Goal: Information Seeking & Learning: Learn about a topic

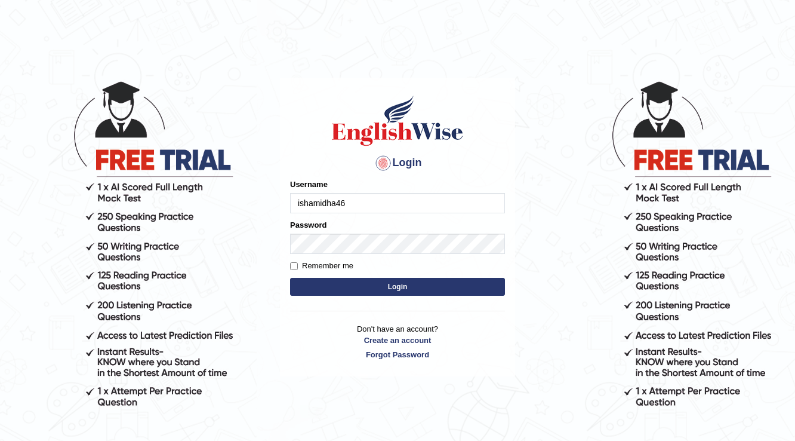
type input "ishamidha46"
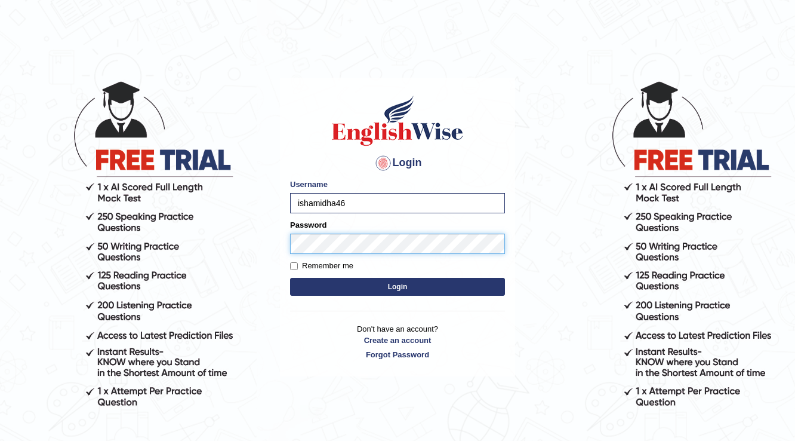
click at [290, 278] on button "Login" at bounding box center [397, 287] width 215 height 18
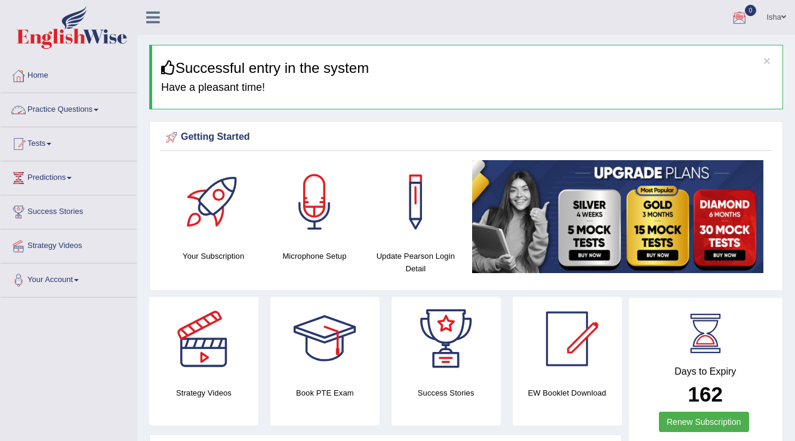
click at [92, 115] on link "Practice Questions" at bounding box center [69, 108] width 136 height 30
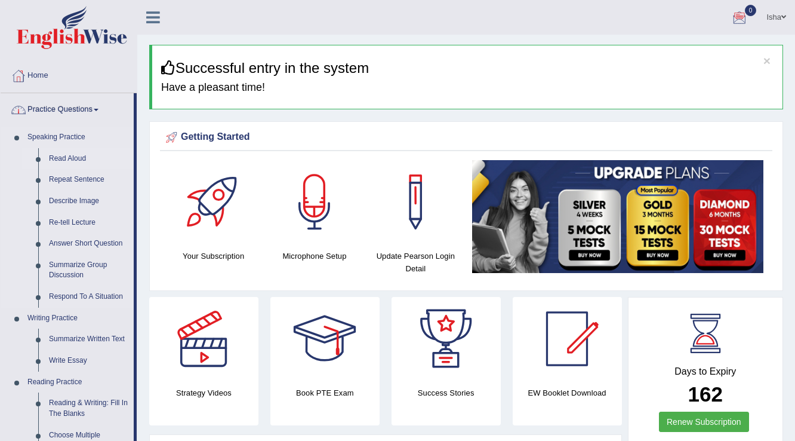
click at [64, 153] on link "Read Aloud" at bounding box center [89, 158] width 90 height 21
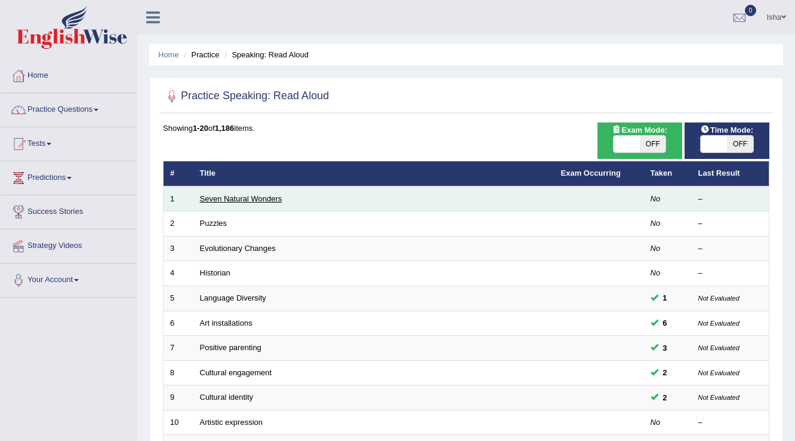
click at [212, 195] on link "Seven Natural Wonders" at bounding box center [241, 198] width 82 height 9
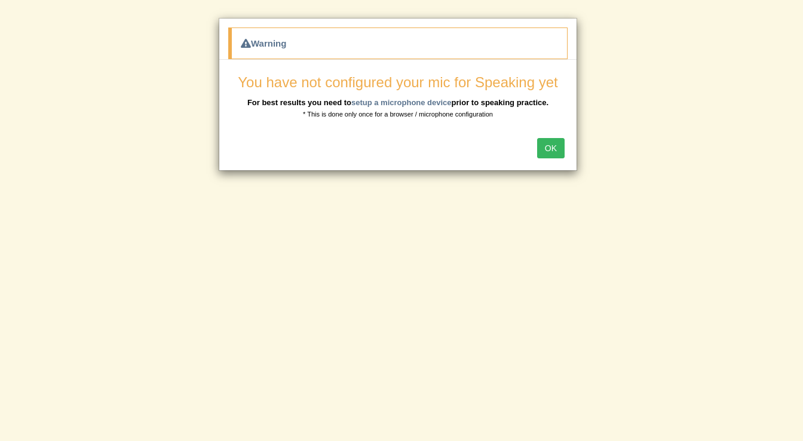
click at [543, 147] on button "OK" at bounding box center [550, 148] width 27 height 20
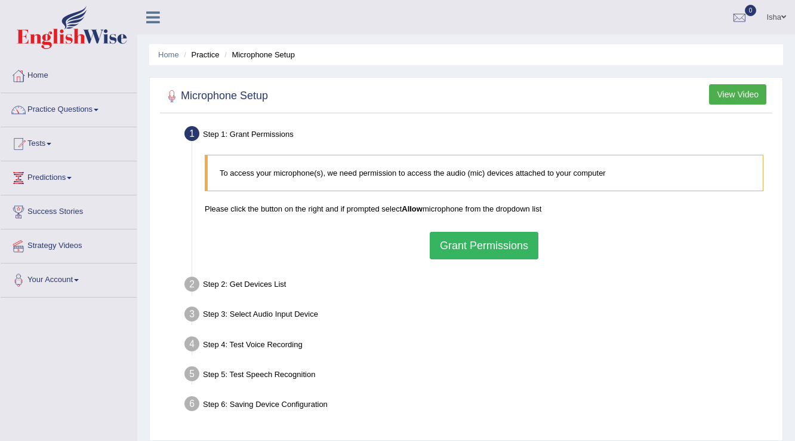
click at [469, 250] on button "Grant Permissions" at bounding box center [484, 245] width 109 height 27
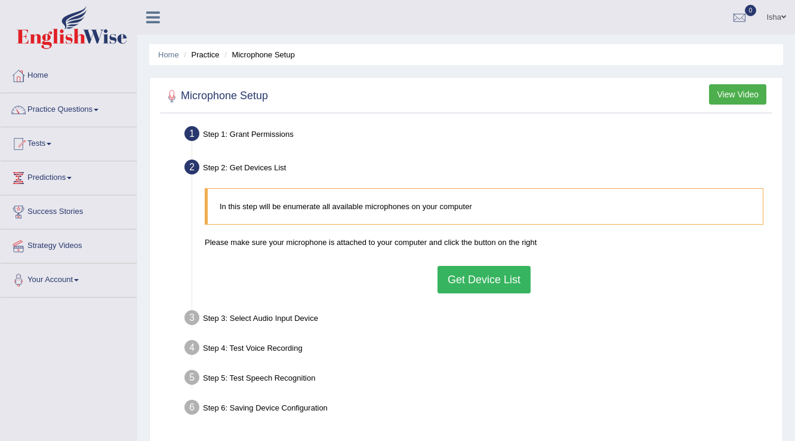
click at [490, 296] on div "In this step will be enumerate all available microphones on your computer Pleas…" at bounding box center [484, 240] width 571 height 116
click at [493, 282] on button "Get Device List" at bounding box center [484, 279] width 93 height 27
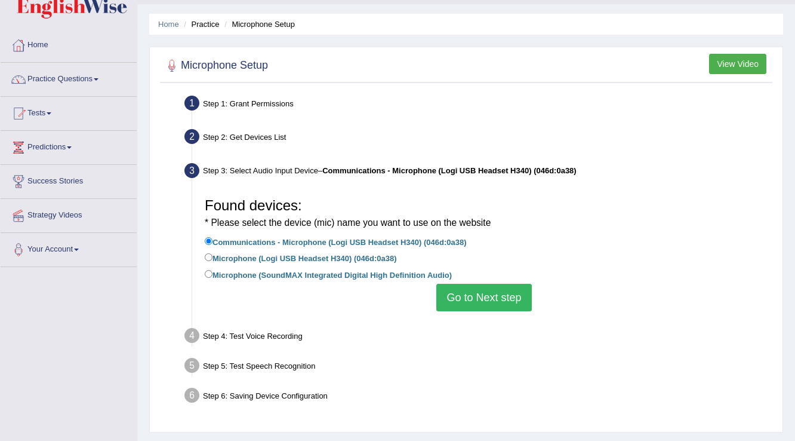
scroll to position [48, 0]
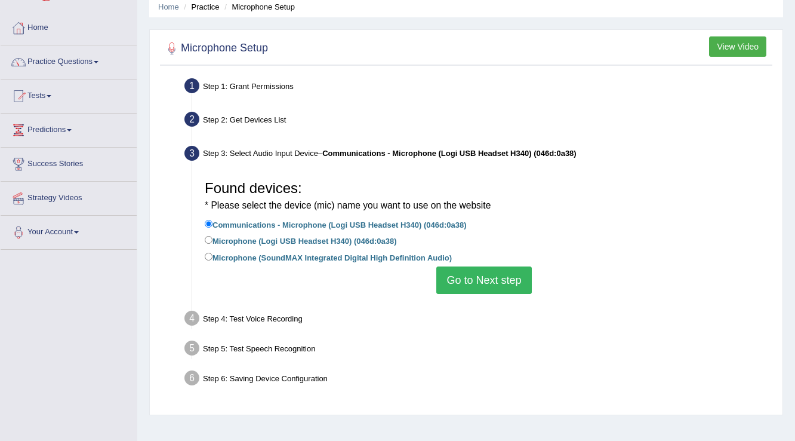
click at [327, 260] on label "Microphone (SoundMAX Integrated Digital High Definition Audio)" at bounding box center [328, 256] width 247 height 13
click at [213, 260] on input "Microphone (SoundMAX Integrated Digital High Definition Audio)" at bounding box center [209, 257] width 8 height 8
radio input "true"
click at [305, 238] on label "Microphone (Logi USB Headset H340) (046d:0a38)" at bounding box center [301, 239] width 192 height 13
click at [213, 238] on input "Microphone (Logi USB Headset H340) (046d:0a38)" at bounding box center [209, 240] width 8 height 8
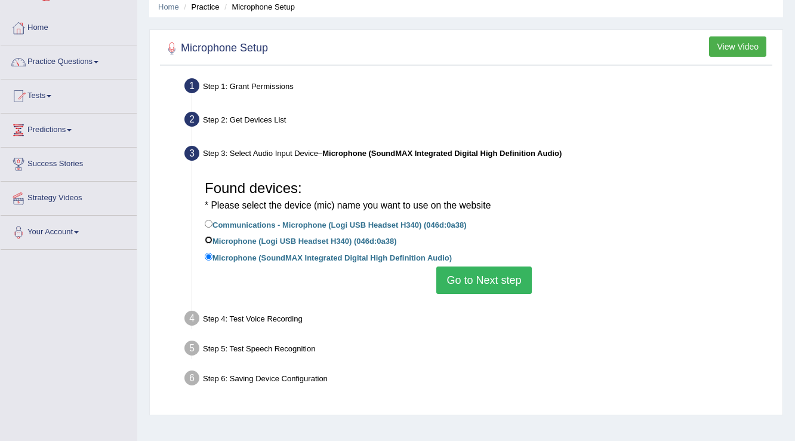
radio input "true"
click at [471, 284] on button "Go to Next step" at bounding box center [484, 279] width 95 height 27
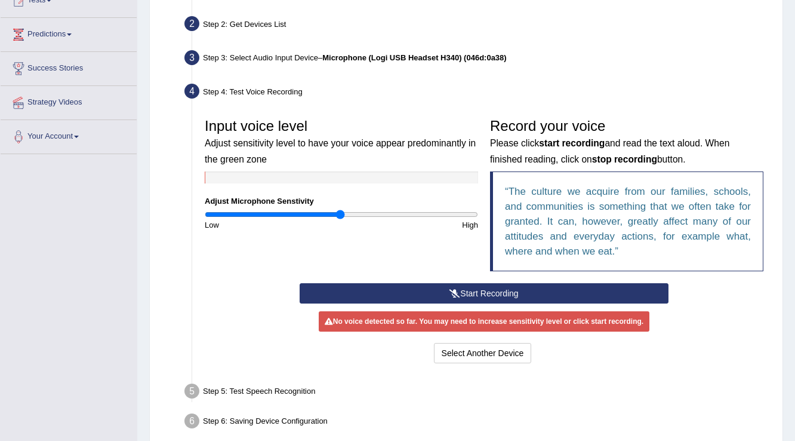
scroll to position [0, 0]
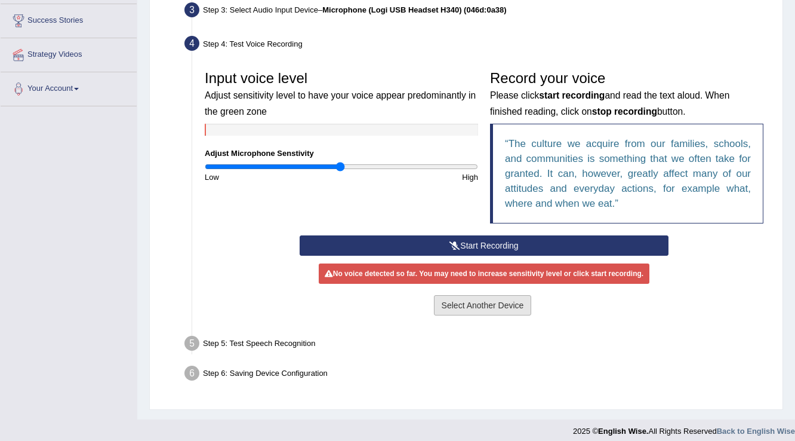
click at [499, 308] on button "Select Another Device" at bounding box center [483, 305] width 98 height 20
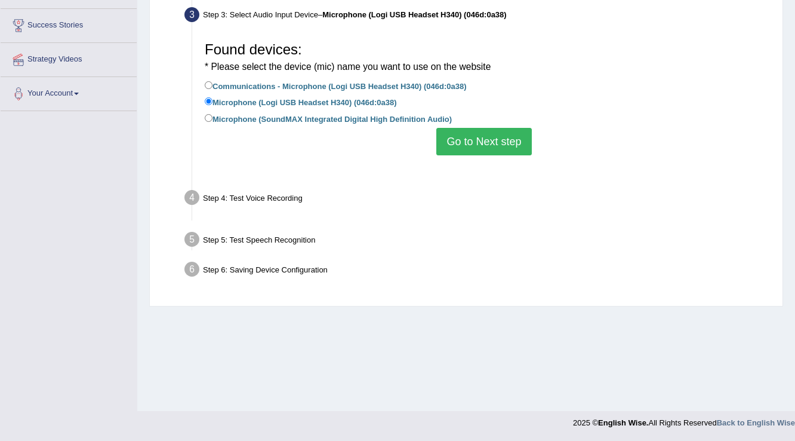
scroll to position [186, 0]
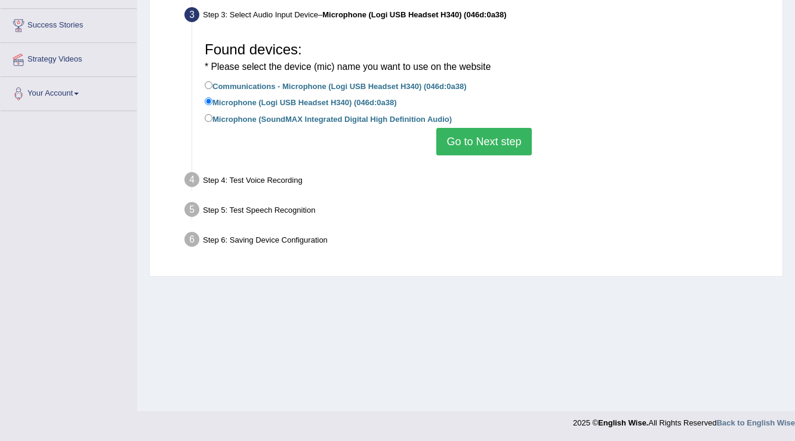
click at [314, 118] on label "Microphone (SoundMAX Integrated Digital High Definition Audio)" at bounding box center [328, 118] width 247 height 13
click at [213, 118] on input "Microphone (SoundMAX Integrated Digital High Definition Audio)" at bounding box center [209, 118] width 8 height 8
radio input "true"
click at [319, 85] on label "Communications - Microphone (Logi USB Headset H340) (046d:0a38)" at bounding box center [336, 85] width 262 height 13
click at [213, 85] on input "Communications - Microphone (Logi USB Headset H340) (046d:0a38)" at bounding box center [209, 85] width 8 height 8
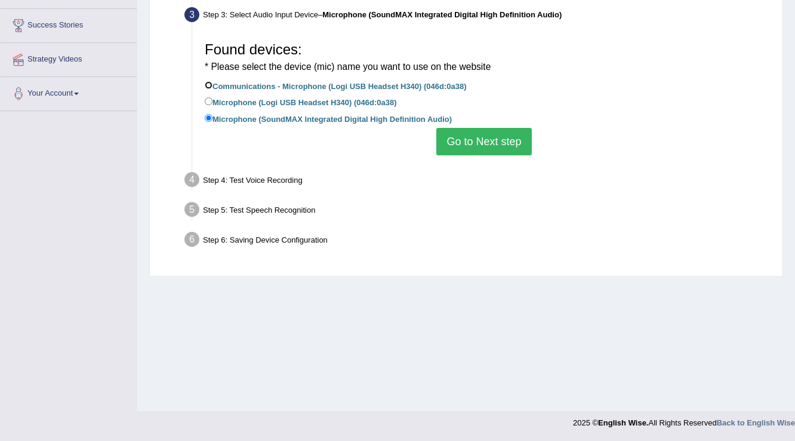
radio input "true"
click at [494, 139] on button "Go to Next step" at bounding box center [484, 141] width 95 height 27
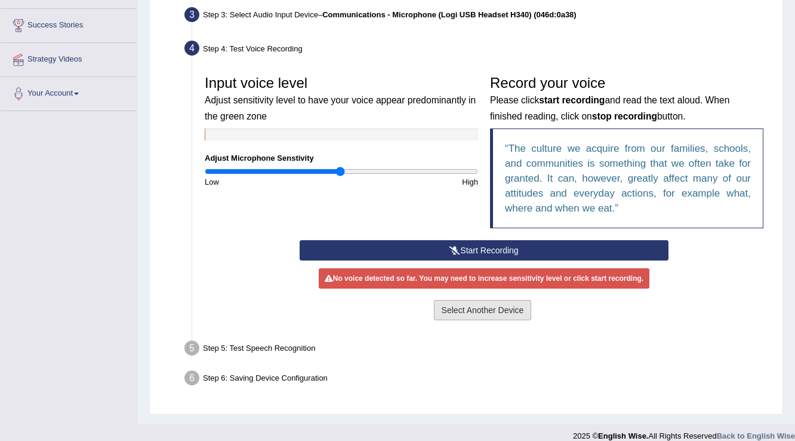
click at [496, 309] on button "Select Another Device" at bounding box center [483, 310] width 98 height 20
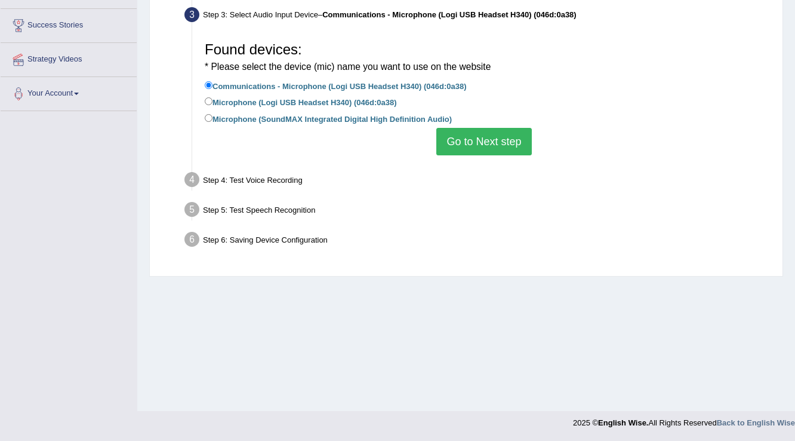
click at [217, 117] on label "Microphone (SoundMAX Integrated Digital High Definition Audio)" at bounding box center [328, 118] width 247 height 13
click at [213, 117] on input "Microphone (SoundMAX Integrated Digital High Definition Audio)" at bounding box center [209, 118] width 8 height 8
radio input "true"
click at [493, 133] on button "Go to Next step" at bounding box center [484, 141] width 95 height 27
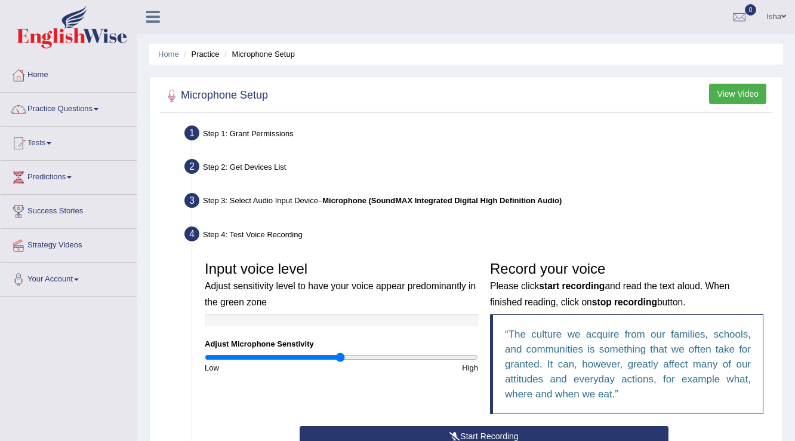
scroll to position [0, 0]
click at [766, 14] on link "Isha" at bounding box center [777, 15] width 38 height 31
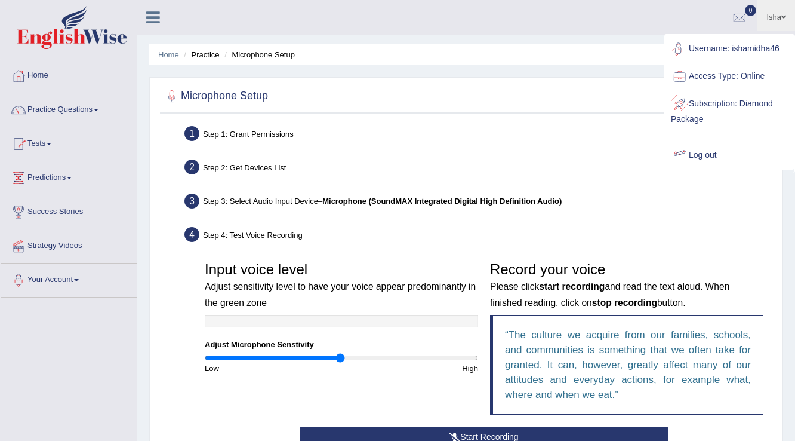
click at [718, 145] on link "Log out" at bounding box center [729, 155] width 129 height 27
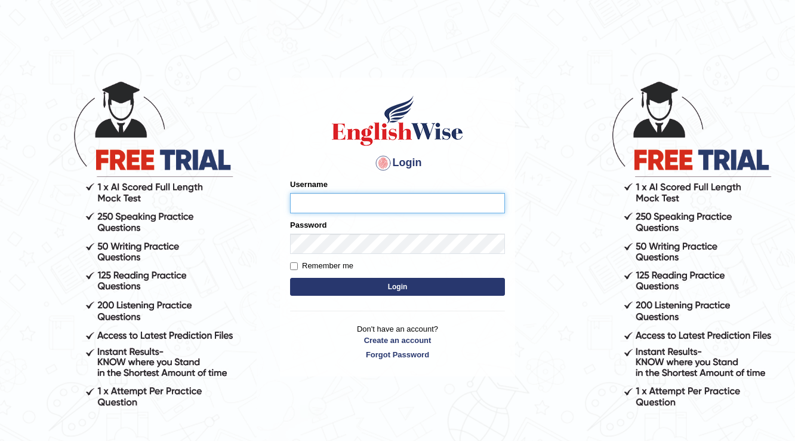
drag, startPoint x: 0, startPoint y: 0, endPoint x: 802, endPoint y: 431, distance: 910.2
click at [737, 80] on body "Login Please fix the following errors: Username Password Remember me Login Don'…" at bounding box center [397, 260] width 795 height 441
type input "vanni"
click at [290, 278] on button "Login" at bounding box center [397, 287] width 215 height 18
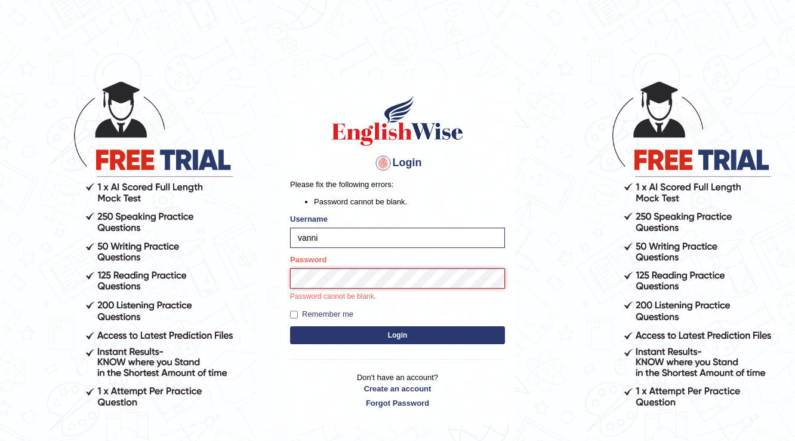
click at [290, 326] on button "Login" at bounding box center [397, 335] width 215 height 18
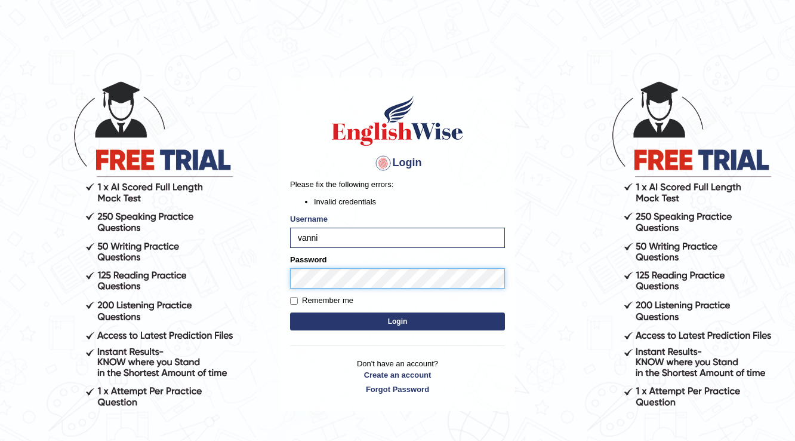
click at [93, 315] on body "Login Please fix the following errors: Invalid credentials Username vanni Passw…" at bounding box center [397, 260] width 795 height 441
click at [290, 312] on button "Login" at bounding box center [397, 321] width 215 height 18
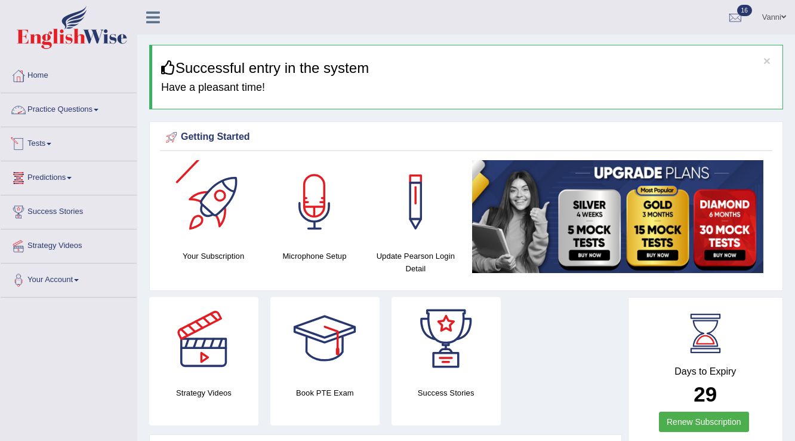
click at [49, 119] on link "Practice Questions" at bounding box center [69, 108] width 136 height 30
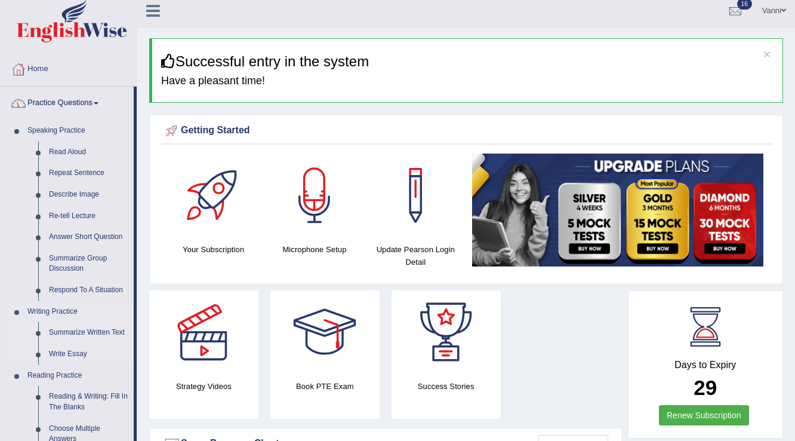
scroll to position [143, 0]
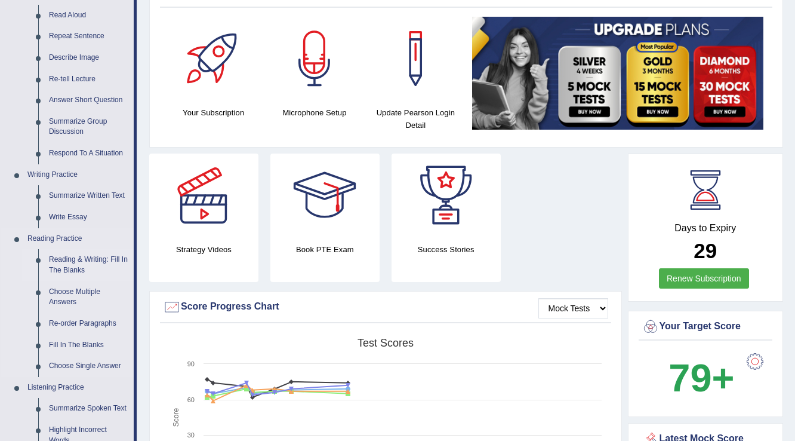
click at [84, 265] on link "Reading & Writing: Fill In The Blanks" at bounding box center [89, 265] width 90 height 32
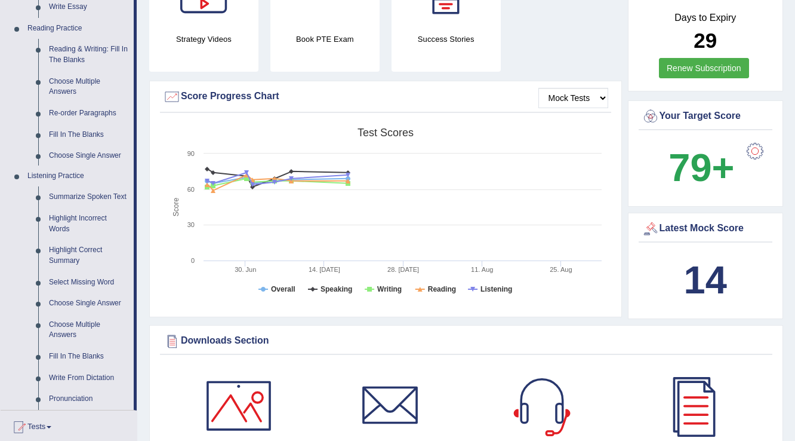
scroll to position [752, 0]
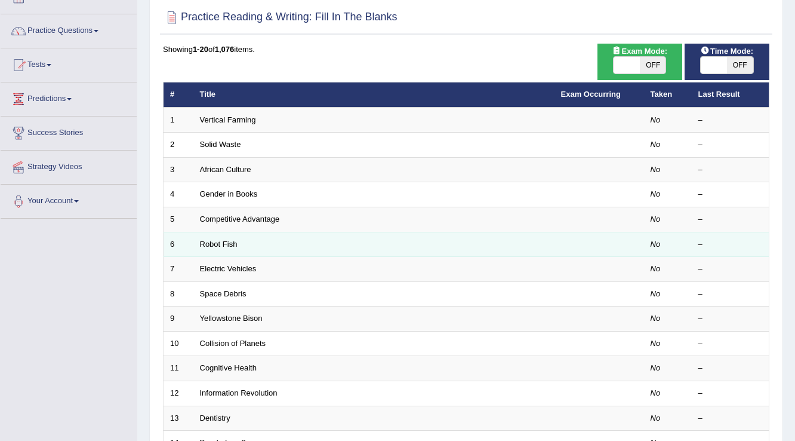
scroll to position [96, 0]
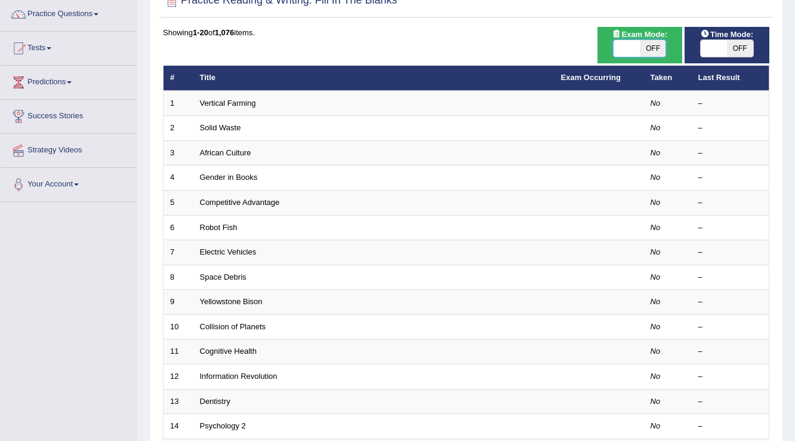
click at [621, 48] on span at bounding box center [627, 48] width 26 height 17
checkbox input "true"
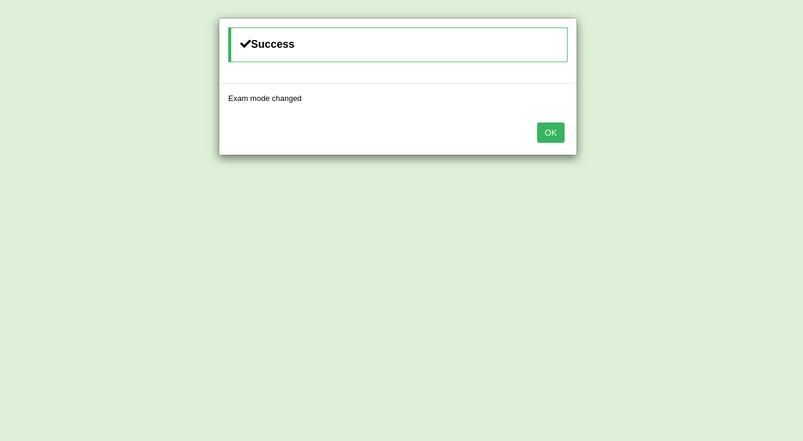
click at [556, 130] on button "OK" at bounding box center [550, 132] width 27 height 20
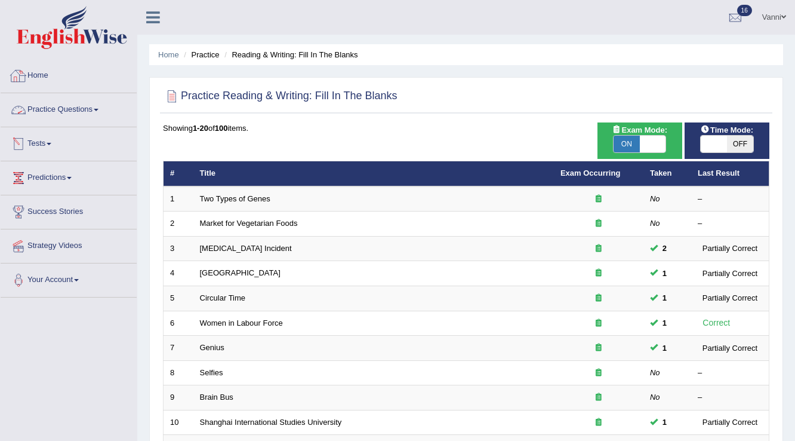
click at [44, 112] on link "Practice Questions" at bounding box center [69, 108] width 136 height 30
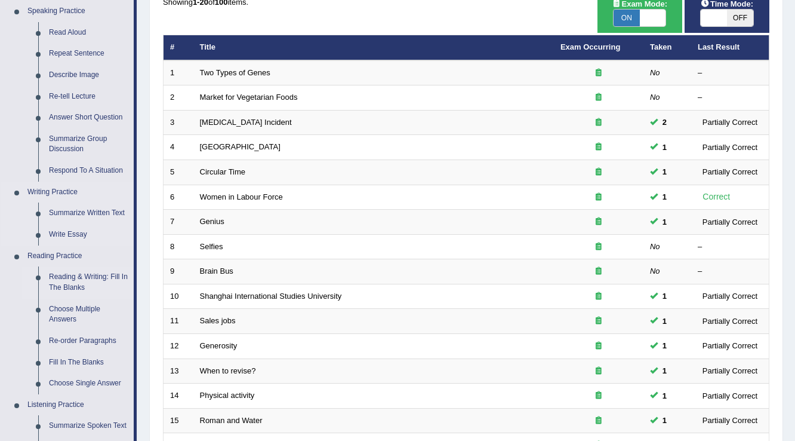
scroll to position [143, 0]
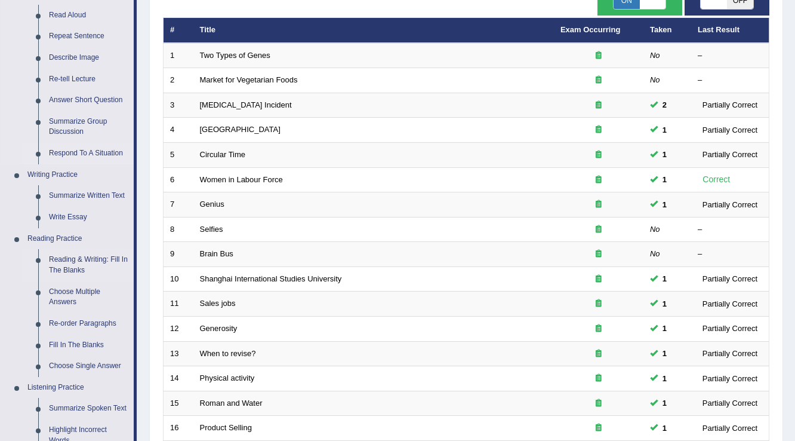
click at [78, 150] on link "Respond To A Situation" at bounding box center [89, 153] width 90 height 21
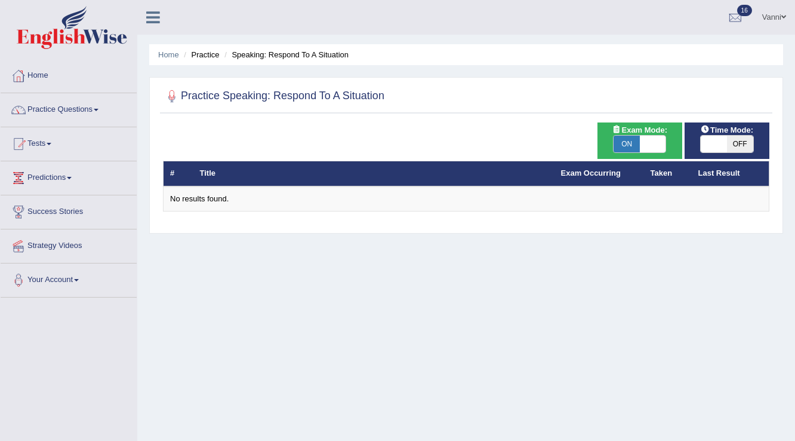
click at [644, 142] on span at bounding box center [653, 144] width 26 height 17
checkbox input "false"
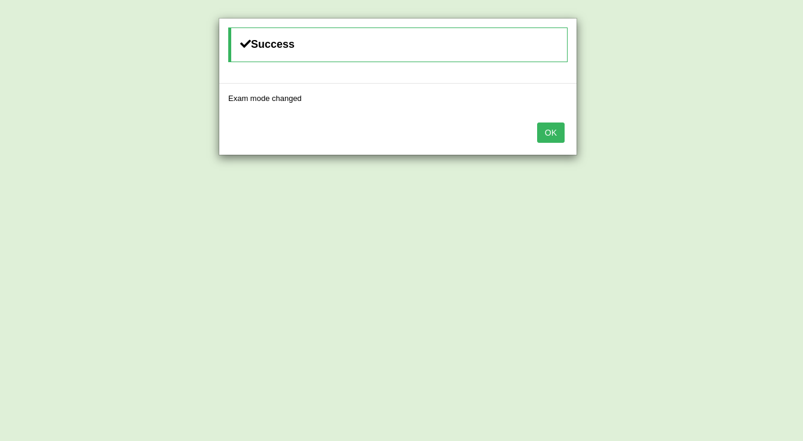
click at [549, 132] on button "OK" at bounding box center [550, 132] width 27 height 20
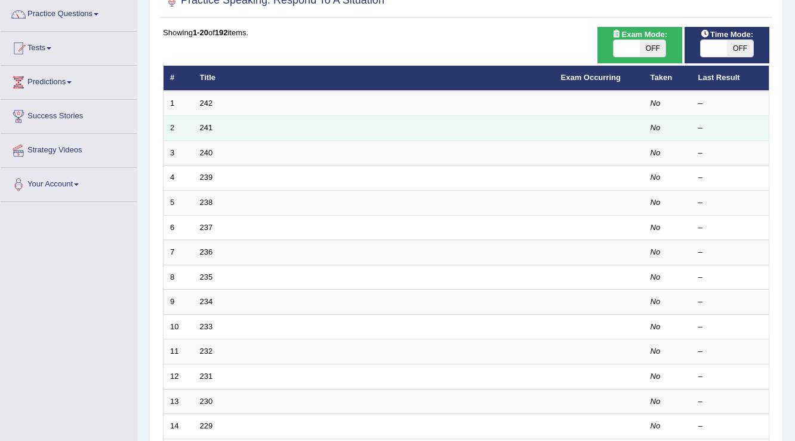
scroll to position [96, 0]
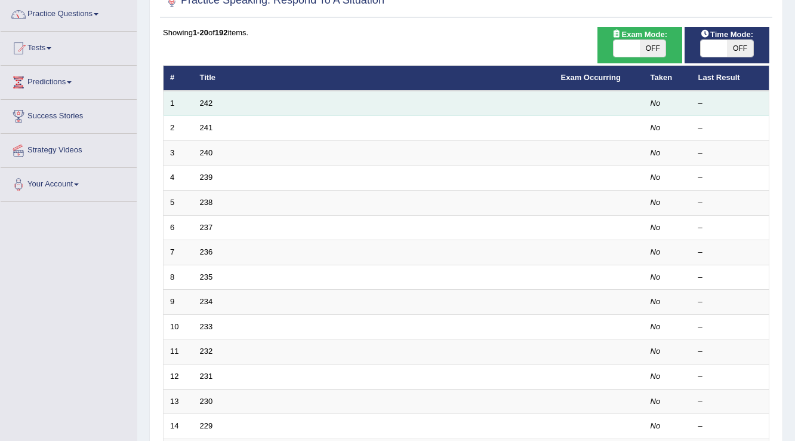
click at [204, 96] on td "242" at bounding box center [373, 103] width 361 height 25
click at [204, 99] on link "242" at bounding box center [206, 103] width 13 height 9
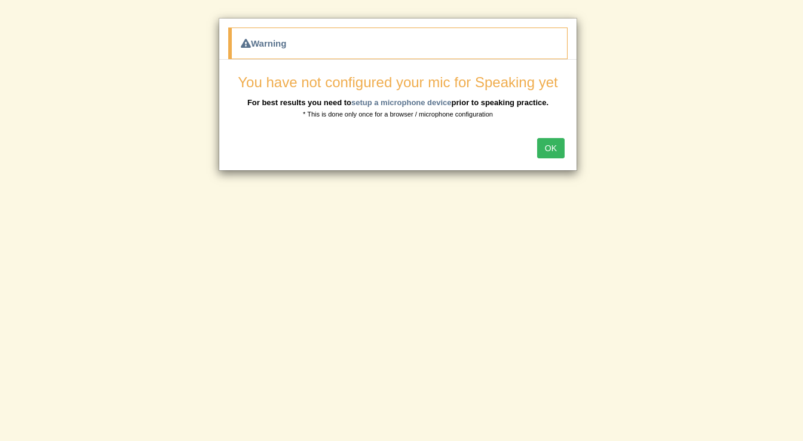
click at [554, 144] on button "OK" at bounding box center [550, 148] width 27 height 20
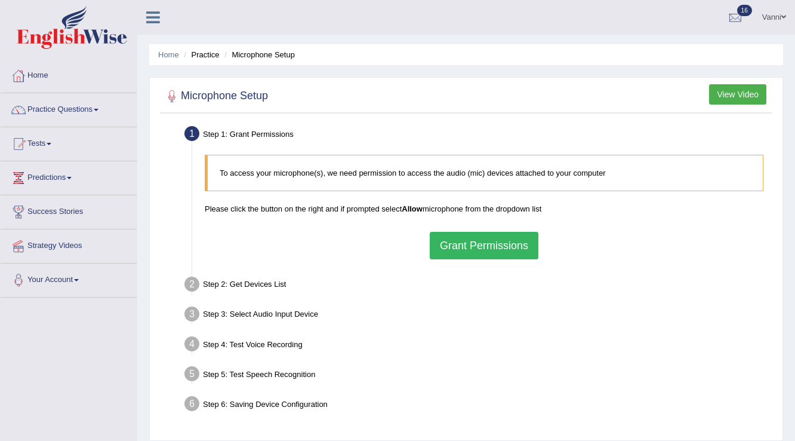
click at [512, 245] on button "Grant Permissions" at bounding box center [484, 245] width 109 height 27
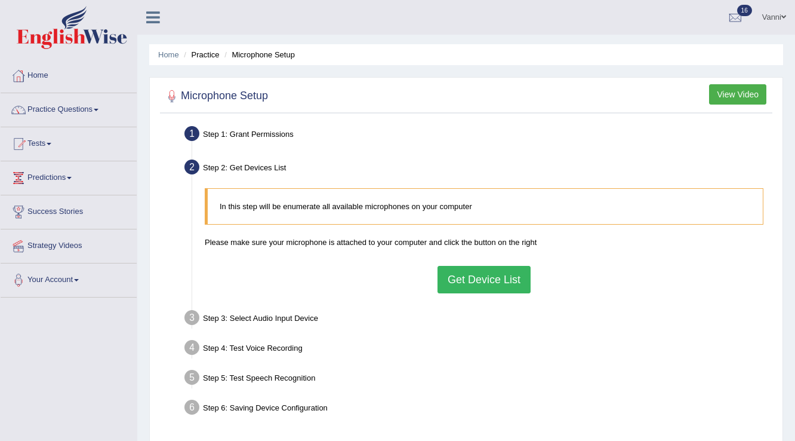
click at [487, 278] on button "Get Device List" at bounding box center [484, 279] width 93 height 27
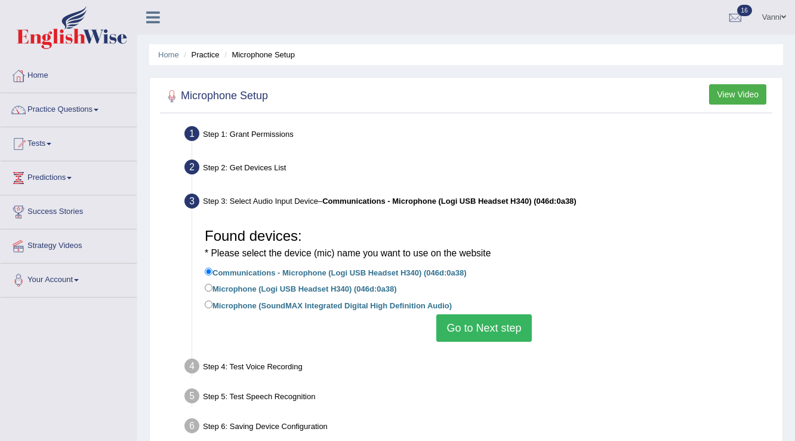
click at [373, 308] on label "Microphone (SoundMAX Integrated Digital High Definition Audio)" at bounding box center [328, 304] width 247 height 13
click at [213, 308] on input "Microphone (SoundMAX Integrated Digital High Definition Audio)" at bounding box center [209, 304] width 8 height 8
radio input "true"
click at [355, 287] on label "Microphone (Logi USB Headset H340) (046d:0a38)" at bounding box center [301, 287] width 192 height 13
click at [213, 287] on input "Microphone (Logi USB Headset H340) (046d:0a38)" at bounding box center [209, 288] width 8 height 8
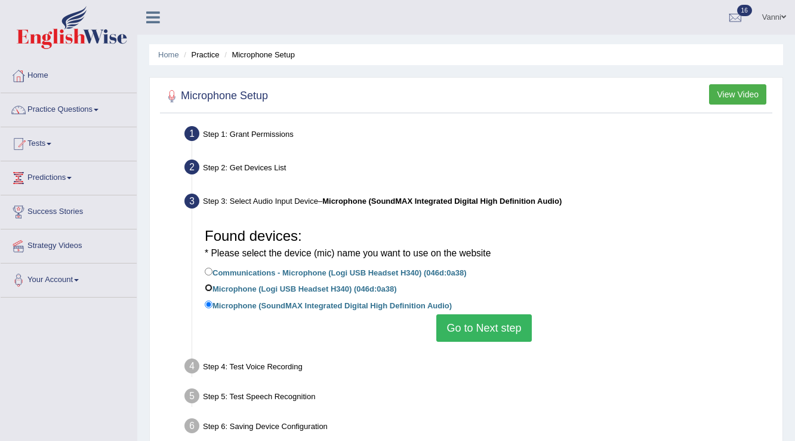
radio input "true"
click at [459, 334] on button "Go to Next step" at bounding box center [484, 327] width 95 height 27
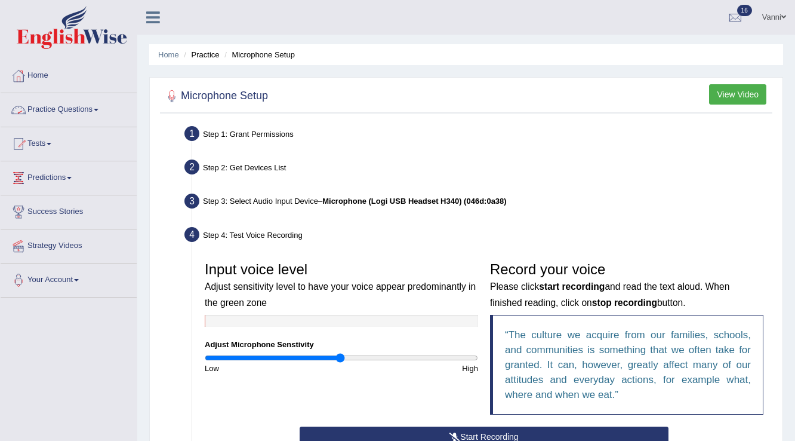
click at [50, 110] on link "Practice Questions" at bounding box center [69, 108] width 136 height 30
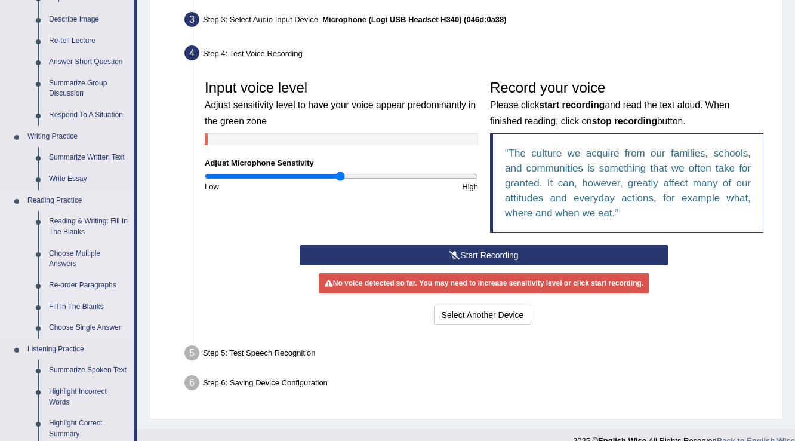
scroll to position [191, 0]
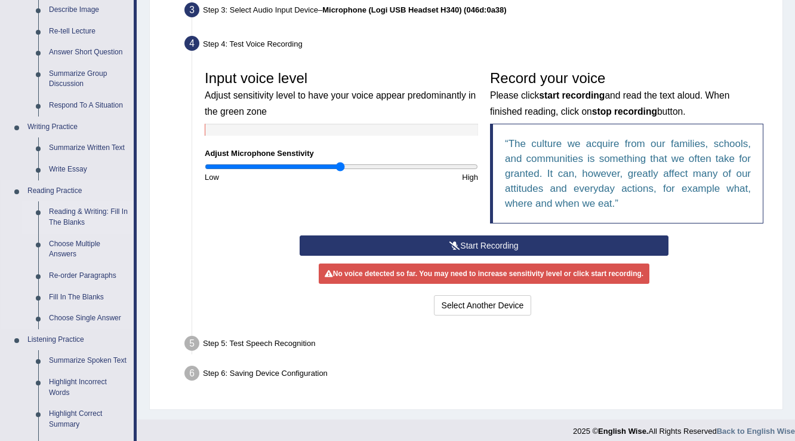
click at [88, 214] on link "Reading & Writing: Fill In The Blanks" at bounding box center [89, 217] width 90 height 32
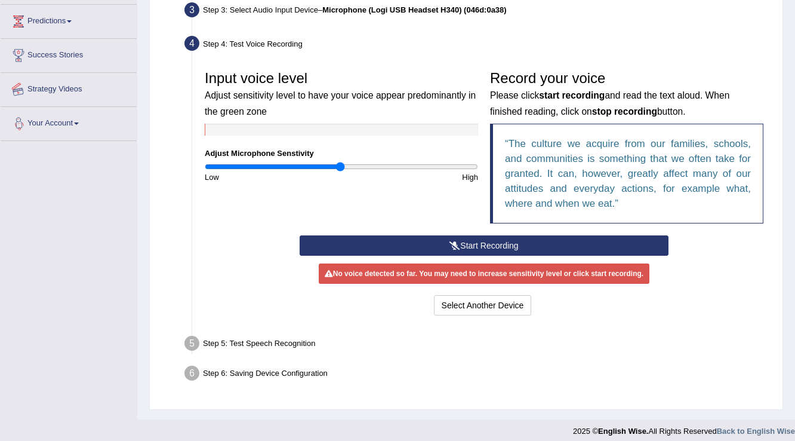
scroll to position [198, 0]
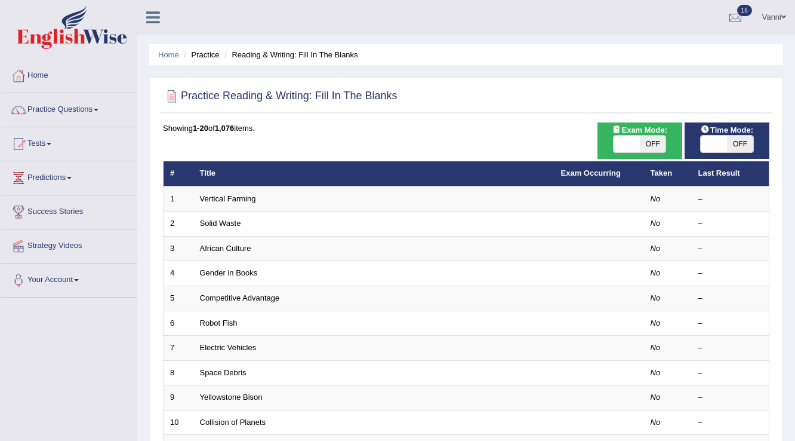
click at [641, 146] on span "OFF" at bounding box center [653, 144] width 26 height 17
checkbox input "true"
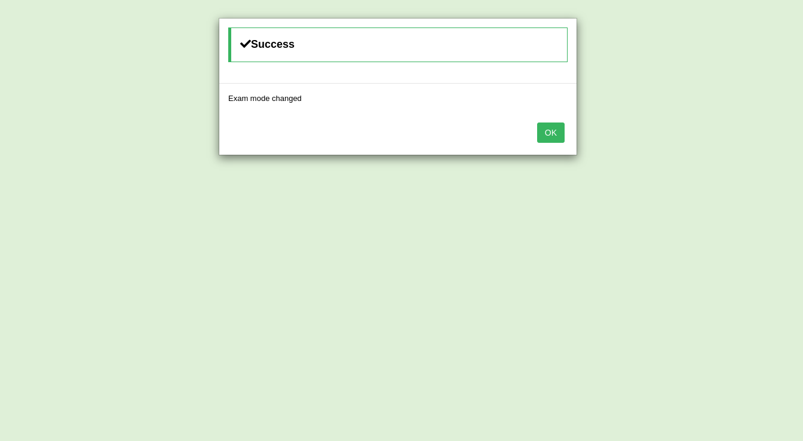
click at [548, 129] on button "OK" at bounding box center [550, 132] width 27 height 20
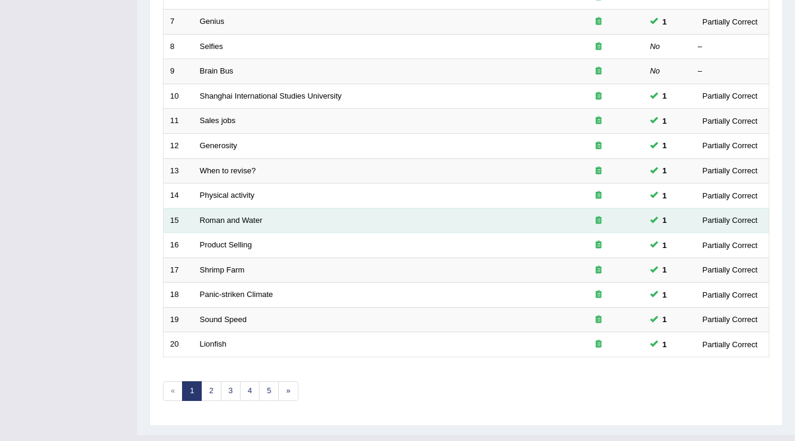
scroll to position [334, 0]
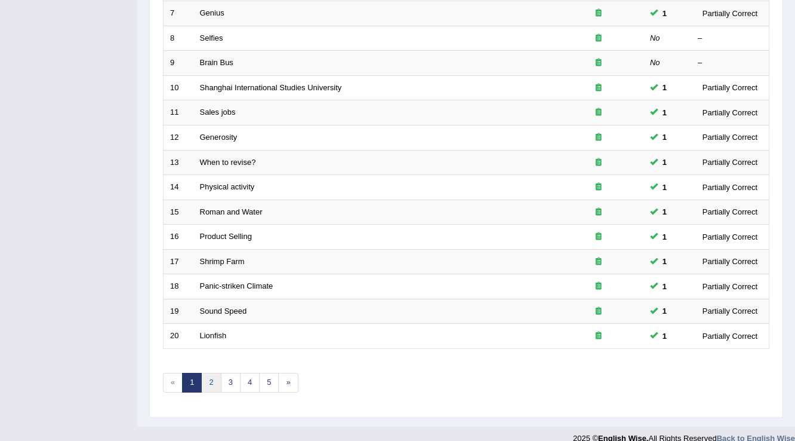
click at [210, 377] on link "2" at bounding box center [211, 383] width 20 height 20
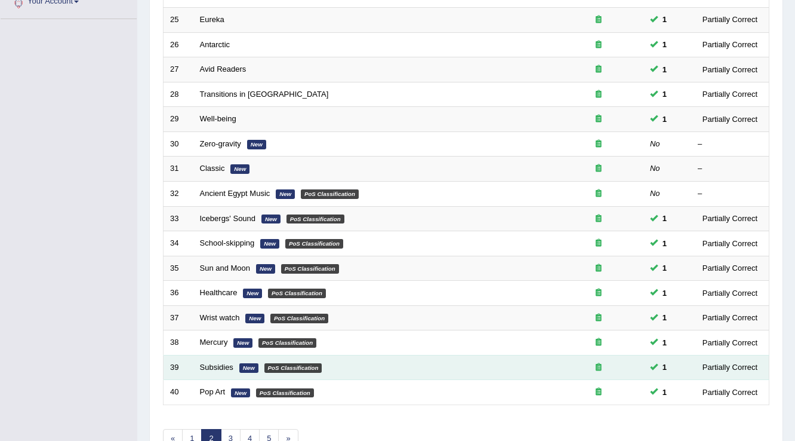
scroll to position [299, 0]
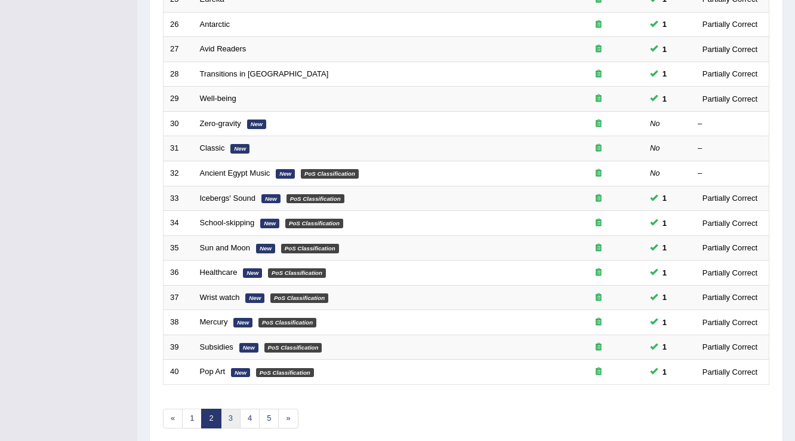
click at [225, 413] on link "3" at bounding box center [231, 418] width 20 height 20
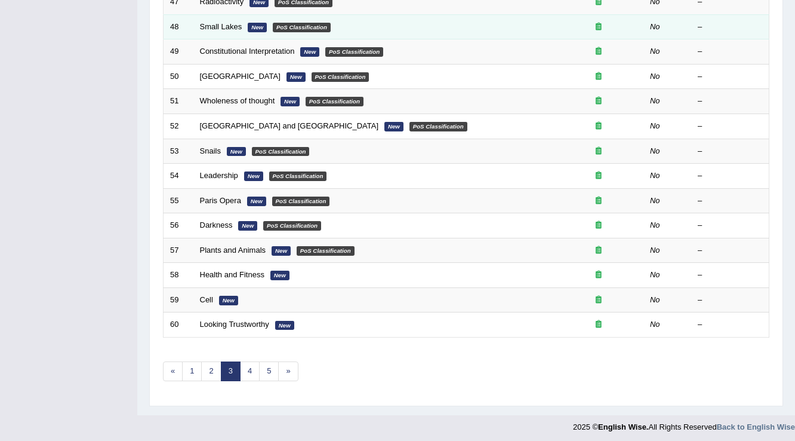
scroll to position [346, 0]
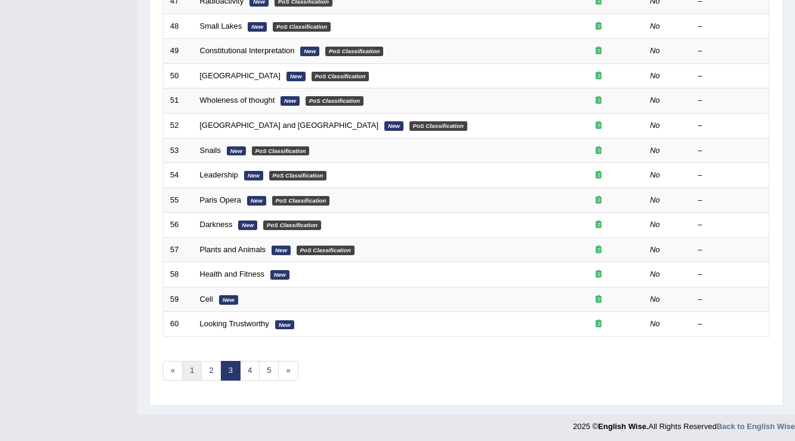
click at [193, 365] on link "1" at bounding box center [192, 371] width 20 height 20
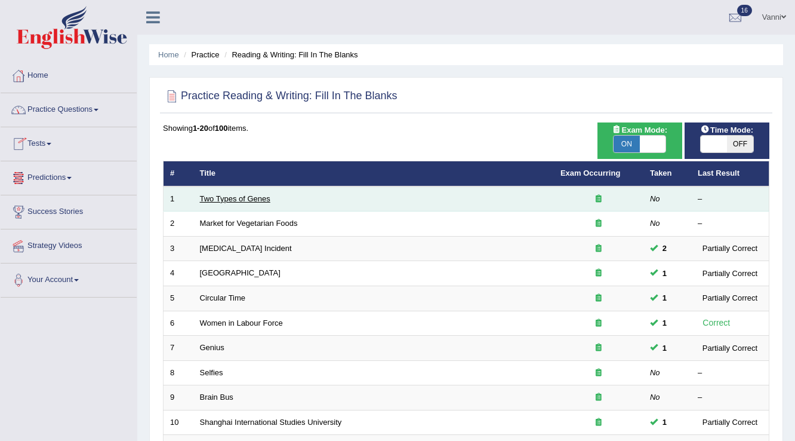
click at [229, 199] on link "Two Types of Genes" at bounding box center [235, 198] width 70 height 9
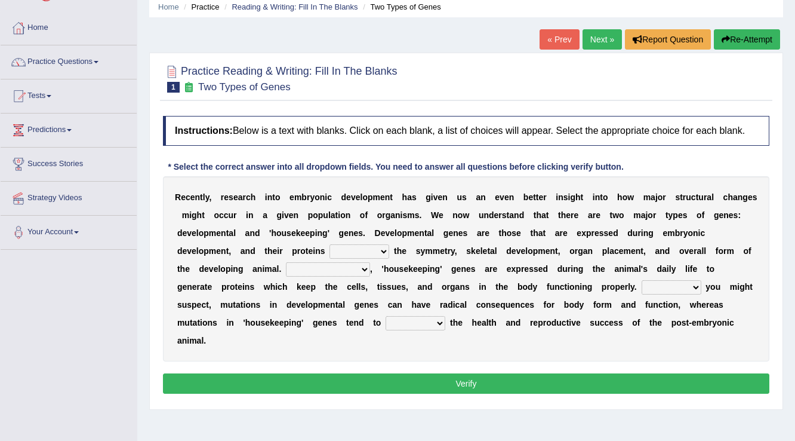
scroll to position [96, 0]
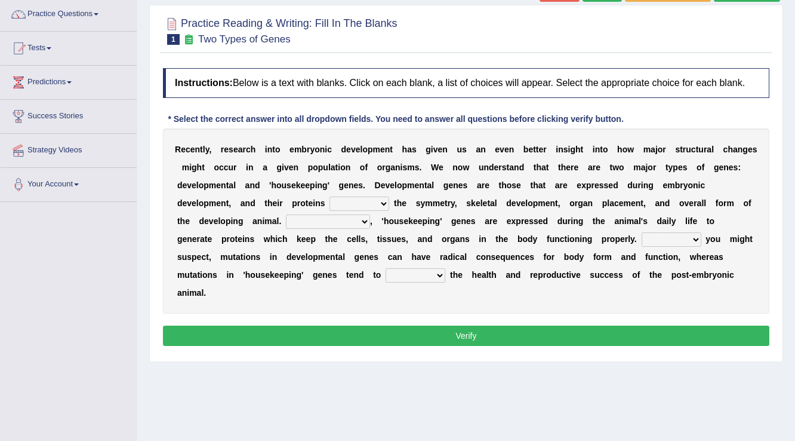
click at [373, 200] on select "push control hold elevate" at bounding box center [360, 203] width 60 height 14
select select "elevate"
click at [330, 196] on select "push control hold elevate" at bounding box center [360, 203] width 60 height 14
click at [306, 216] on select "Correspondingly Inclusively Conversely In contrast" at bounding box center [328, 221] width 84 height 14
select select "Inclusively"
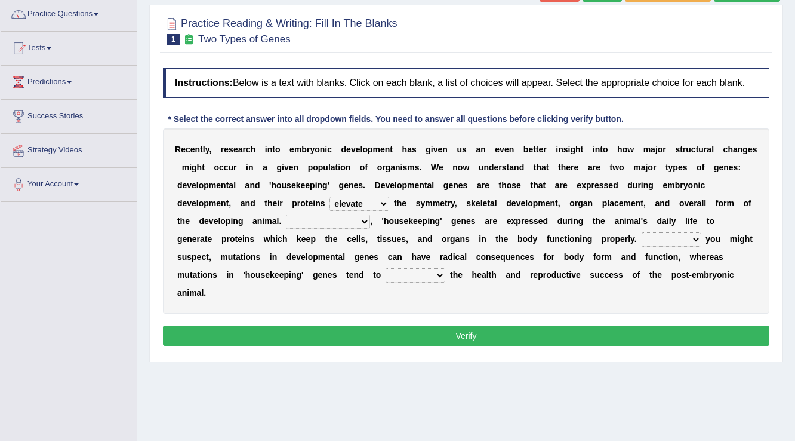
click at [286, 214] on select "Correspondingly Inclusively Conversely In contrast" at bounding box center [328, 221] width 84 height 14
click at [696, 238] on select "For As With Within" at bounding box center [672, 239] width 60 height 14
select select "As"
click at [642, 232] on select "For As With Within" at bounding box center [672, 239] width 60 height 14
click at [410, 278] on select "affect effect interrupt defect" at bounding box center [416, 275] width 60 height 14
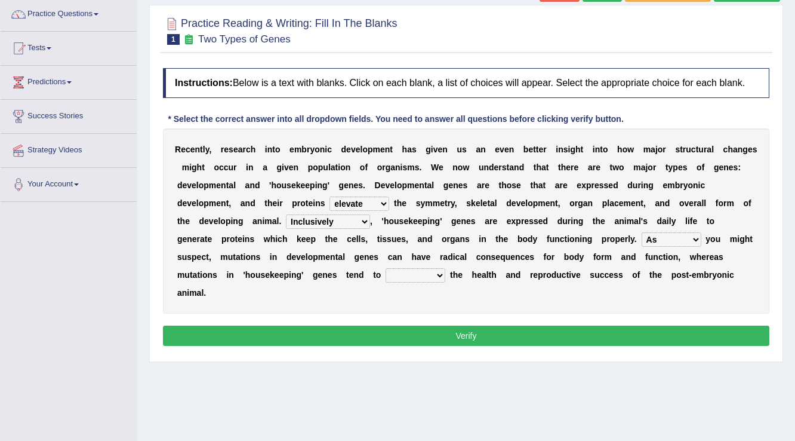
select select "affect"
click at [386, 268] on select "affect effect interrupt defect" at bounding box center [416, 275] width 60 height 14
click at [461, 343] on button "Verify" at bounding box center [466, 335] width 607 height 20
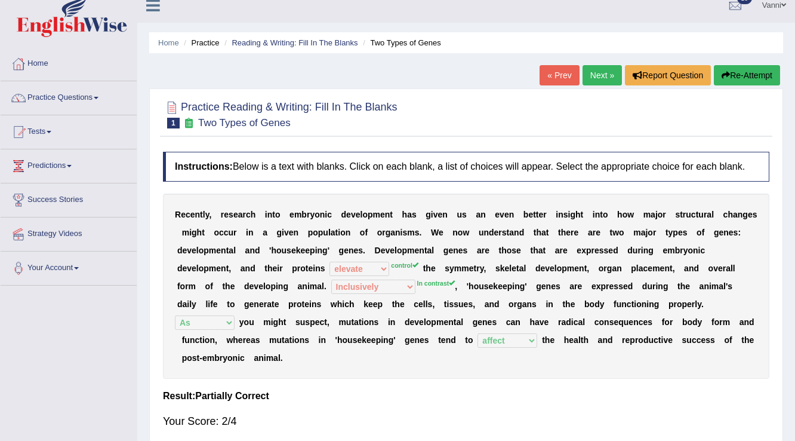
scroll to position [0, 0]
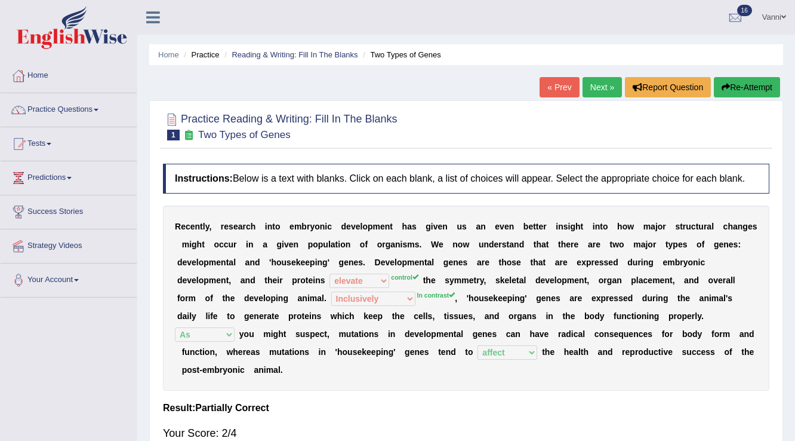
click at [595, 84] on link "Next »" at bounding box center [602, 87] width 39 height 20
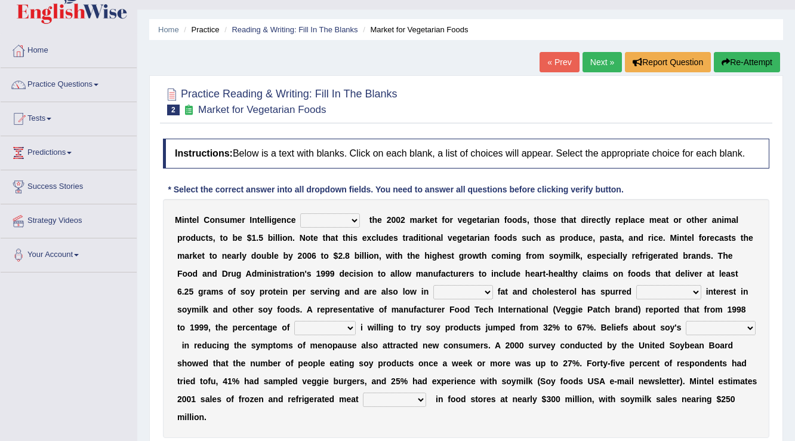
scroll to position [96, 0]
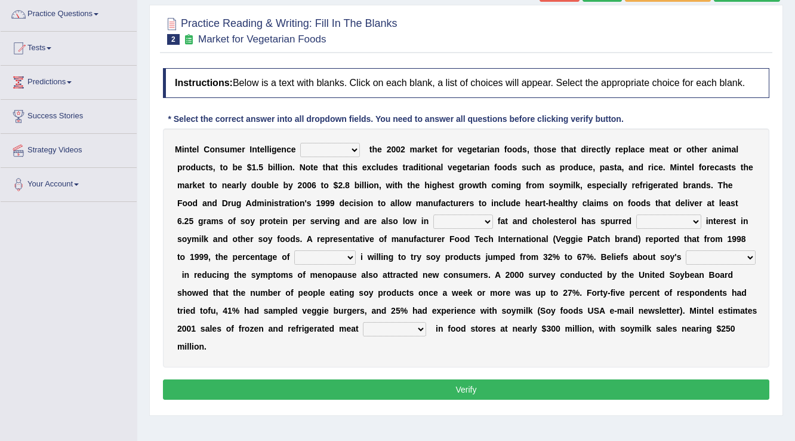
click at [339, 144] on select "deals fulfills creates estimates" at bounding box center [330, 150] width 60 height 14
click at [300, 143] on select "deals fulfills creates estimates" at bounding box center [330, 150] width 60 height 14
click at [330, 153] on select "deals fulfills creates estimates" at bounding box center [330, 150] width 60 height 14
select select "estimates"
click at [300, 143] on select "deals fulfills creates estimates" at bounding box center [330, 150] width 60 height 14
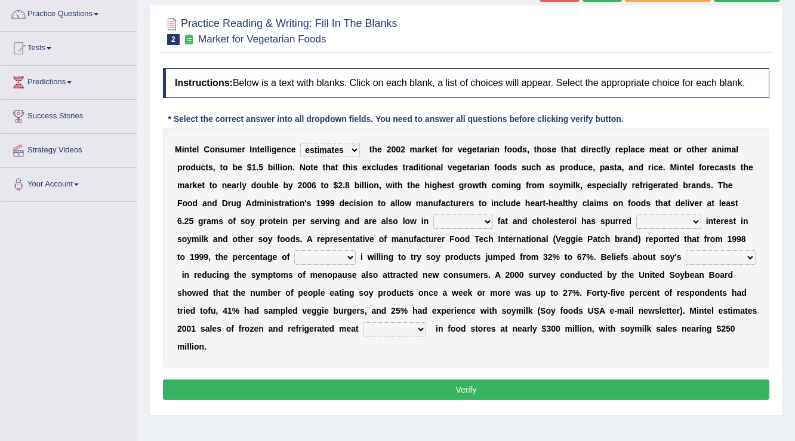
click at [442, 225] on select "saturated solid acid liquid" at bounding box center [464, 221] width 60 height 14
select select "saturated"
click at [434, 214] on select "saturated solid acid liquid" at bounding box center [464, 221] width 60 height 14
click at [646, 223] on select "good big tremendous extreme" at bounding box center [669, 221] width 65 height 14
click at [666, 220] on select "good big tremendous extreme" at bounding box center [669, 221] width 65 height 14
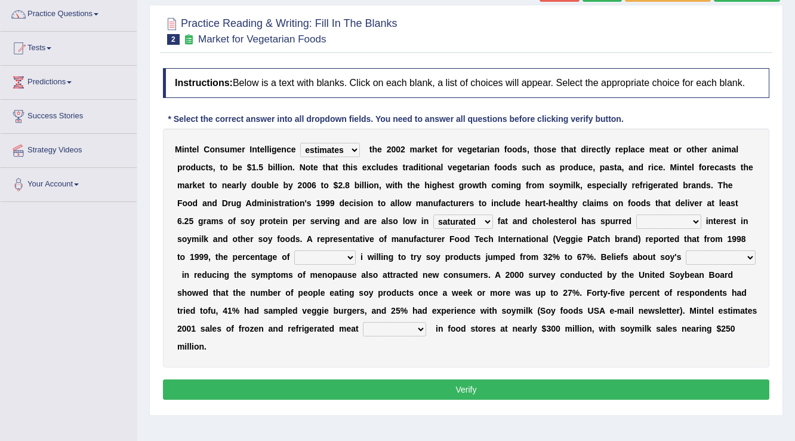
select select "tremendous"
click at [637, 214] on select "good big tremendous extreme" at bounding box center [669, 221] width 65 height 14
click at [331, 256] on select "guests consumers customers clients" at bounding box center [325, 257] width 62 height 14
select select "consumers"
click at [294, 250] on select "guests consumers customers clients" at bounding box center [325, 257] width 62 height 14
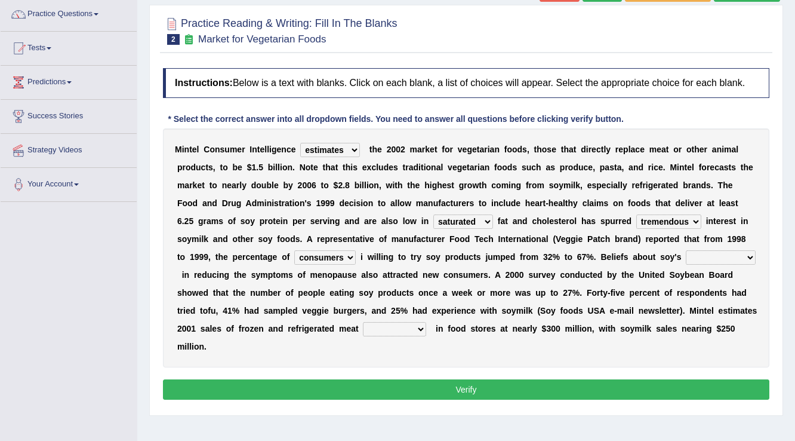
click at [697, 254] on select "effectiveness timeliness efficiency goodness" at bounding box center [721, 257] width 70 height 14
select select "goodness"
click at [686, 250] on select "effectiveness timeliness efficiency goodness" at bounding box center [721, 257] width 70 height 14
click at [378, 330] on select "foods choices staffs alternatives" at bounding box center [394, 329] width 63 height 14
select select "choices"
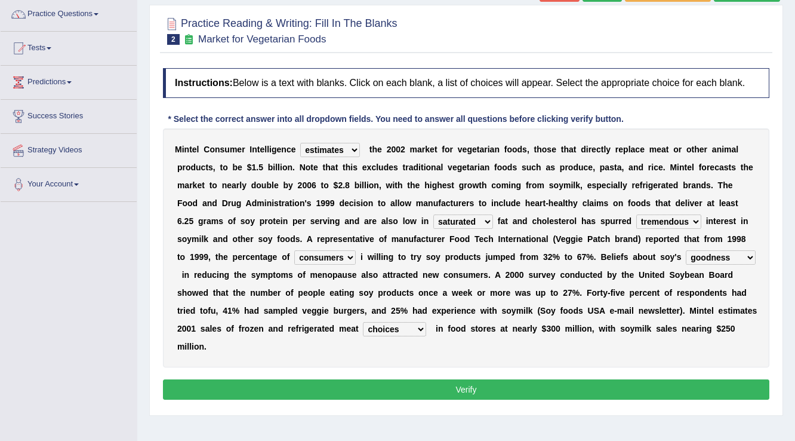
click at [363, 322] on select "foods choices staffs alternatives" at bounding box center [394, 329] width 63 height 14
click at [466, 393] on button "Verify" at bounding box center [466, 389] width 607 height 20
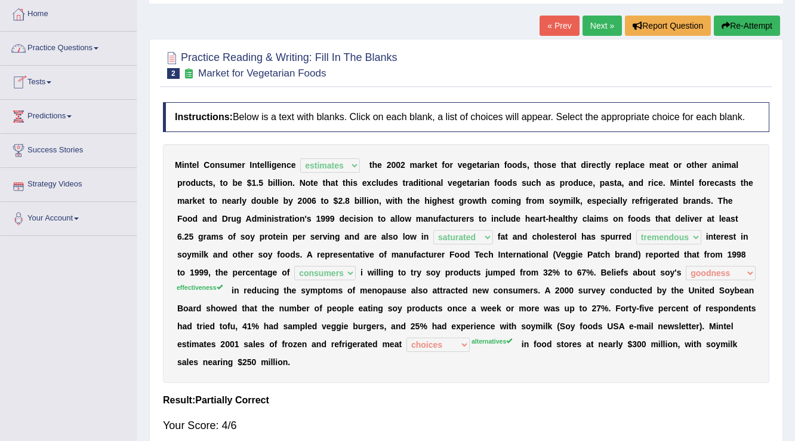
scroll to position [0, 0]
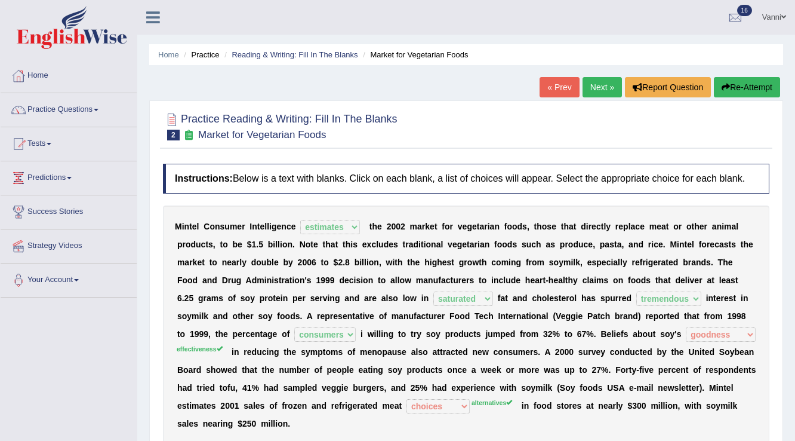
click at [598, 90] on link "Next »" at bounding box center [602, 87] width 39 height 20
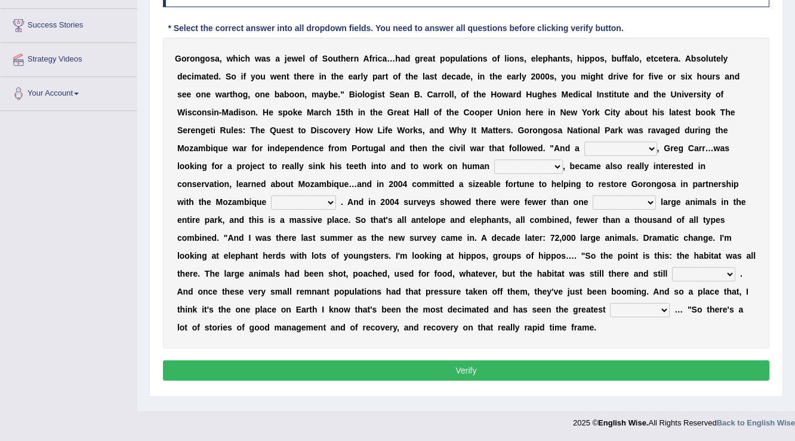
click at [652, 150] on select "passion solstice ballast philanthropist" at bounding box center [621, 149] width 73 height 14
click at [590, 142] on select "passion solstice ballast philanthropist" at bounding box center [621, 149] width 73 height 14
click at [550, 161] on select "negligence prevalence development malevolence" at bounding box center [528, 166] width 69 height 14
click at [617, 142] on select "passion solstice ballast philanthropist" at bounding box center [621, 149] width 73 height 14
click at [643, 147] on select "passion solstice ballast philanthropist" at bounding box center [621, 149] width 73 height 14
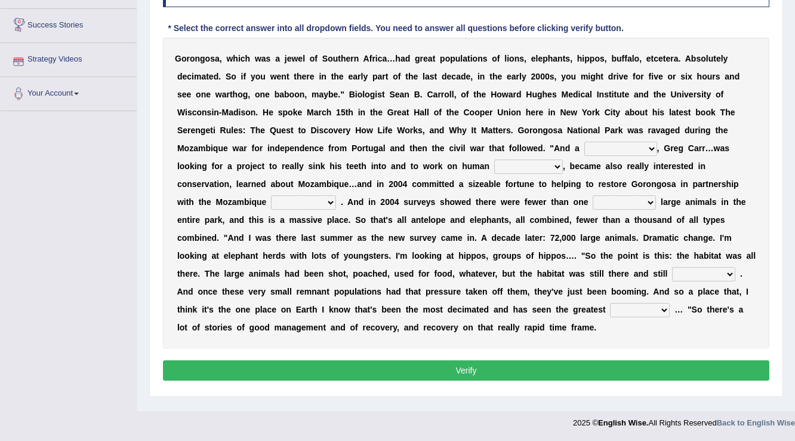
click at [651, 149] on select "passion solstice ballast philanthropist" at bounding box center [621, 149] width 73 height 14
click at [599, 142] on select "passion solstice ballast philanthropist" at bounding box center [621, 149] width 73 height 14
select select "solstice"
click at [585, 142] on select "passion solstice ballast philanthropist" at bounding box center [621, 149] width 73 height 14
click at [528, 162] on select "negligence prevalence development malevolence" at bounding box center [528, 166] width 69 height 14
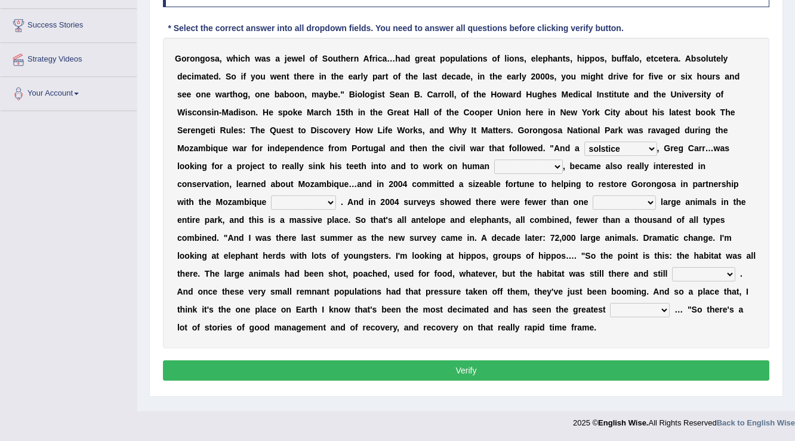
select select "development"
click at [494, 159] on select "negligence prevalence development malevolence" at bounding box center [528, 166] width 69 height 14
click at [622, 145] on select "passion solstice ballast philanthropist" at bounding box center [621, 149] width 73 height 14
click at [618, 146] on select "passion solstice ballast philanthropist" at bounding box center [621, 149] width 73 height 14
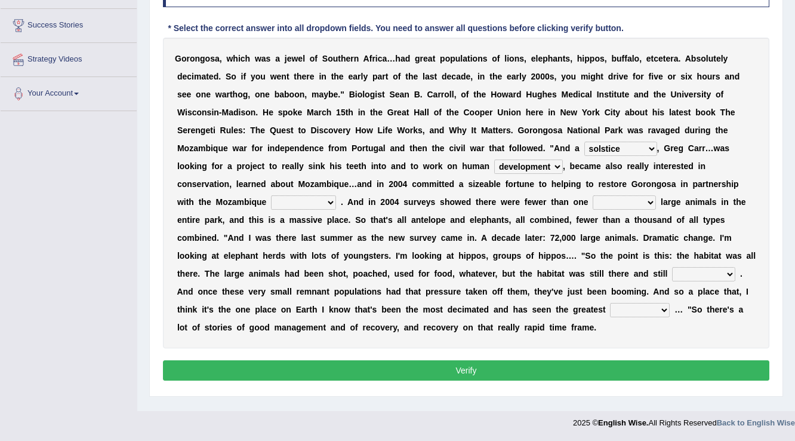
select select "philanthropist"
click at [585, 142] on select "passion solstice ballast philanthropist" at bounding box center [621, 149] width 73 height 14
click at [291, 200] on select "parliament semanticist government journalist" at bounding box center [303, 202] width 65 height 14
click at [348, 200] on b "A" at bounding box center [351, 202] width 6 height 10
click at [325, 198] on select "parliament semanticist government journalist" at bounding box center [303, 202] width 65 height 14
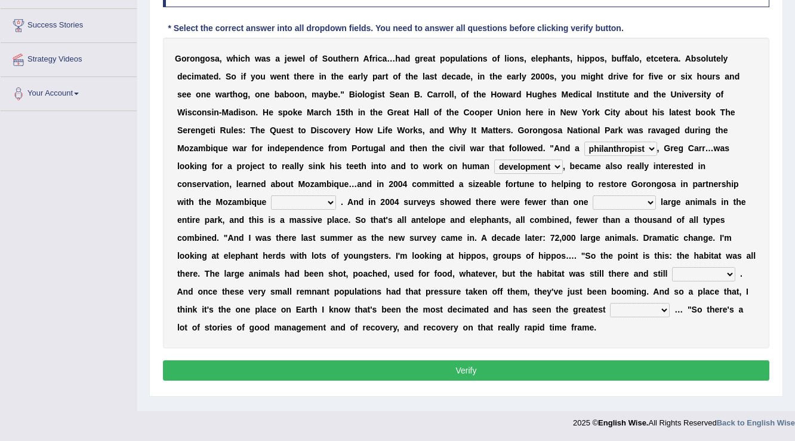
click at [327, 193] on div "G o r o n g o s a , w h i c h w a s a j e w e l o f S o u t h e r n A f r i c a…" at bounding box center [466, 193] width 607 height 311
click at [327, 195] on select "parliament semanticist government journalist" at bounding box center [303, 202] width 65 height 14
click at [332, 200] on select "parliament semanticist government journalist" at bounding box center [303, 202] width 65 height 14
select select "semanticist"
click at [271, 195] on select "parliament semanticist government journalist" at bounding box center [303, 202] width 65 height 14
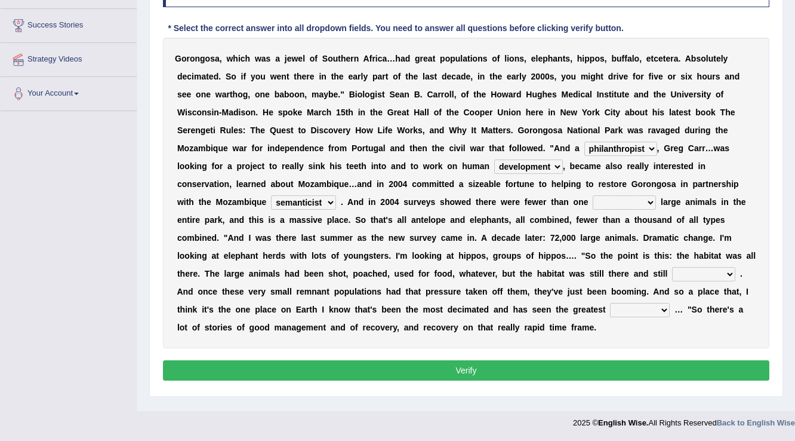
click at [616, 202] on select "deflowered embowered roundest thousand" at bounding box center [624, 202] width 63 height 14
select select "embowered"
click at [593, 195] on select "deflowered embowered roundest thousand" at bounding box center [624, 202] width 63 height 14
click at [718, 272] on select "assertive incidental compulsive productive" at bounding box center [703, 274] width 63 height 14
select select "compulsive"
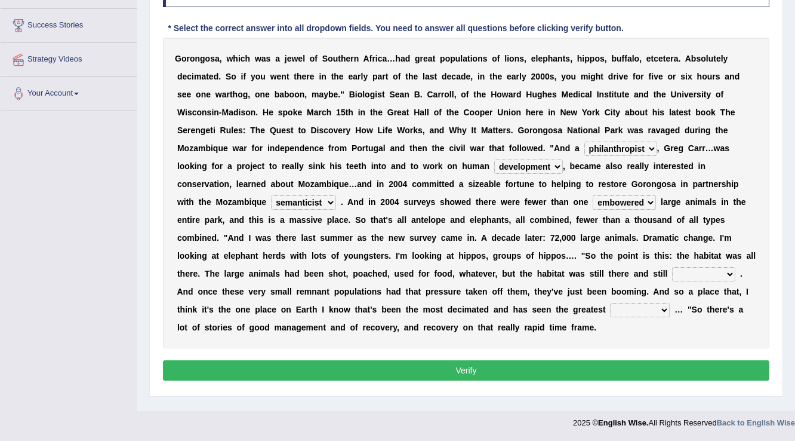
click at [672, 267] on select "assertive incidental compulsive productive" at bounding box center [703, 274] width 63 height 14
click at [651, 306] on select "recovery efficacy golly stumpy" at bounding box center [640, 310] width 60 height 14
select select "efficacy"
click at [610, 303] on select "recovery efficacy golly stumpy" at bounding box center [640, 310] width 60 height 14
click at [546, 367] on button "Verify" at bounding box center [466, 370] width 607 height 20
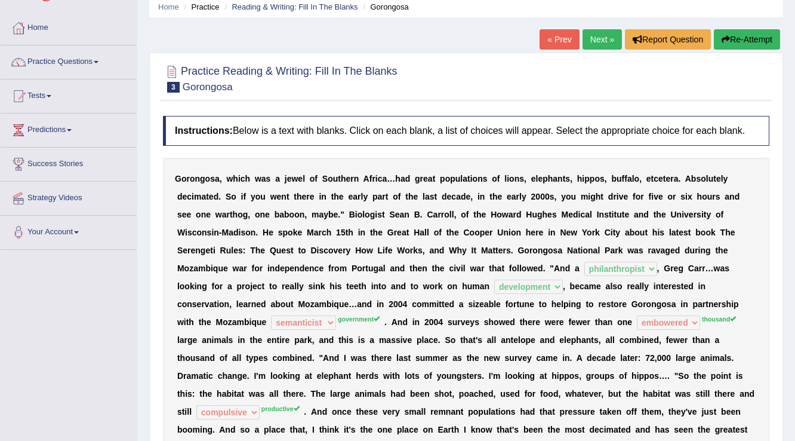
scroll to position [43, 0]
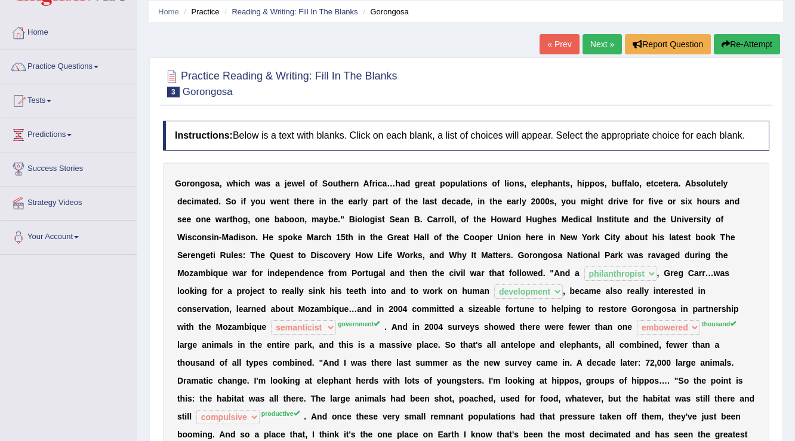
click at [591, 48] on link "Next »" at bounding box center [602, 44] width 39 height 20
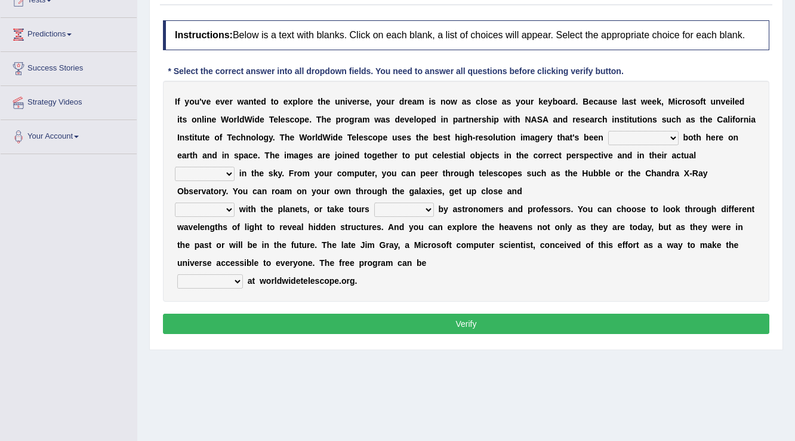
click at [647, 141] on select "degraded ascended remonstrated generated" at bounding box center [643, 138] width 70 height 14
select select "ascended"
click at [608, 131] on select "degraded ascended remonstrated generated" at bounding box center [643, 138] width 70 height 14
click at [188, 167] on select "aspects parts conditions positions" at bounding box center [205, 174] width 60 height 14
select select "positions"
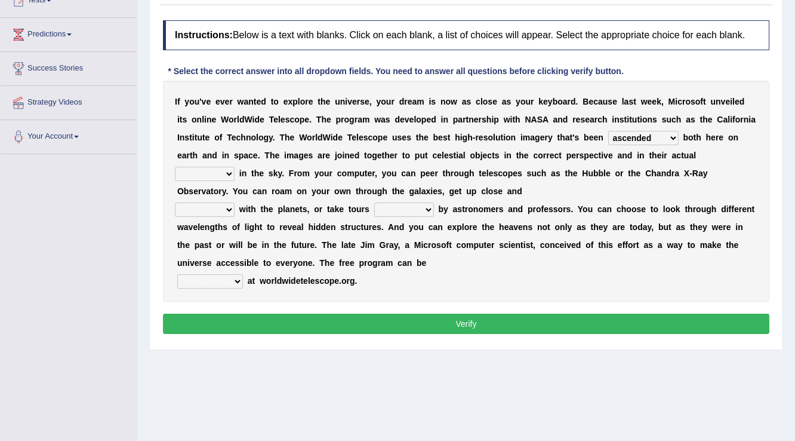
click at [175, 167] on select "aspects parts conditions positions" at bounding box center [205, 174] width 60 height 14
click at [228, 206] on select "personal individual apart polite" at bounding box center [205, 209] width 60 height 14
select select "apart"
click at [175, 202] on select "personal individual apart polite" at bounding box center [205, 209] width 60 height 14
click at [406, 205] on select "guide guided guiding to guide" at bounding box center [404, 209] width 60 height 14
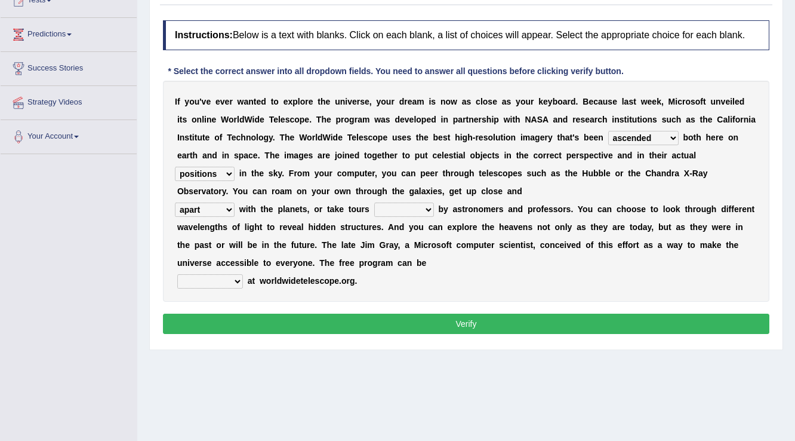
select select "guided"
click at [374, 202] on select "guide guided guiding to guide" at bounding box center [404, 209] width 60 height 14
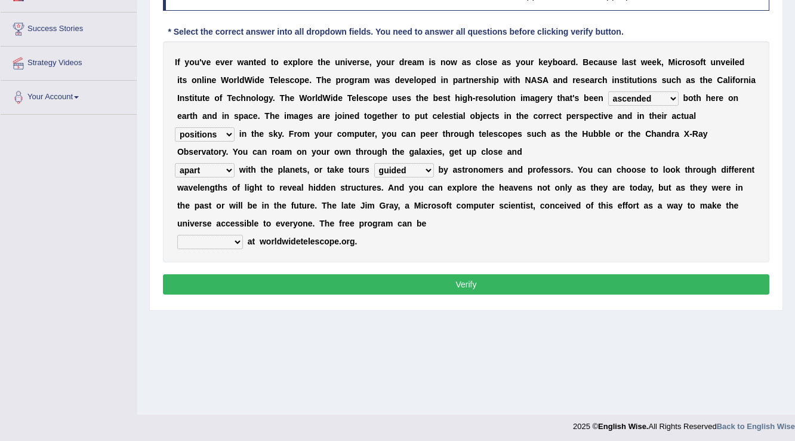
scroll to position [186, 0]
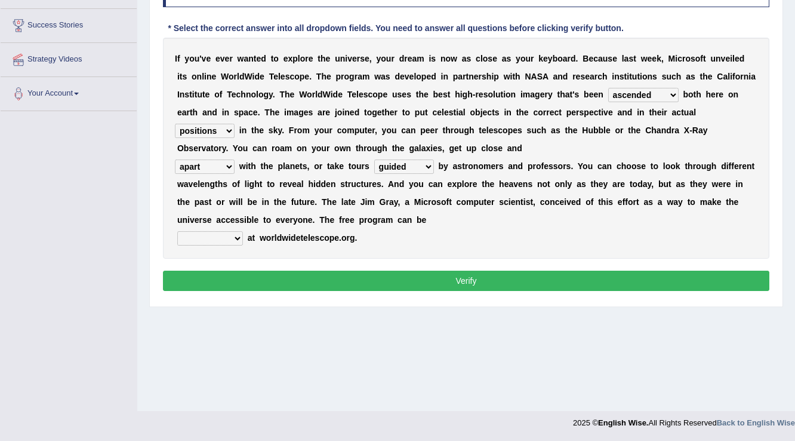
click at [219, 244] on select "upheld downloaded loaded posted" at bounding box center [210, 238] width 66 height 14
click at [214, 234] on select "upheld downloaded loaded posted" at bounding box center [210, 238] width 66 height 14
select select "posted"
click at [177, 231] on select "upheld downloaded loaded posted" at bounding box center [210, 238] width 66 height 14
click at [461, 284] on button "Verify" at bounding box center [466, 281] width 607 height 20
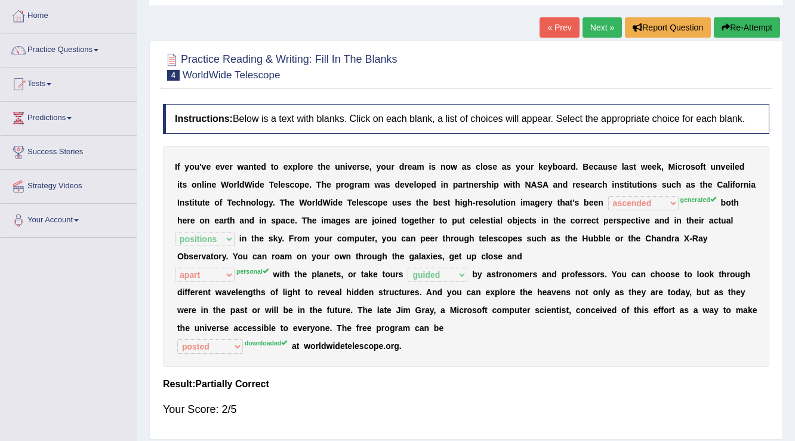
scroll to position [43, 0]
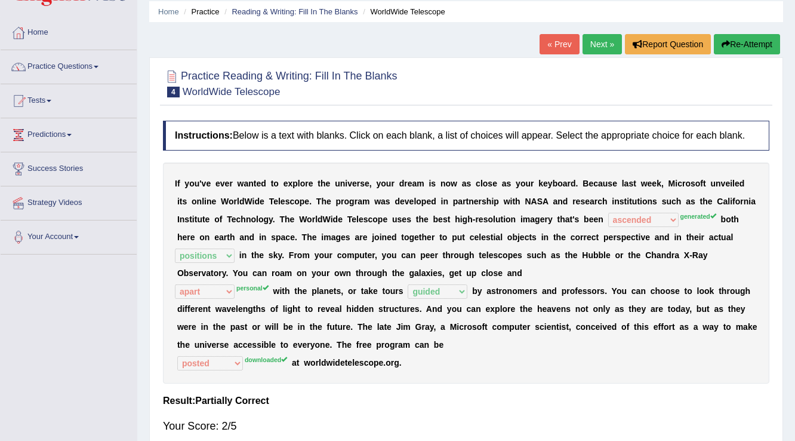
click at [590, 50] on link "Next »" at bounding box center [602, 44] width 39 height 20
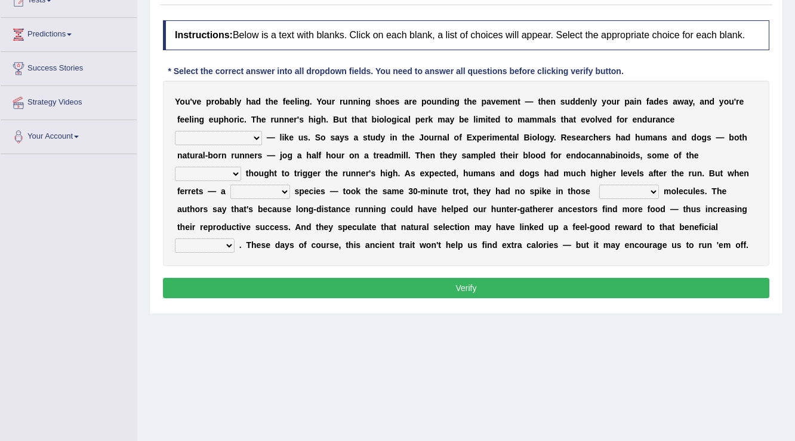
click at [262, 131] on select "[PERSON_NAME] personalize classifies exercise" at bounding box center [218, 138] width 87 height 14
select select "classifies"
click at [262, 131] on select "[PERSON_NAME] personalize classifies exercise" at bounding box center [218, 138] width 87 height 14
click at [241, 167] on select "almshouse turnarounds compounds foxhounds" at bounding box center [208, 174] width 66 height 14
select select "foxhounds"
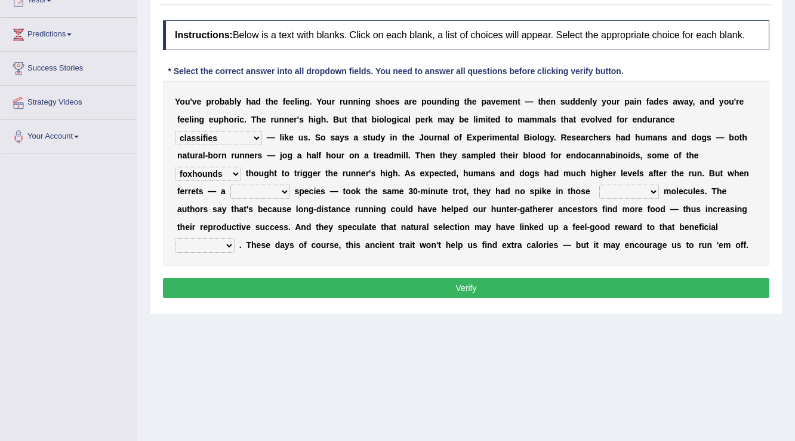
click at [290, 185] on select "excellency merely faerie sedentary" at bounding box center [261, 192] width 60 height 14
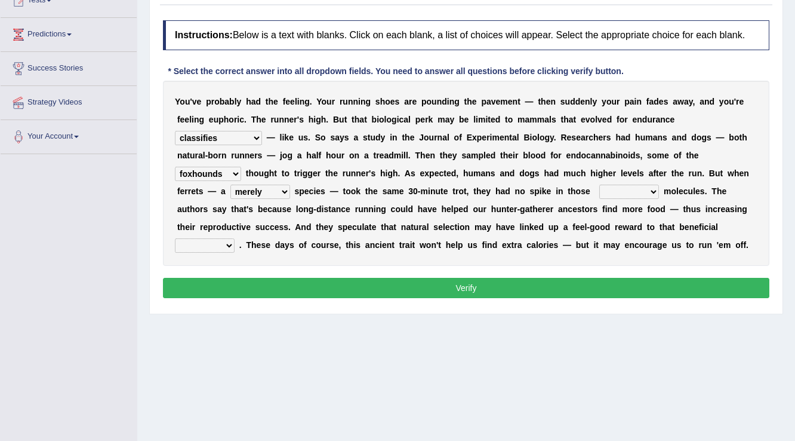
click at [290, 185] on select "excellency merely faerie sedentary" at bounding box center [261, 192] width 60 height 14
select select "sedentary"
click at [290, 185] on select "excellency merely faerie sedentary" at bounding box center [261, 192] width 60 height 14
click at [600, 191] on select "groaned feel-good inchoate loaned" at bounding box center [630, 192] width 60 height 14
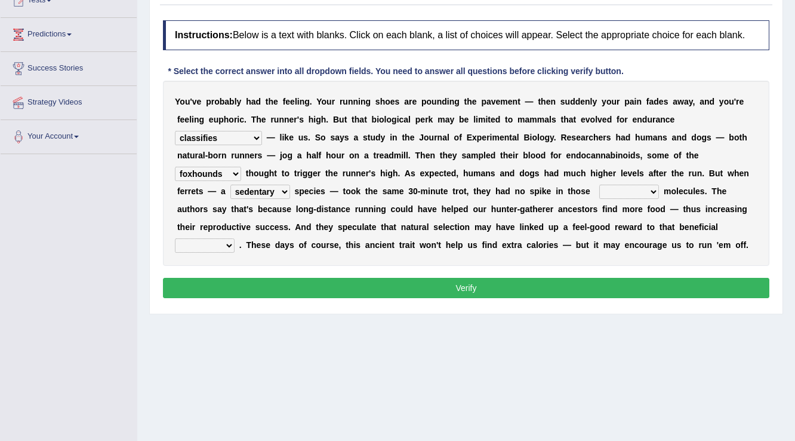
select select "inchoate"
click at [600, 185] on select "groaned feel-good inchoate loaned" at bounding box center [630, 192] width 60 height 14
click at [235, 238] on select "wager exchanger behavior regulator" at bounding box center [205, 245] width 60 height 14
select select "exchanger"
click at [235, 238] on select "wager exchanger behavior regulator" at bounding box center [205, 245] width 60 height 14
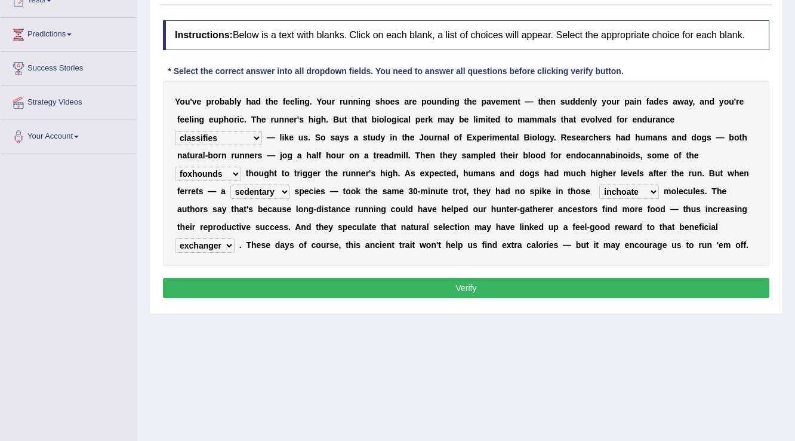
click at [460, 284] on button "Verify" at bounding box center [466, 288] width 607 height 20
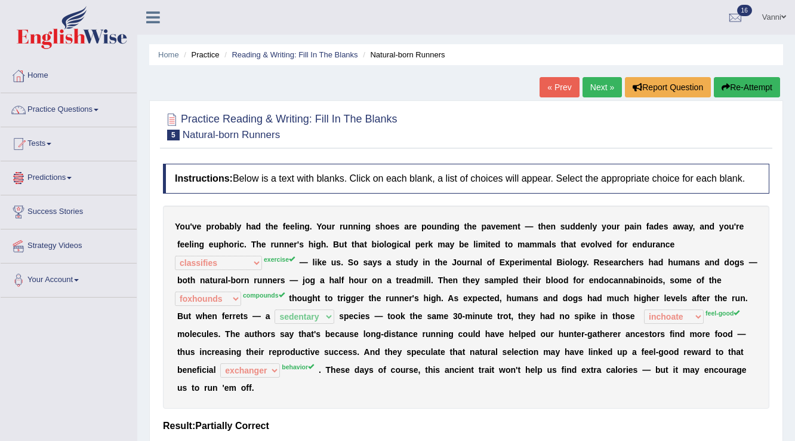
click at [592, 95] on link "Next »" at bounding box center [602, 87] width 39 height 20
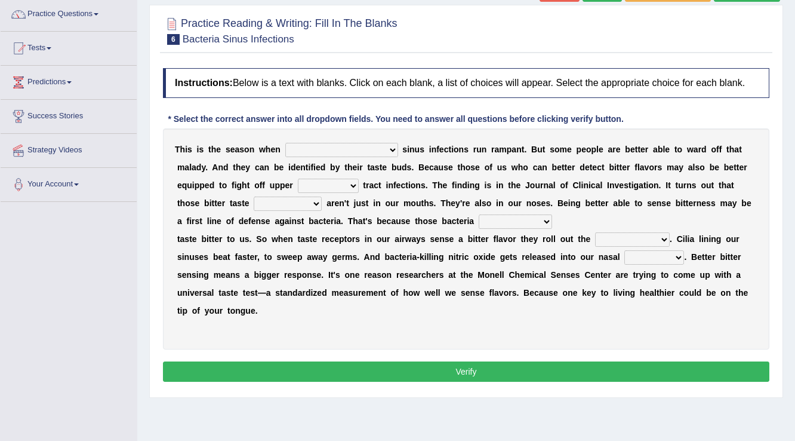
scroll to position [96, 0]
click at [335, 143] on select "conventicle atheist bacterial prissier" at bounding box center [341, 150] width 113 height 14
select select "bacterial"
click at [285, 143] on select "conventicle atheist bacterial prissier" at bounding box center [341, 150] width 113 height 14
click at [298, 186] on select "faulty respiratory togae gawky" at bounding box center [328, 186] width 61 height 14
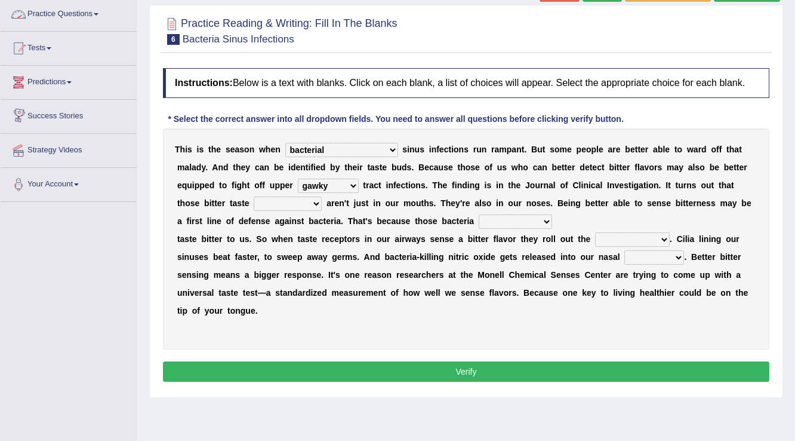
click at [298, 190] on select "faulty respiratory togae gawky" at bounding box center [328, 186] width 61 height 14
select select "respiratory"
click at [298, 179] on select "faulty respiratory togae gawky" at bounding box center [328, 186] width 61 height 14
click at [254, 204] on select "depressions dinners submissions receptors" at bounding box center [288, 203] width 68 height 14
select select "dinners"
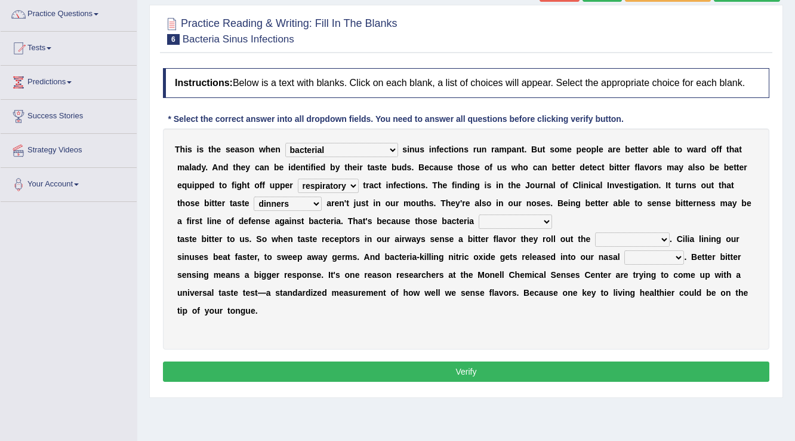
click at [254, 196] on select "depressions dinners submissions receptors" at bounding box center [288, 203] width 68 height 14
click at [479, 220] on select "purposelessly actually diagonally providently" at bounding box center [515, 221] width 73 height 14
select select "actually"
click at [479, 214] on select "purposelessly actually diagonally providently" at bounding box center [515, 221] width 73 height 14
click at [631, 241] on select "defenses contradictions chestnuts pelvis" at bounding box center [632, 239] width 75 height 14
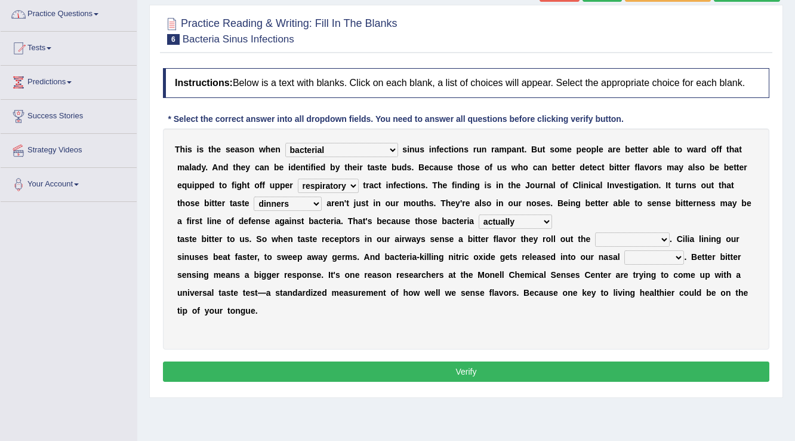
click at [618, 236] on select "defenses contradictions chestnuts pelvis" at bounding box center [632, 239] width 75 height 14
select select "contradictions"
click at [595, 232] on select "defenses contradictions chestnuts pelvis" at bounding box center [632, 239] width 75 height 14
click at [644, 257] on select "causalities localities infirmities cavities" at bounding box center [655, 257] width 60 height 14
select select "cavities"
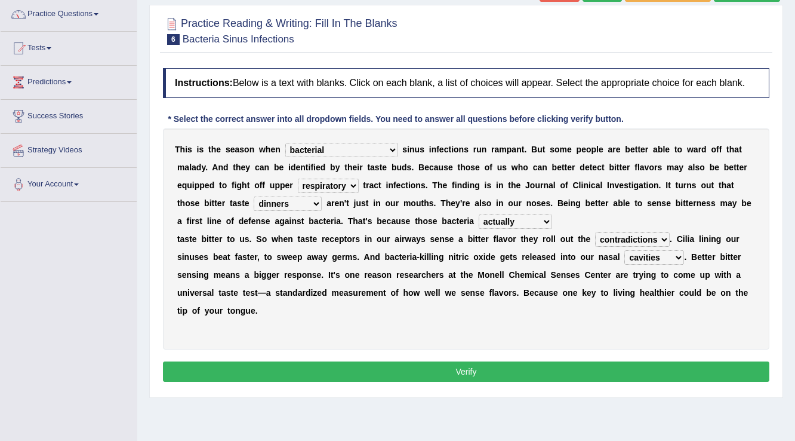
click at [625, 250] on select "causalities localities infirmities cavities" at bounding box center [655, 257] width 60 height 14
click at [460, 380] on button "Verify" at bounding box center [466, 371] width 607 height 20
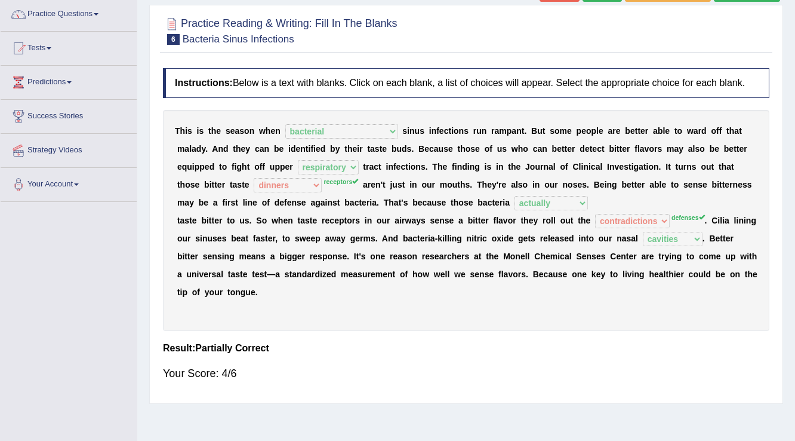
scroll to position [48, 0]
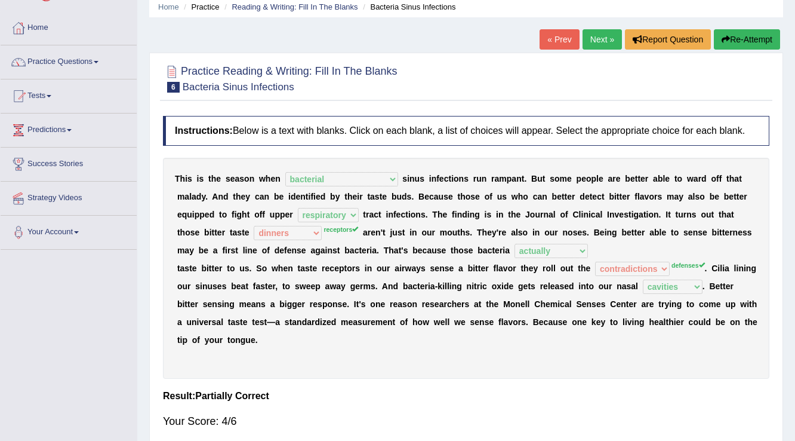
click at [592, 41] on link "Next »" at bounding box center [602, 39] width 39 height 20
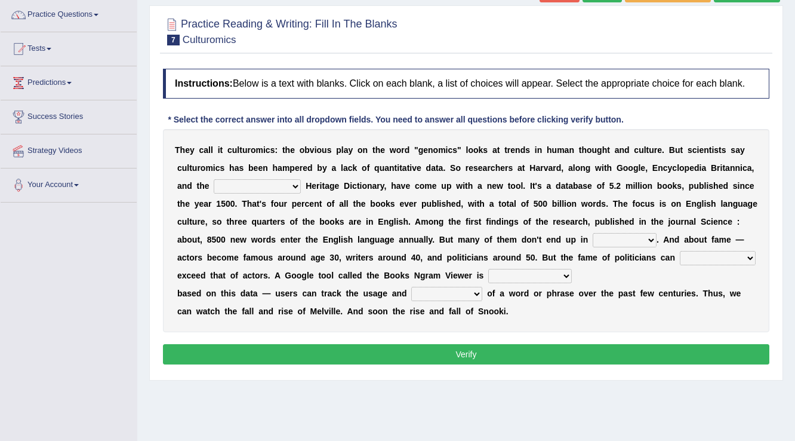
scroll to position [96, 0]
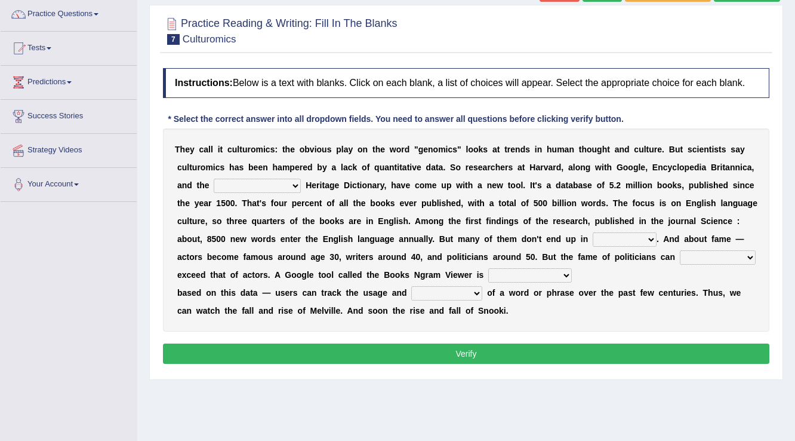
click at [265, 187] on select "Mettlesome Silicon [MEDICAL_DATA] American" at bounding box center [257, 186] width 87 height 14
select select "American"
click at [214, 179] on select "Mettlesome Silicon [MEDICAL_DATA] American" at bounding box center [257, 186] width 87 height 14
click at [616, 235] on select "veterinaries fairies dictionaries smithies" at bounding box center [625, 239] width 64 height 14
select select "dictionaries"
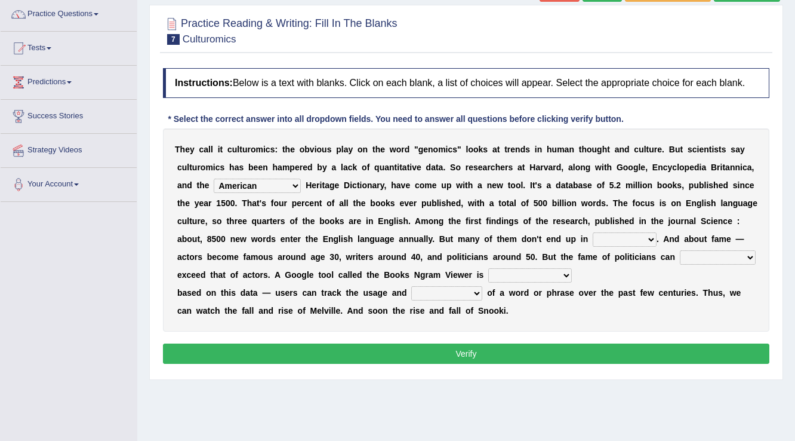
click at [593, 232] on select "veterinaries fairies dictionaries smithies" at bounding box center [625, 239] width 64 height 14
click at [706, 256] on select "intelligibly eventually venturesomely preferably" at bounding box center [718, 257] width 76 height 14
select select "intelligibly"
click at [680, 250] on select "intelligibly eventually venturesomely preferably" at bounding box center [718, 257] width 76 height 14
click at [513, 273] on select "nonoccupational nonbreakable trainable available" at bounding box center [530, 275] width 84 height 14
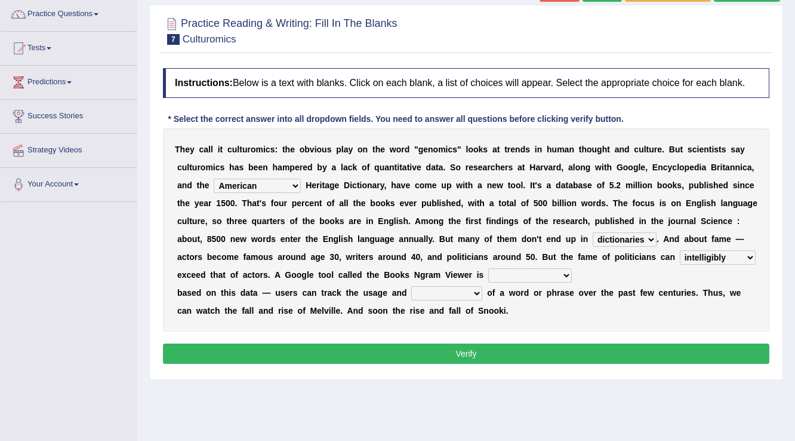
select select "available"
click at [488, 268] on select "nonoccupational nonbreakable trainable available" at bounding box center [530, 275] width 84 height 14
click at [469, 297] on select "frequency derisory drearily inappreciably" at bounding box center [446, 293] width 71 height 14
click at [457, 292] on select "frequency derisory drearily inappreciably" at bounding box center [446, 293] width 71 height 14
click at [471, 296] on select "frequency derisory drearily inappreciably" at bounding box center [446, 293] width 71 height 14
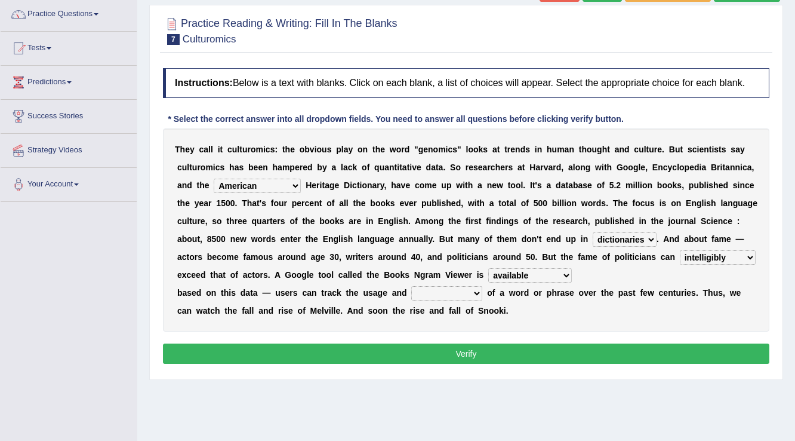
click at [471, 296] on select "frequency derisory drearily inappreciably" at bounding box center [446, 293] width 71 height 14
click at [448, 294] on select "frequency derisory drearily inappreciably" at bounding box center [446, 293] width 71 height 14
select select "frequency"
click at [411, 286] on select "frequency derisory drearily inappreciably" at bounding box center [446, 293] width 71 height 14
click at [461, 356] on button "Verify" at bounding box center [466, 353] width 607 height 20
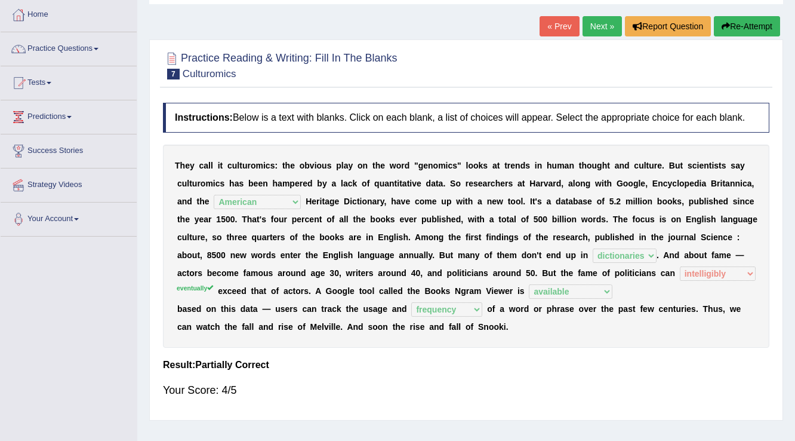
scroll to position [0, 0]
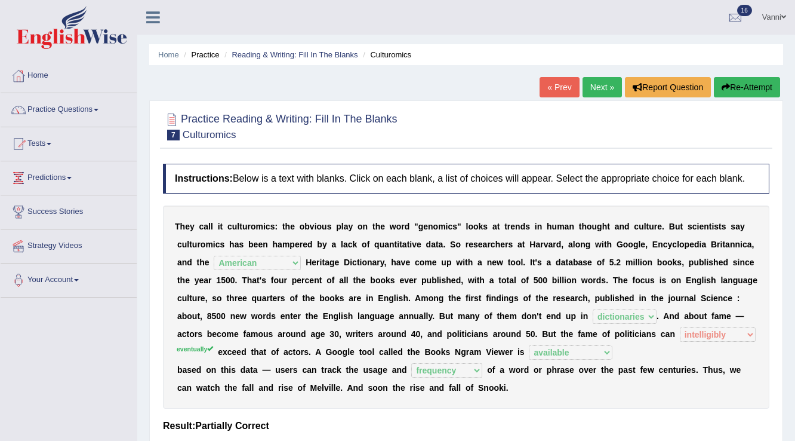
click at [592, 92] on link "Next »" at bounding box center [602, 87] width 39 height 20
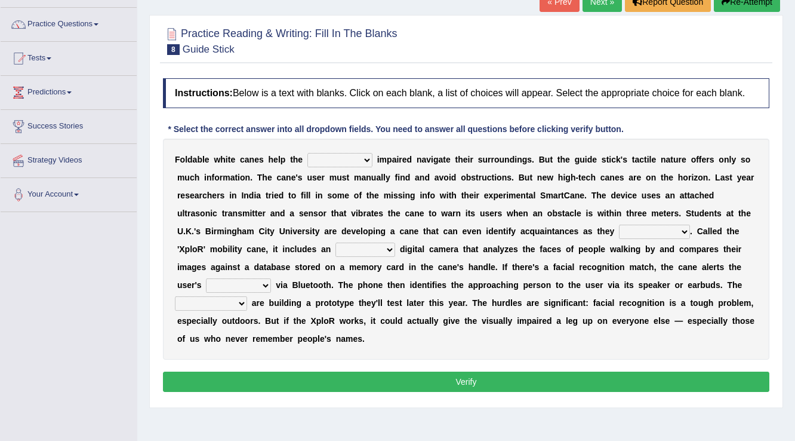
scroll to position [96, 0]
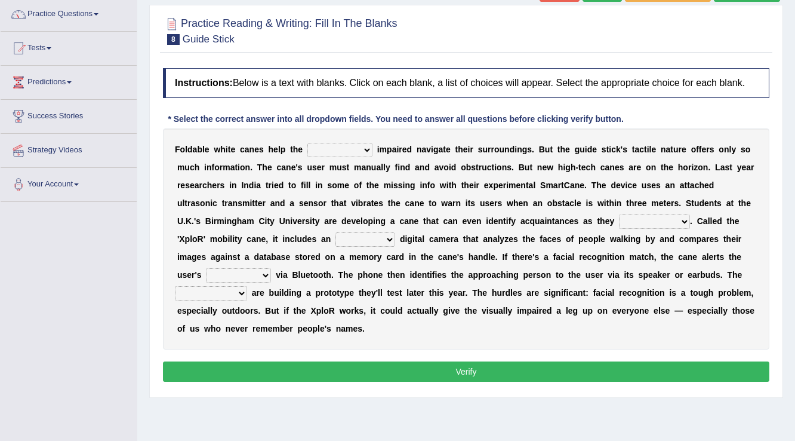
click at [330, 150] on select "felicity insensitivity visually malleability" at bounding box center [340, 150] width 65 height 14
click at [357, 144] on select "felicity insensitivity visually malleability" at bounding box center [340, 150] width 65 height 14
click at [355, 148] on select "felicity insensitivity visually malleability" at bounding box center [340, 150] width 65 height 14
select select "malleability"
click at [308, 143] on select "felicity insensitivity visually malleability" at bounding box center [340, 150] width 65 height 14
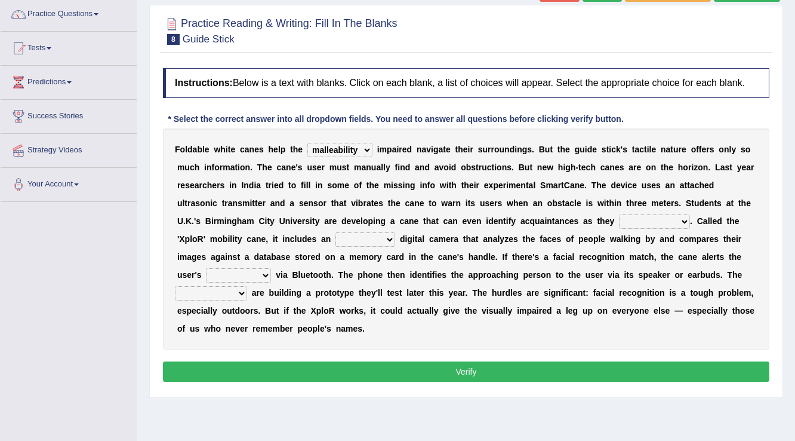
click at [687, 220] on select "likelihood throat northernmost approach" at bounding box center [654, 221] width 71 height 14
select select "approach"
click at [619, 214] on select "likelihood throat northernmost approach" at bounding box center [654, 221] width 71 height 14
click at [395, 236] on b at bounding box center [397, 239] width 5 height 10
click at [388, 236] on select "untested embedded deadest skinhead" at bounding box center [366, 239] width 60 height 14
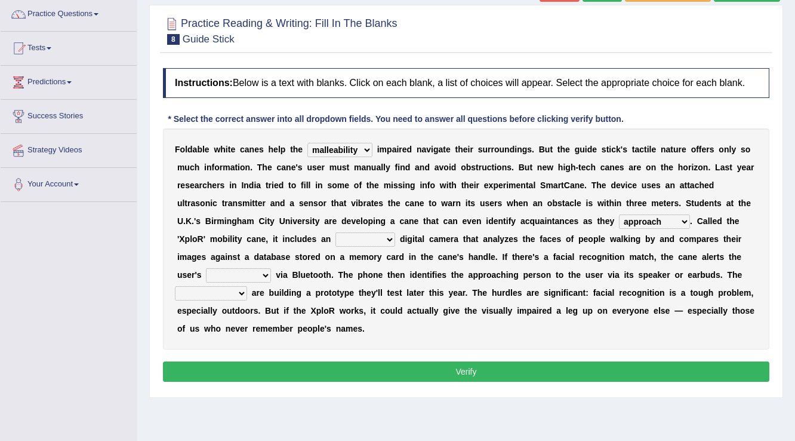
select select "embedded"
click at [336, 232] on select "untested embedded deadest skinhead" at bounding box center [366, 239] width 60 height 14
click at [261, 275] on select "waterborne alone smartphone postpone" at bounding box center [238, 275] width 65 height 14
select select "smartphone"
click at [206, 268] on select "waterborne alone smartphone postpone" at bounding box center [238, 275] width 65 height 14
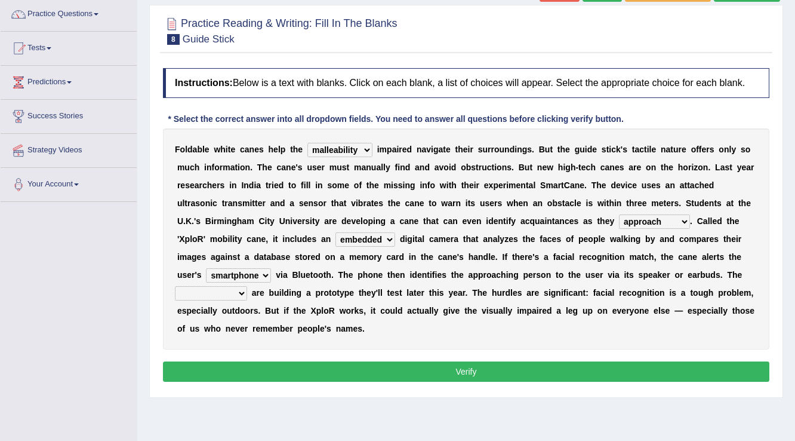
click at [238, 300] on div "F o l d a b l e w h i t e c a n e s h e l p t h e felicity insensitivity visual…" at bounding box center [466, 238] width 607 height 221
click at [239, 293] on select "jurisprudence bootless students jukebox" at bounding box center [211, 293] width 72 height 14
click at [236, 286] on select "jurisprudence bootless students jukebox" at bounding box center [211, 293] width 72 height 14
click at [175, 286] on select "jurisprudence bootless students jukebox" at bounding box center [211, 293] width 72 height 14
select select "students"
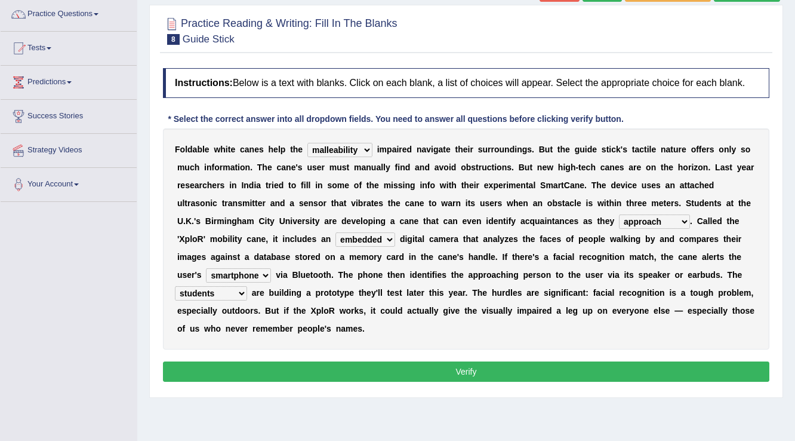
click at [458, 376] on button "Verify" at bounding box center [466, 371] width 607 height 20
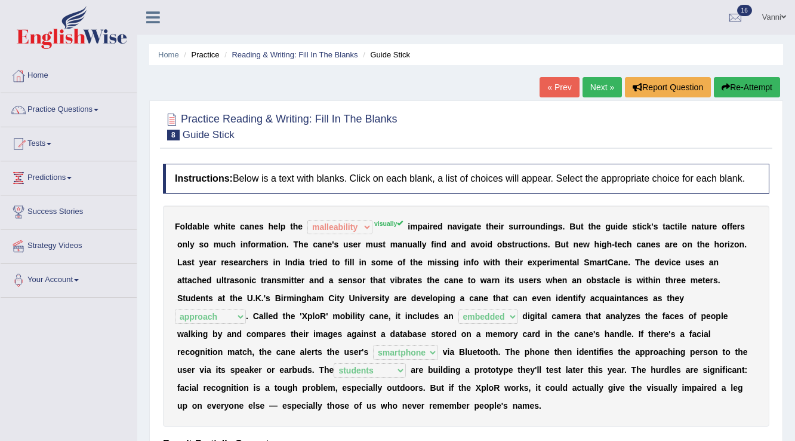
scroll to position [48, 0]
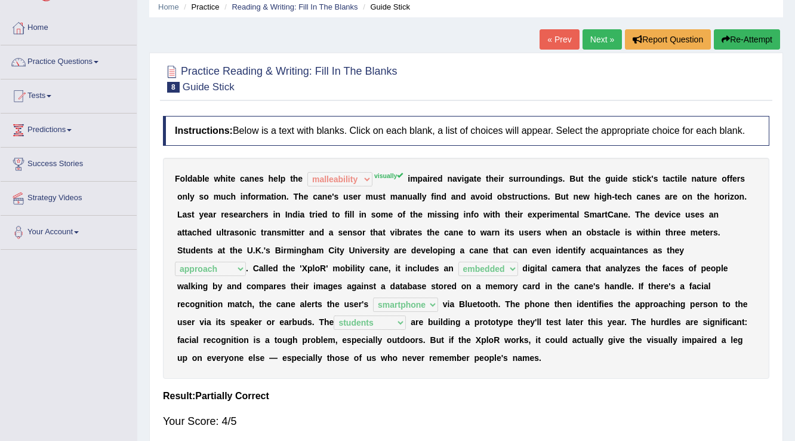
click at [592, 45] on link "Next »" at bounding box center [602, 39] width 39 height 20
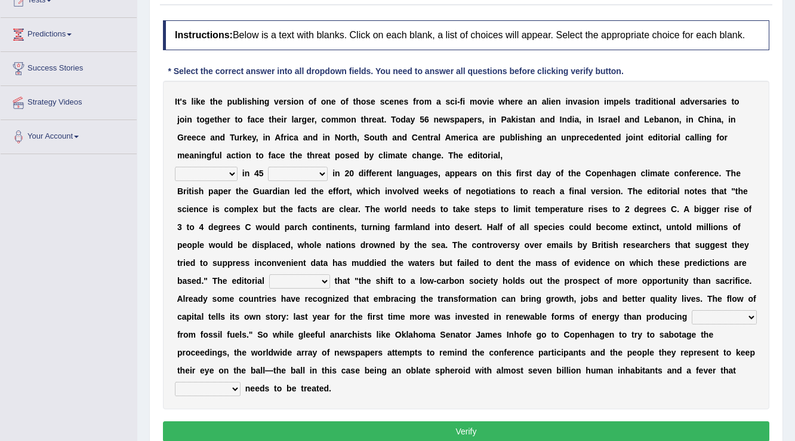
scroll to position [191, 0]
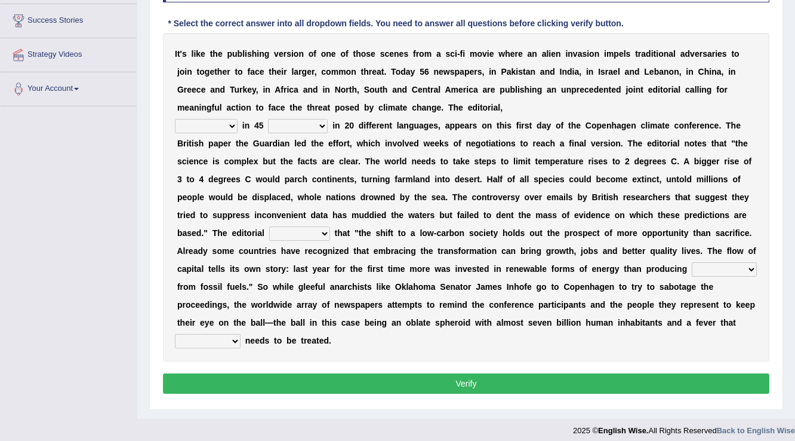
click at [232, 129] on select "published publicized burnished transmitted" at bounding box center [206, 126] width 63 height 14
click at [175, 119] on select "published publicized burnished transmitted" at bounding box center [206, 126] width 63 height 14
select select "published"
click at [297, 130] on select "clans countries continents terraces" at bounding box center [298, 126] width 60 height 14
select select "countries"
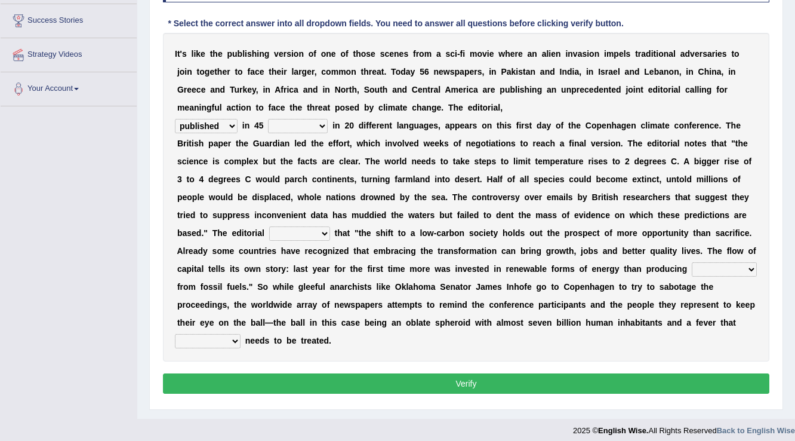
click at [268, 119] on select "clans countries continents terraces" at bounding box center [298, 126] width 60 height 14
click at [306, 231] on select "modified protested recognized declined" at bounding box center [299, 233] width 61 height 14
select select "recognized"
click at [269, 226] on select "modified protested recognized declined" at bounding box center [299, 233] width 61 height 14
click at [724, 264] on select "electricity indivisibility negativity significance" at bounding box center [724, 269] width 65 height 14
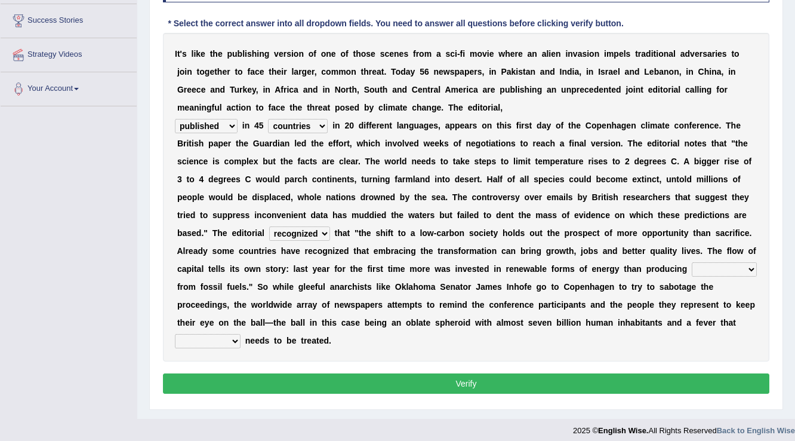
select select "electricity"
click at [692, 262] on select "electricity indivisibility negativity significance" at bounding box center [724, 269] width 65 height 14
click at [235, 342] on select "solicitously desperately ephemerally peripherally" at bounding box center [208, 341] width 66 height 14
click at [222, 339] on select "solicitously desperately ephemerally peripherally" at bounding box center [208, 341] width 66 height 14
click at [175, 334] on select "solicitously desperately ephemerally peripherally" at bounding box center [208, 341] width 66 height 14
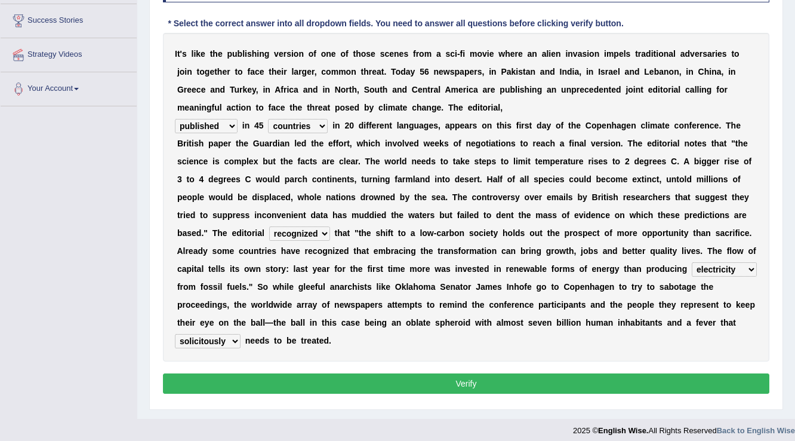
drag, startPoint x: 226, startPoint y: 338, endPoint x: 181, endPoint y: 333, distance: 45.0
click at [181, 334] on select "solicitously desperately ephemerally peripherally" at bounding box center [208, 341] width 66 height 14
click at [216, 343] on select "solicitously desperately ephemerally peripherally" at bounding box center [208, 341] width 66 height 14
click at [175, 334] on select "solicitously desperately ephemerally peripherally" at bounding box center [208, 341] width 66 height 14
click at [205, 338] on select "solicitously desperately ephemerally peripherally" at bounding box center [208, 341] width 66 height 14
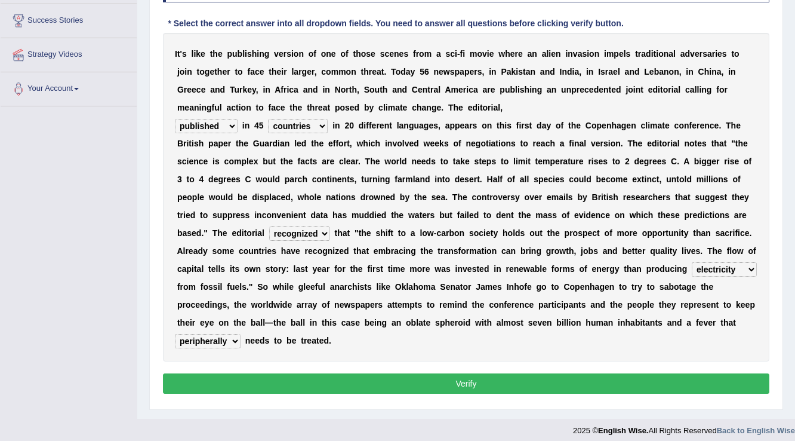
click at [175, 334] on select "solicitously desperately ephemerally peripherally" at bounding box center [208, 341] width 66 height 14
click at [222, 338] on select "solicitously desperately ephemerally peripherally" at bounding box center [208, 341] width 66 height 14
select select "solicitously"
click at [175, 334] on select "solicitously desperately ephemerally peripherally" at bounding box center [208, 341] width 66 height 14
click at [461, 386] on button "Verify" at bounding box center [466, 383] width 607 height 20
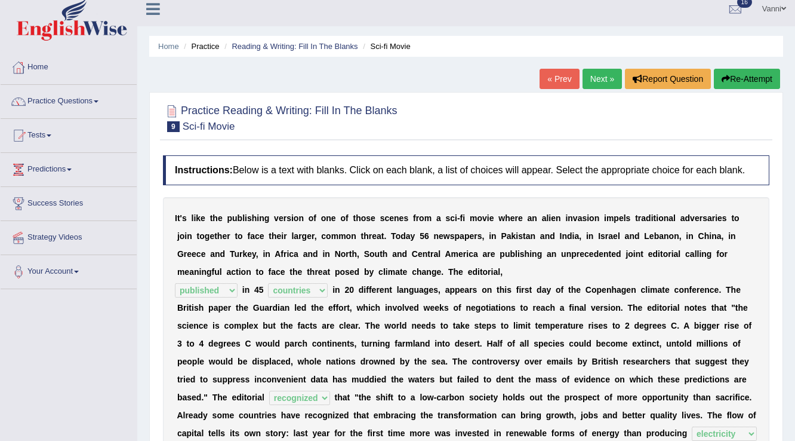
scroll to position [0, 0]
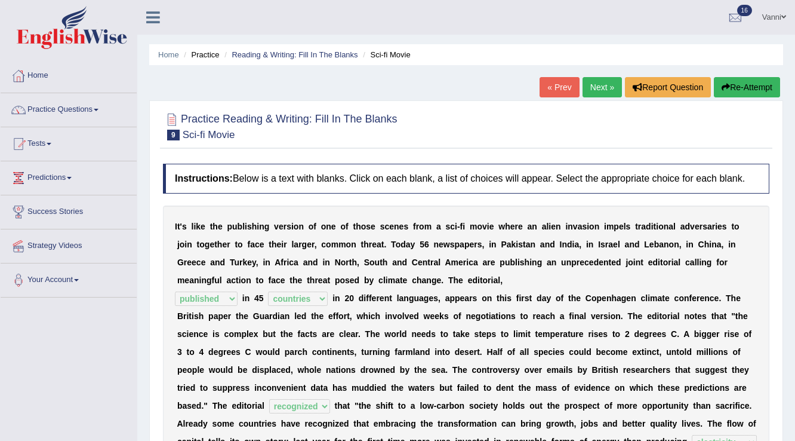
click at [591, 93] on link "Next »" at bounding box center [602, 87] width 39 height 20
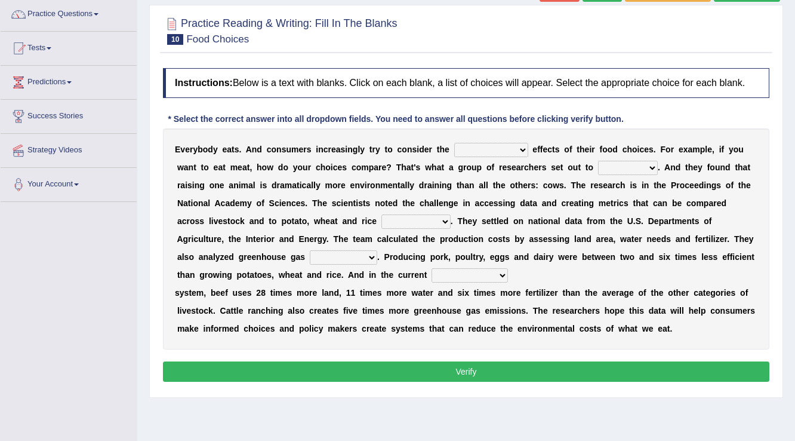
click at [481, 146] on select "spiritual economic environmental material" at bounding box center [491, 150] width 74 height 14
select select "economic"
click at [454, 143] on select "spiritual economic environmental material" at bounding box center [491, 150] width 74 height 14
click at [628, 167] on select "exemplify squander discover purchase" at bounding box center [628, 168] width 60 height 14
click at [621, 161] on select "exemplify squander discover purchase" at bounding box center [628, 168] width 60 height 14
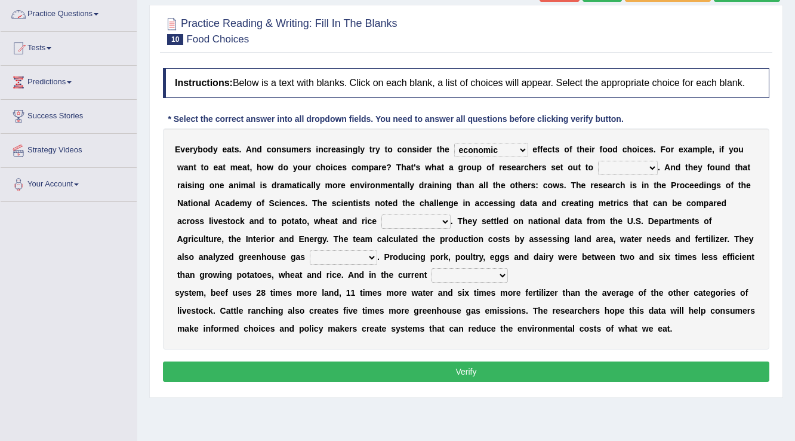
click at [643, 171] on select "exemplify squander discover purchase" at bounding box center [628, 168] width 60 height 14
click at [598, 161] on select "exemplify squander discover purchase" at bounding box center [628, 168] width 60 height 14
click at [647, 172] on select "exemplify squander discover purchase" at bounding box center [628, 168] width 60 height 14
select select "discover"
click at [598, 161] on select "exemplify squander discover purchase" at bounding box center [628, 168] width 60 height 14
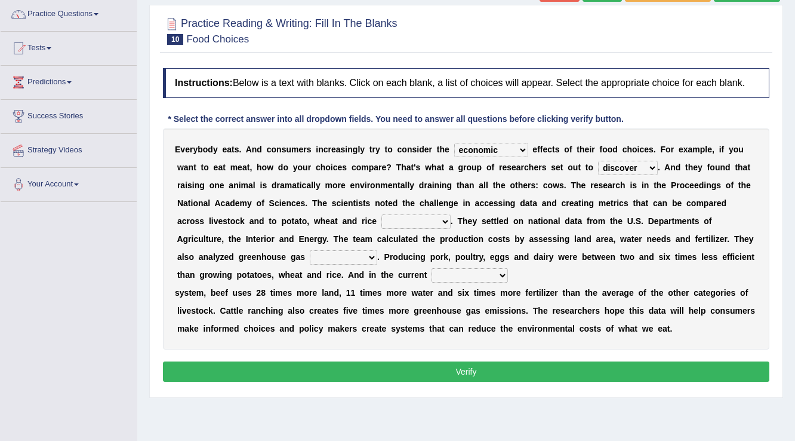
click at [382, 216] on select "production corruption consumption inventory" at bounding box center [416, 221] width 69 height 14
select select "production"
click at [382, 214] on select "production corruption consumption inventory" at bounding box center [416, 221] width 69 height 14
click at [310, 251] on select "conjectures manufacture emissions purification" at bounding box center [343, 257] width 67 height 14
select select "emissions"
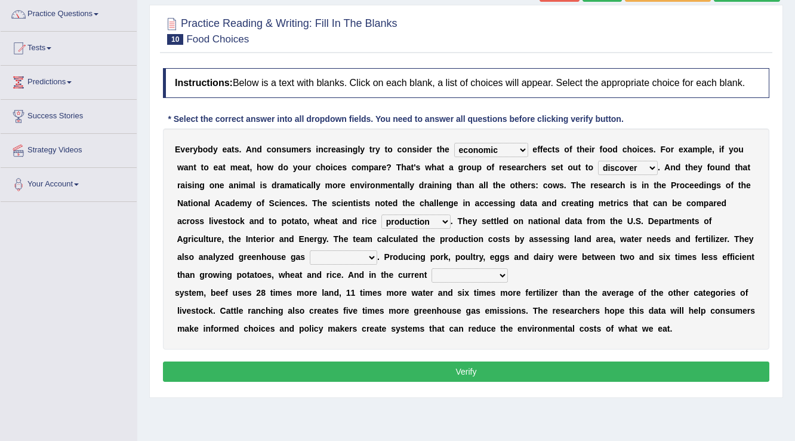
click at [310, 250] on select "conjectures manufacture emissions purification" at bounding box center [343, 257] width 67 height 14
click at [435, 273] on select "agricultural impalpable ungrammatical terminal" at bounding box center [470, 275] width 76 height 14
select select "agricultural"
click at [434, 275] on select "agricultural impalpable ungrammatical terminal" at bounding box center [470, 275] width 76 height 14
click at [432, 268] on select "agricultural impalpable ungrammatical terminal" at bounding box center [470, 275] width 76 height 14
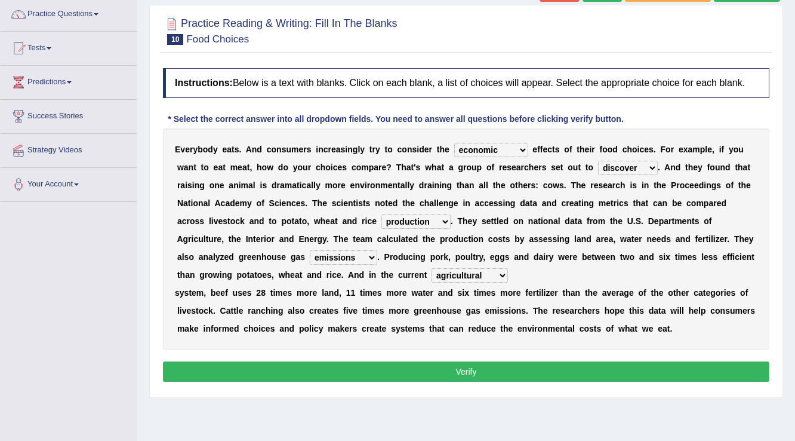
click at [460, 374] on button "Verify" at bounding box center [466, 371] width 607 height 20
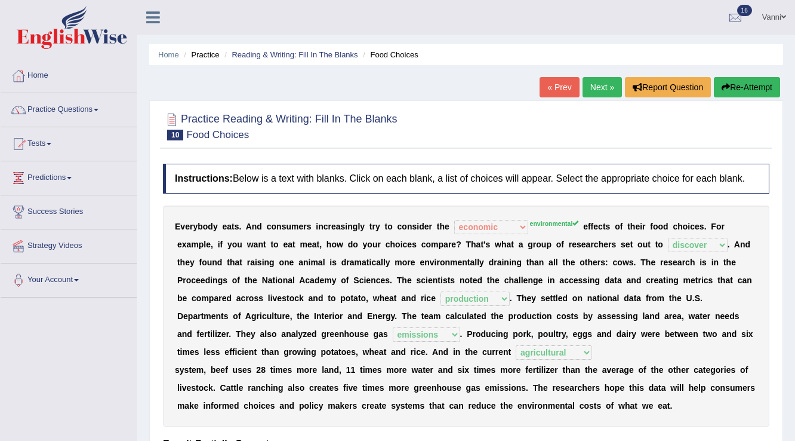
click at [594, 91] on link "Next »" at bounding box center [602, 87] width 39 height 20
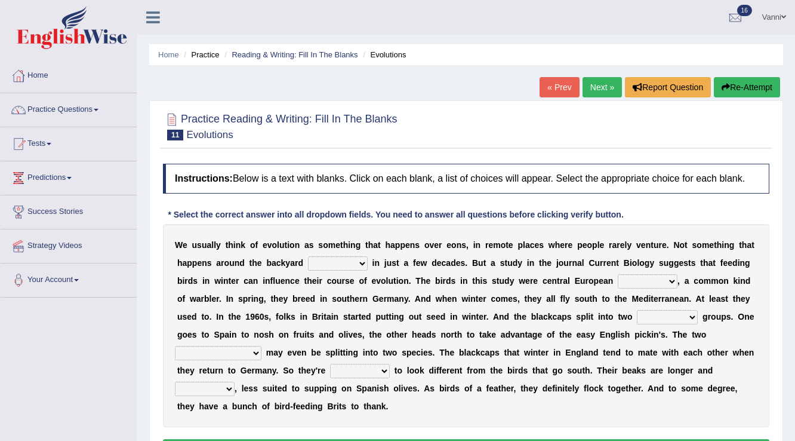
click at [549, 96] on link "« Prev" at bounding box center [559, 87] width 39 height 20
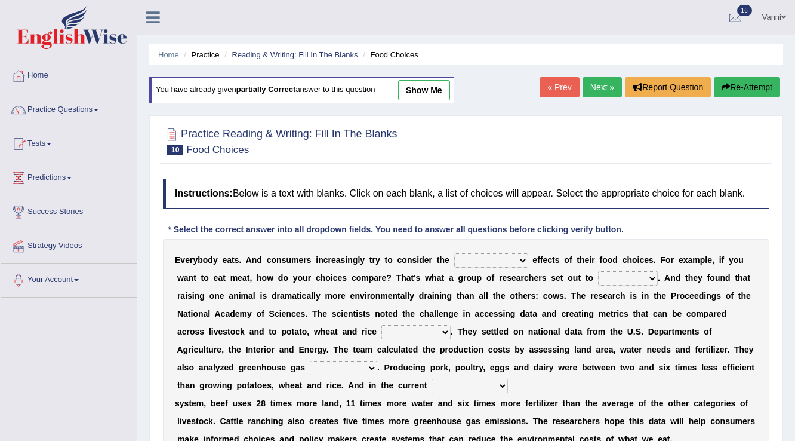
click at [593, 91] on link "Next »" at bounding box center [602, 87] width 39 height 20
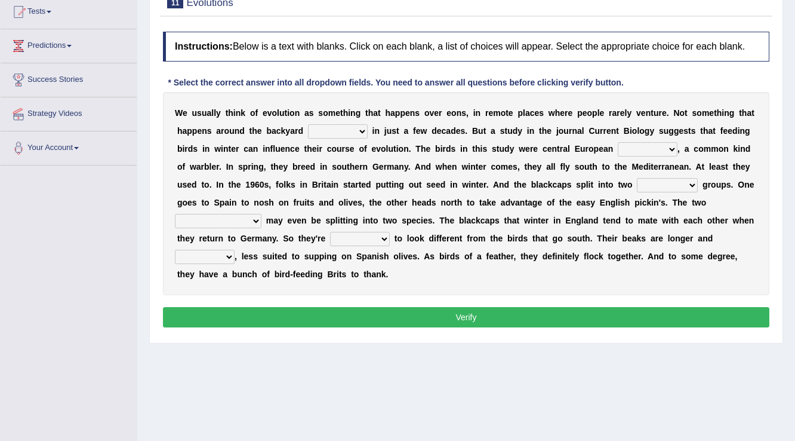
scroll to position [143, 0]
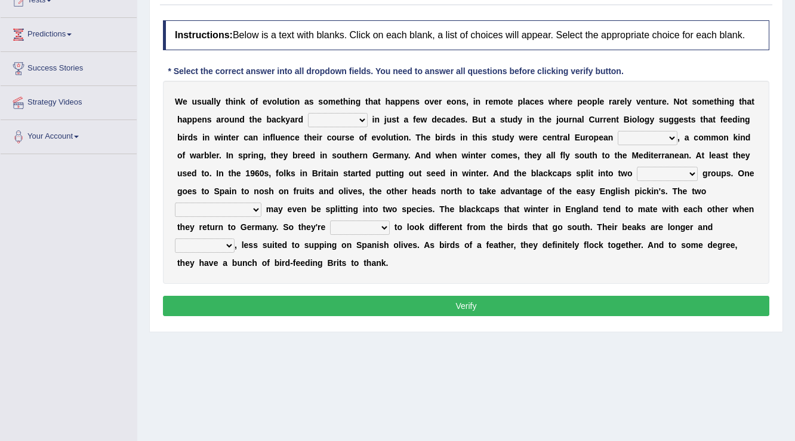
click at [357, 121] on select "beaver believer birdfeeder phonier" at bounding box center [338, 120] width 60 height 14
click at [316, 122] on select "beaver believer birdfeeder phonier" at bounding box center [338, 120] width 60 height 14
click at [361, 122] on select "beaver believer birdfeeder phonier" at bounding box center [338, 120] width 60 height 14
click at [340, 116] on select "beaver believer birdfeeder phonier" at bounding box center [338, 120] width 60 height 14
click at [308, 113] on select "beaver believer birdfeeder phonier" at bounding box center [338, 120] width 60 height 14
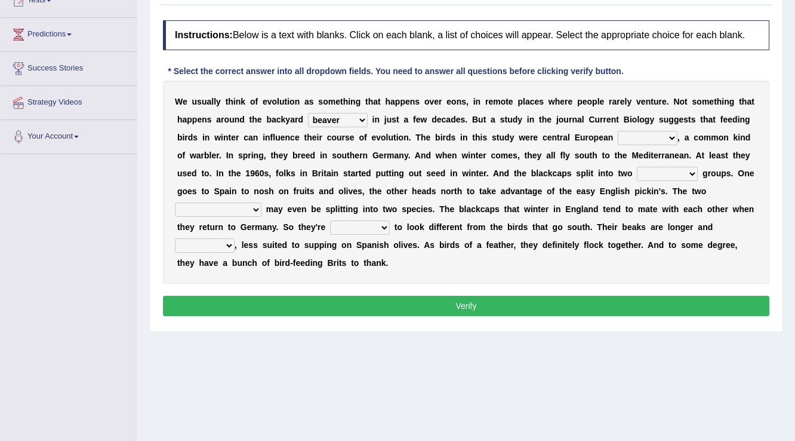
click at [323, 117] on select "beaver believer birdfeeder phonier" at bounding box center [338, 120] width 60 height 14
select select "birdfeeder"
click at [308, 113] on select "beaver believer birdfeeder phonier" at bounding box center [338, 120] width 60 height 14
click at [640, 137] on select "blackcaps pox flaps chats" at bounding box center [648, 138] width 60 height 14
click at [667, 135] on select "blackcaps pox flaps chats" at bounding box center [648, 138] width 60 height 14
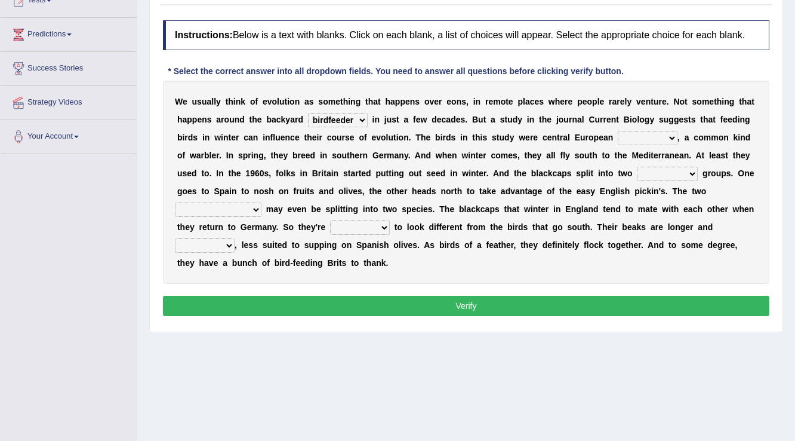
click at [633, 127] on div "W e u s u a l l y t h i n k o f e v o l u t i o n a s s o m e t h i n g t h a t…" at bounding box center [466, 182] width 607 height 203
click at [637, 131] on select "blackcaps pox flaps chats" at bounding box center [648, 138] width 60 height 14
click at [646, 136] on select "blackcaps pox flaps chats" at bounding box center [648, 138] width 60 height 14
select select "flaps"
click at [618, 131] on select "blackcaps pox flaps chats" at bounding box center [648, 138] width 60 height 14
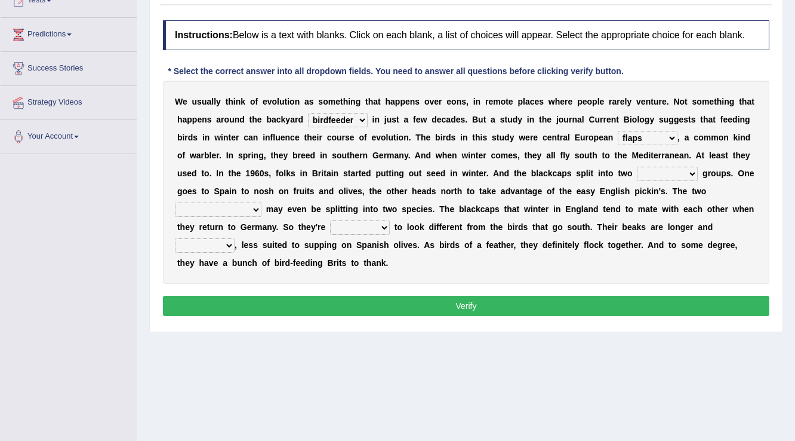
click at [681, 176] on select "distinct bit disconnect split" at bounding box center [667, 174] width 61 height 14
select select "distinct"
click at [637, 167] on select "distinct bit disconnect split" at bounding box center [667, 174] width 61 height 14
click at [254, 207] on select "elevators populations breakers contraindications" at bounding box center [218, 209] width 87 height 14
select select "breakers"
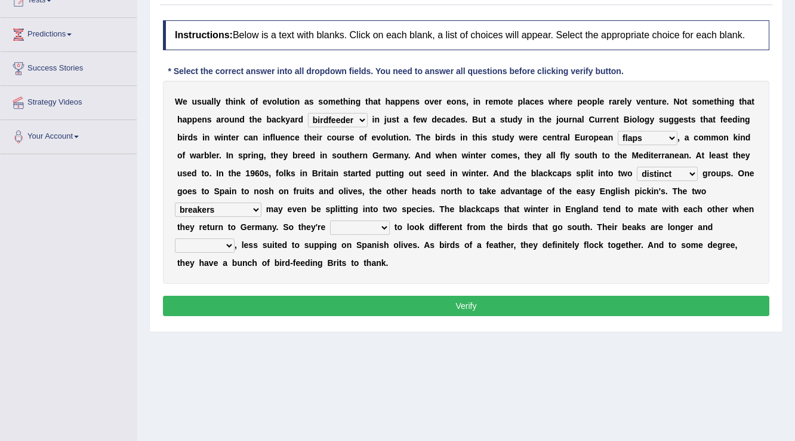
click at [175, 202] on select "elevators populations breakers contraindications" at bounding box center [218, 209] width 87 height 14
click at [650, 133] on select "blackcaps pox flaps chats" at bounding box center [648, 138] width 60 height 14
click at [385, 227] on select "starting blotting wanting padding" at bounding box center [360, 227] width 60 height 14
click at [364, 223] on select "starting blotting wanting padding" at bounding box center [360, 227] width 60 height 14
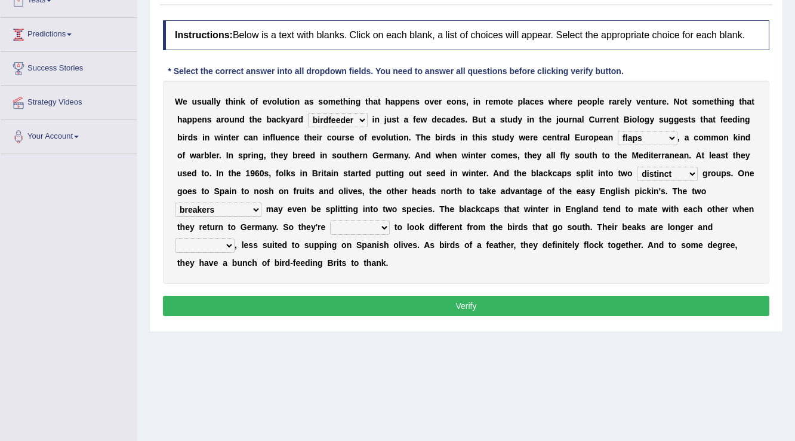
click at [367, 221] on select "starting blotting wanting padding" at bounding box center [360, 227] width 60 height 14
select select "wanting"
click at [330, 220] on select "starting blotting wanting padding" at bounding box center [360, 227] width 60 height 14
click at [214, 239] on select "freshwater spillover scheduler narrower" at bounding box center [205, 245] width 60 height 14
select select "narrower"
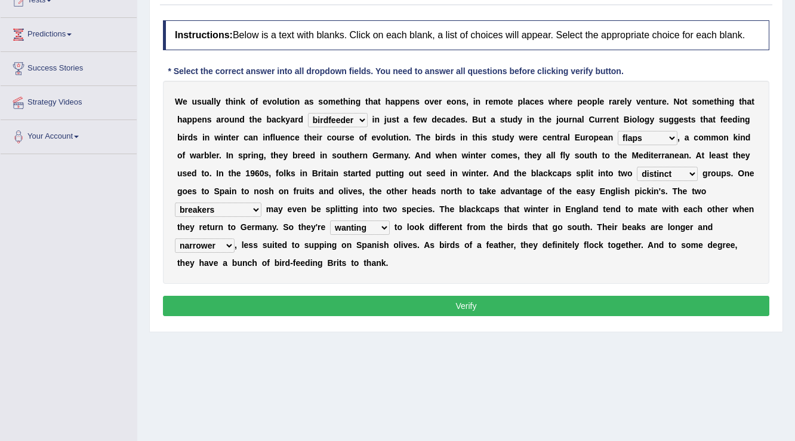
click at [175, 238] on select "freshwater spillover scheduler narrower" at bounding box center [205, 245] width 60 height 14
click at [459, 308] on button "Verify" at bounding box center [466, 306] width 607 height 20
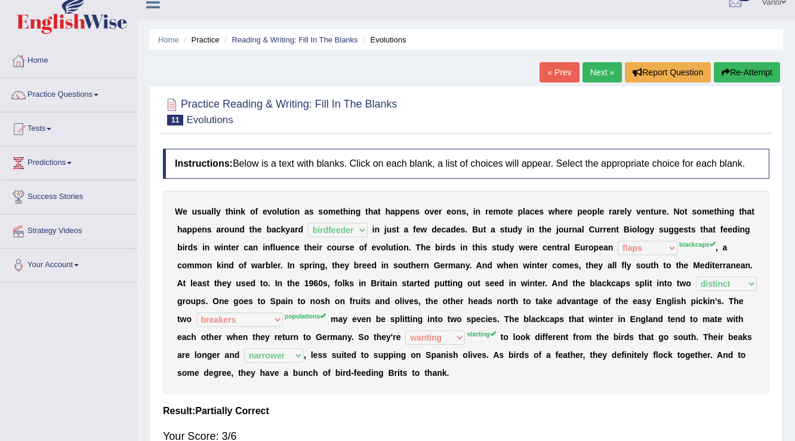
scroll to position [0, 0]
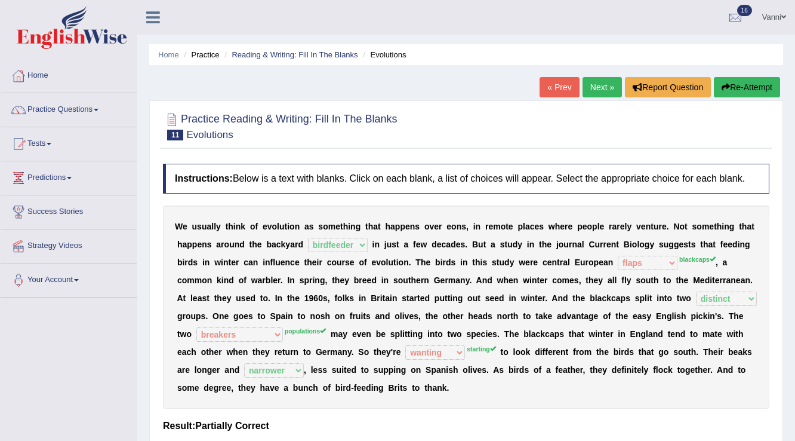
click at [591, 90] on link "Next »" at bounding box center [602, 87] width 39 height 20
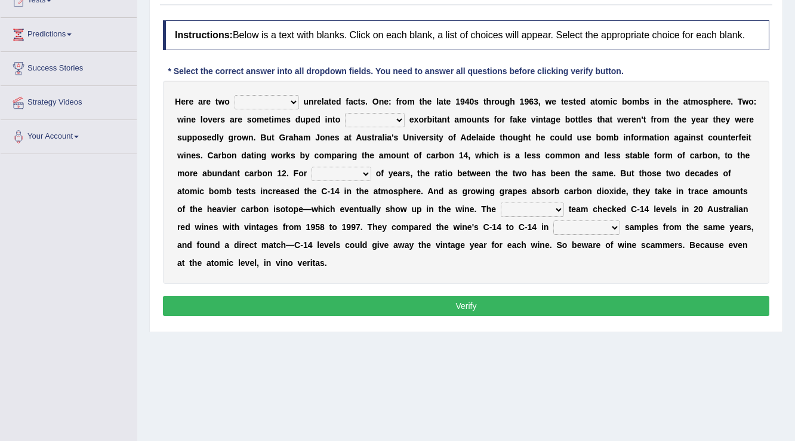
drag, startPoint x: 296, startPoint y: 102, endPoint x: 290, endPoint y: 100, distance: 6.2
click at [296, 101] on select "seemingly feelingly endearingly entreatingly" at bounding box center [267, 102] width 64 height 14
click at [235, 95] on select "seemingly feelingly endearingly entreatingly" at bounding box center [267, 102] width 64 height 14
click at [288, 101] on select "seemingly feelingly endearingly entreatingly" at bounding box center [267, 102] width 64 height 14
select select "seemingly"
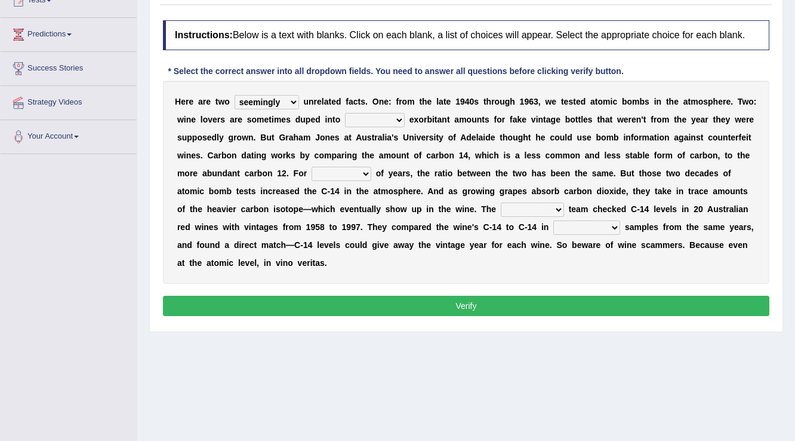
click at [235, 95] on select "seemingly feelingly endearingly entreatingly" at bounding box center [267, 102] width 64 height 14
click at [368, 121] on select "dipping trekking spending swinging" at bounding box center [375, 120] width 60 height 14
click at [387, 117] on select "dipping trekking spending swinging" at bounding box center [375, 120] width 60 height 14
select select "spending"
click at [345, 113] on select "dipping trekking spending swinging" at bounding box center [375, 120] width 60 height 14
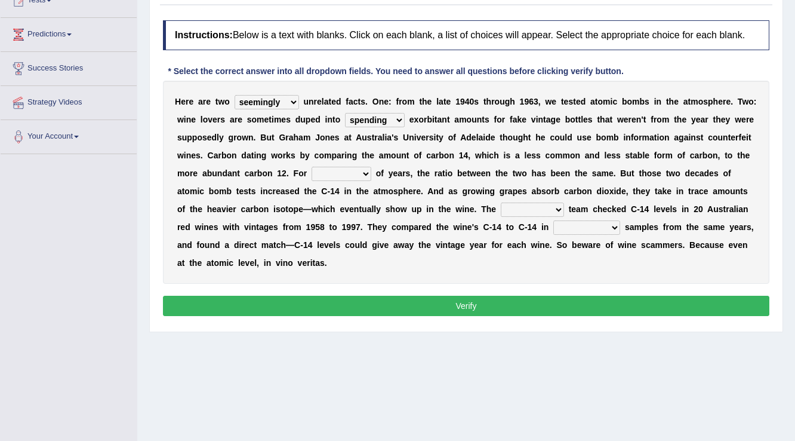
click at [333, 173] on select "couples much thousands numerous" at bounding box center [342, 174] width 60 height 14
click at [312, 167] on select "couples much thousands numerous" at bounding box center [342, 174] width 60 height 14
click at [333, 173] on select "couples much thousands numerous" at bounding box center [342, 174] width 60 height 14
click at [363, 170] on select "couples much thousands numerous" at bounding box center [342, 174] width 60 height 14
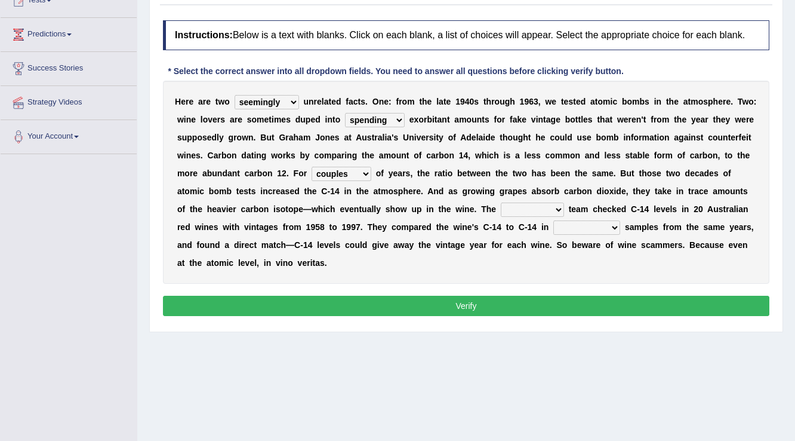
select select "thousands"
click at [312, 167] on select "couples much thousands numerous" at bounding box center [342, 174] width 60 height 14
click at [565, 208] on b at bounding box center [566, 209] width 5 height 10
click at [533, 207] on select "research individual preparation strange" at bounding box center [532, 209] width 63 height 14
select select "research"
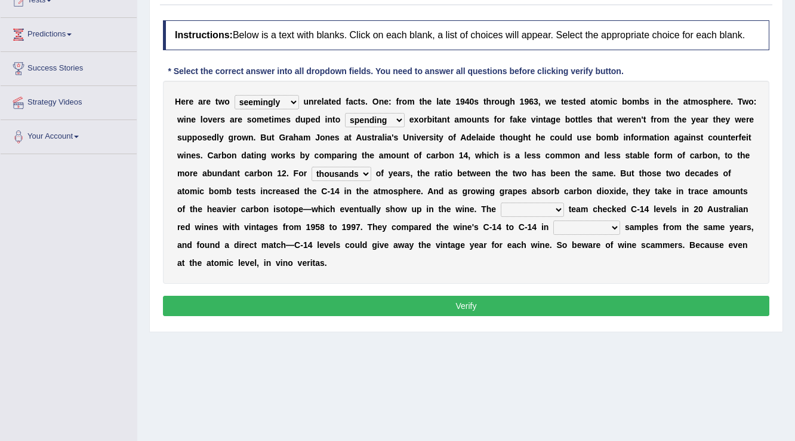
click at [501, 202] on select "research individual preparation strange" at bounding box center [532, 209] width 63 height 14
click at [573, 222] on select "physical atmospheric fluid solid" at bounding box center [587, 227] width 67 height 14
select select "physical"
click at [554, 220] on select "physical atmospheric fluid solid" at bounding box center [587, 227] width 67 height 14
click at [460, 309] on button "Verify" at bounding box center [466, 306] width 607 height 20
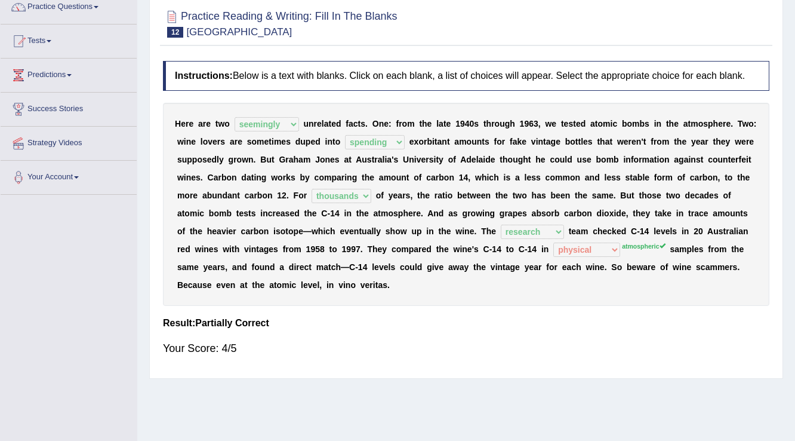
scroll to position [48, 0]
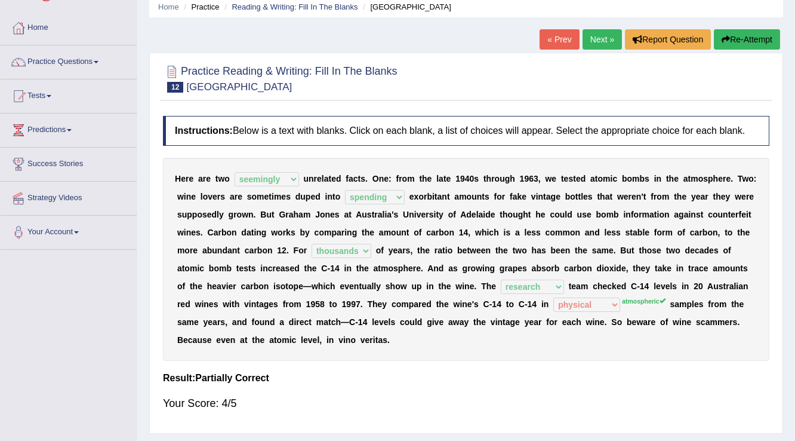
click at [594, 42] on link "Next »" at bounding box center [602, 39] width 39 height 20
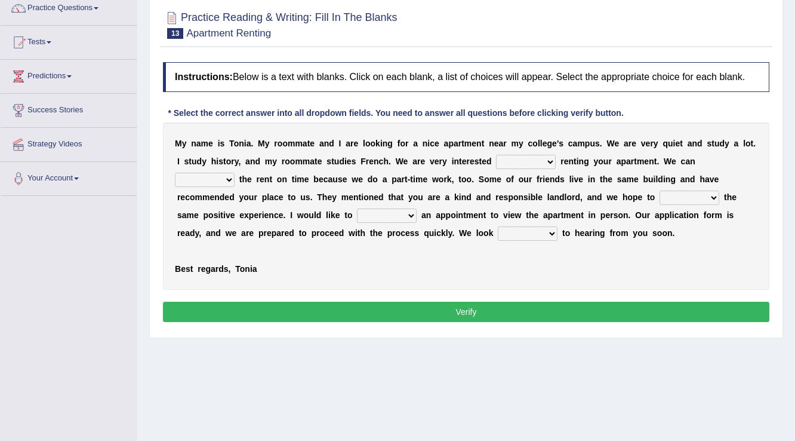
scroll to position [96, 0]
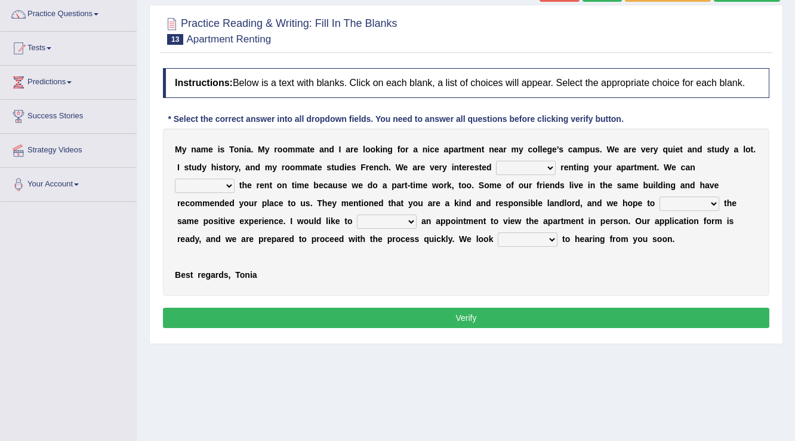
click at [539, 163] on select "for about at in" at bounding box center [526, 168] width 60 height 14
select select "in"
click at [496, 161] on select "for about at in" at bounding box center [526, 168] width 60 height 14
click at [227, 179] on select "afford get pay bring" at bounding box center [205, 186] width 60 height 14
click at [175, 179] on select "afford get pay bring" at bounding box center [205, 186] width 60 height 14
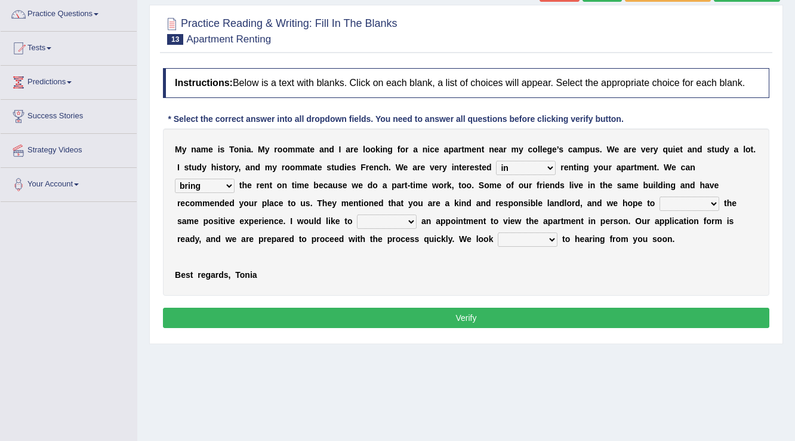
click at [208, 186] on select "afford get pay bring" at bounding box center [205, 186] width 60 height 14
select select "pay"
click at [175, 179] on select "afford get pay bring" at bounding box center [205, 186] width 60 height 14
click at [692, 206] on select "form meet have decide" at bounding box center [690, 203] width 60 height 14
select select "have"
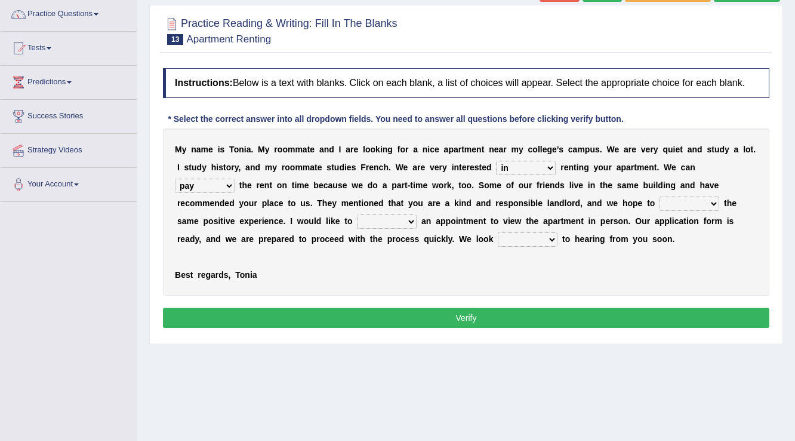
click at [660, 196] on select "form meet have decide" at bounding box center [690, 203] width 60 height 14
click at [405, 220] on select "own recall revise make" at bounding box center [387, 221] width 60 height 14
select select "make"
click at [357, 214] on select "own recall revise make" at bounding box center [387, 221] width 60 height 14
click at [506, 236] on select "around out in forward" at bounding box center [528, 239] width 60 height 14
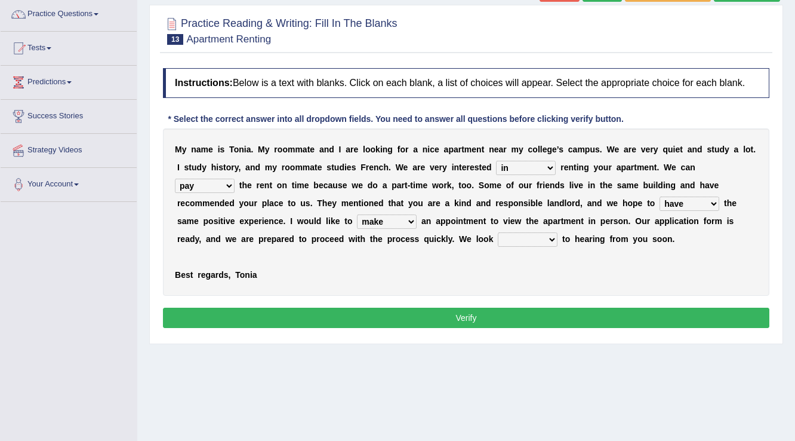
select select "forward"
click at [498, 232] on select "around out in forward" at bounding box center [528, 239] width 60 height 14
click at [474, 325] on button "Verify" at bounding box center [466, 318] width 607 height 20
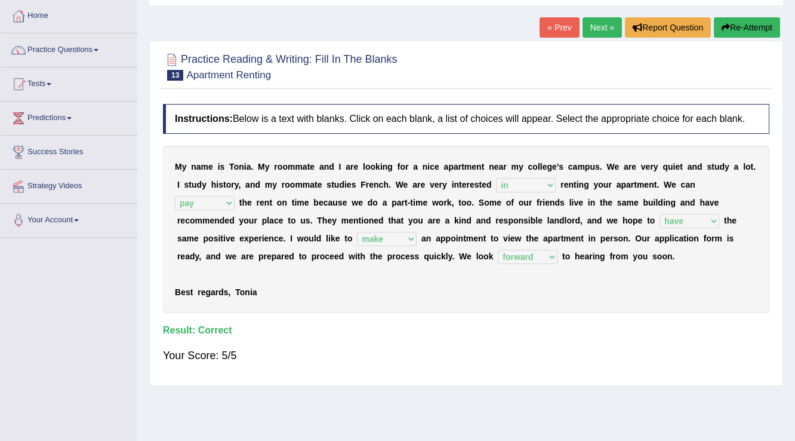
scroll to position [0, 0]
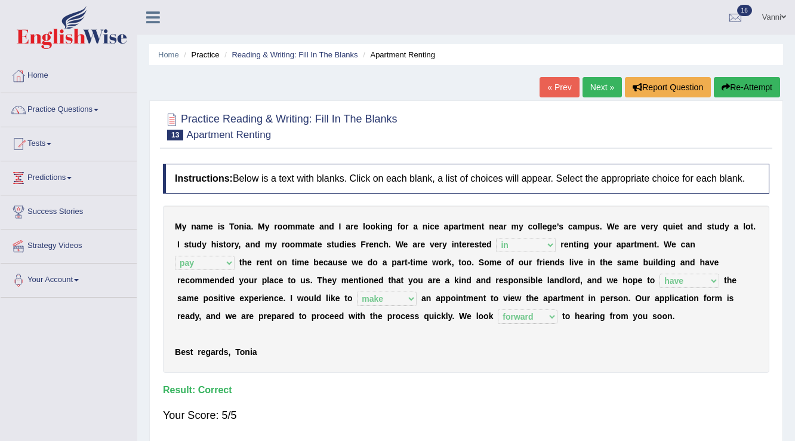
click at [595, 93] on link "Next »" at bounding box center [602, 87] width 39 height 20
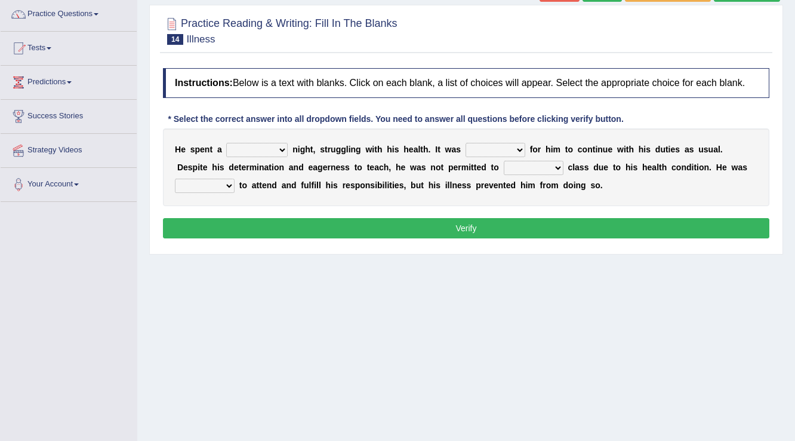
click at [274, 143] on select "cheerful restful meaningful painful" at bounding box center [257, 150] width 62 height 14
select select "restful"
click at [226, 143] on select "cheerful restful meaningful painful" at bounding box center [257, 150] width 62 height 14
click at [490, 150] on select "enjoyable simple difficult natural" at bounding box center [496, 150] width 60 height 14
select select "natural"
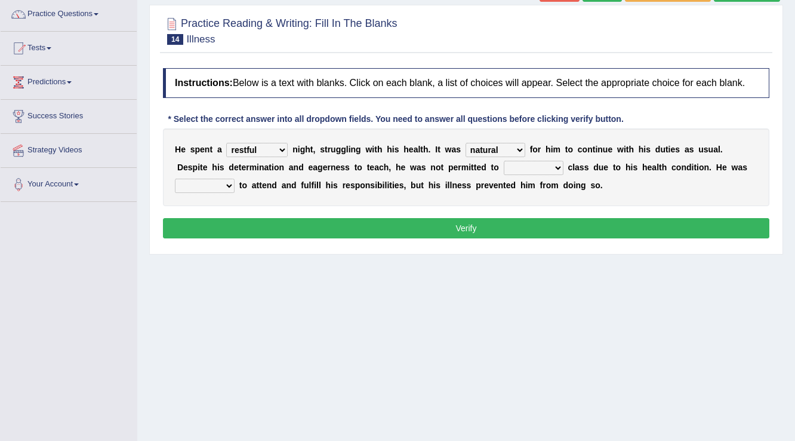
click at [466, 143] on select "enjoyable simple difficult natural" at bounding box center [496, 150] width 60 height 14
click at [504, 168] on select "teach leave cancel attend" at bounding box center [534, 168] width 60 height 14
select select "teach"
click at [504, 161] on select "teach leave cancel attend" at bounding box center [534, 168] width 60 height 14
click at [228, 181] on select "anxious forced lazy happy" at bounding box center [205, 186] width 60 height 14
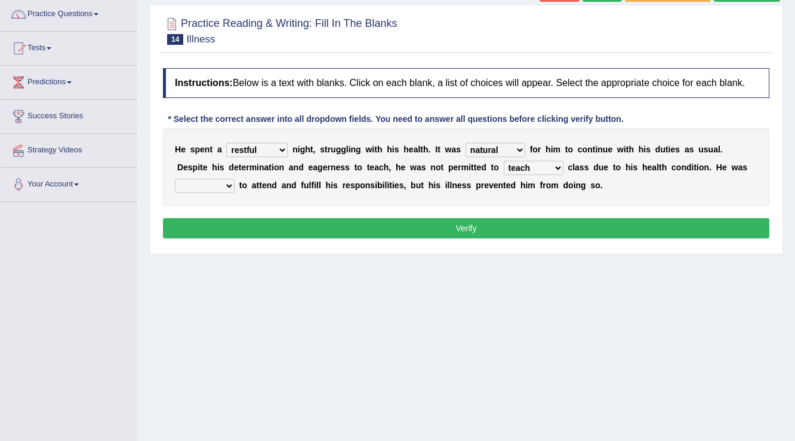
select select "anxious"
click at [175, 179] on select "anxious forced lazy happy" at bounding box center [205, 186] width 60 height 14
click at [460, 234] on button "Verify" at bounding box center [466, 228] width 607 height 20
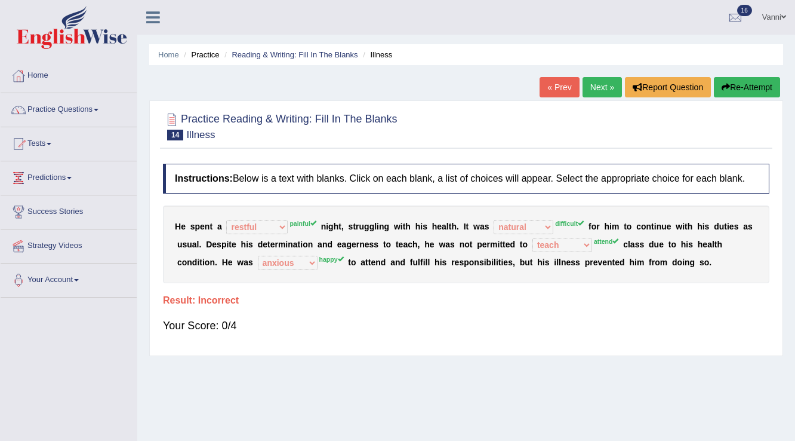
click at [591, 85] on link "Next »" at bounding box center [602, 87] width 39 height 20
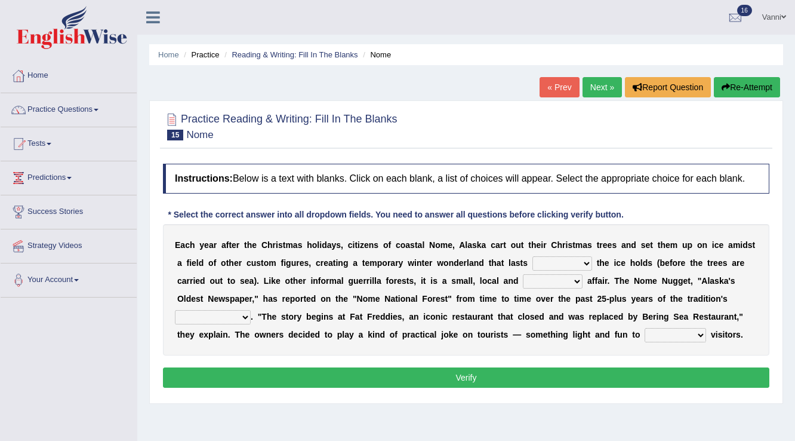
click at [557, 82] on link "« Prev" at bounding box center [559, 87] width 39 height 20
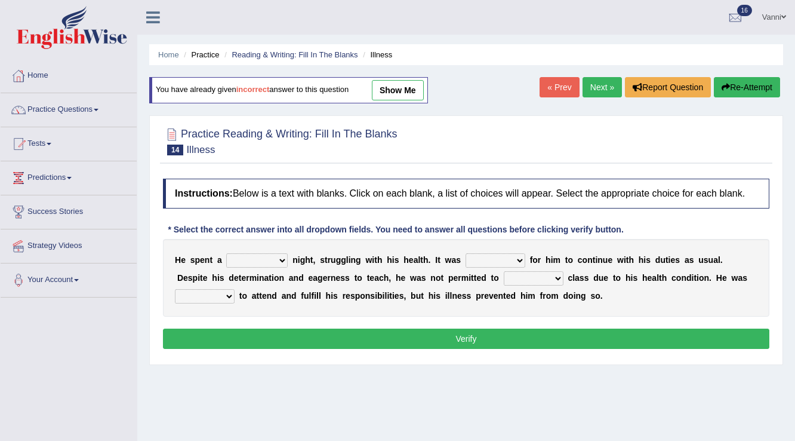
click at [250, 260] on select "cheerful restful meaningful painful" at bounding box center [257, 260] width 62 height 14
select select "painful"
click at [226, 253] on select "cheerful restful meaningful painful" at bounding box center [257, 260] width 62 height 14
click at [485, 257] on select "enjoyable simple difficult natural" at bounding box center [496, 260] width 60 height 14
select select "difficult"
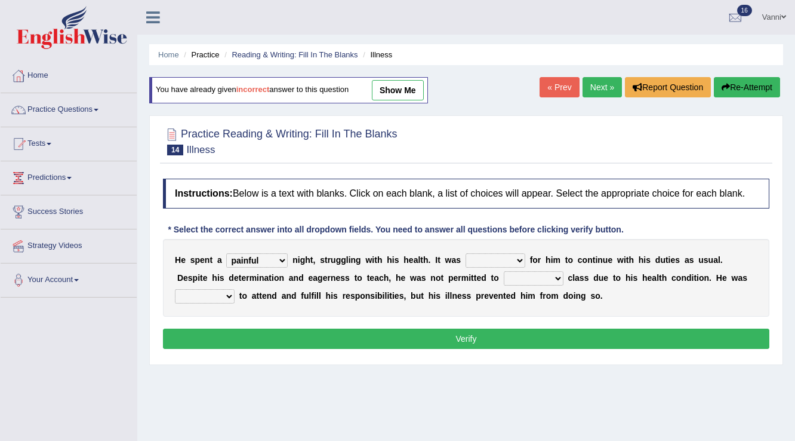
click at [466, 253] on select "enjoyable simple difficult natural" at bounding box center [496, 260] width 60 height 14
click at [504, 274] on select "teach leave cancel attend" at bounding box center [534, 278] width 60 height 14
click at [504, 271] on select "teach leave cancel attend" at bounding box center [534, 278] width 60 height 14
click at [504, 281] on select "teach leave cancel attend" at bounding box center [534, 278] width 60 height 14
select select "leave"
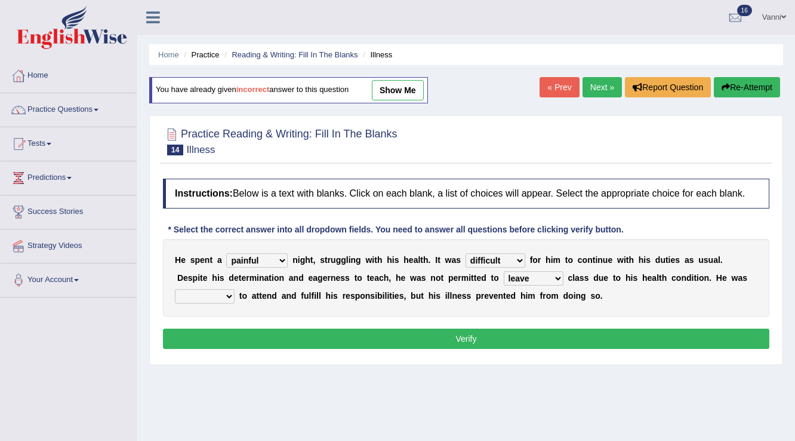
click at [504, 271] on select "teach leave cancel attend" at bounding box center [534, 278] width 60 height 14
click at [222, 291] on select "anxious forced lazy happy" at bounding box center [205, 296] width 60 height 14
select select "forced"
click at [175, 289] on select "anxious forced lazy happy" at bounding box center [205, 296] width 60 height 14
click at [465, 342] on button "Verify" at bounding box center [466, 338] width 607 height 20
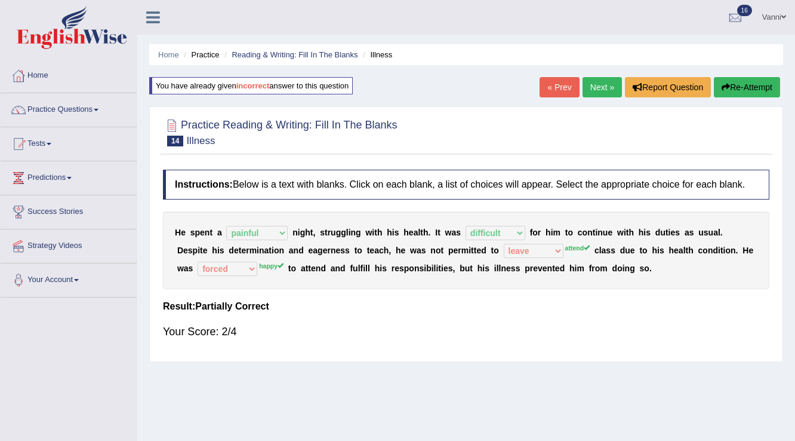
click at [593, 90] on link "Next »" at bounding box center [602, 87] width 39 height 20
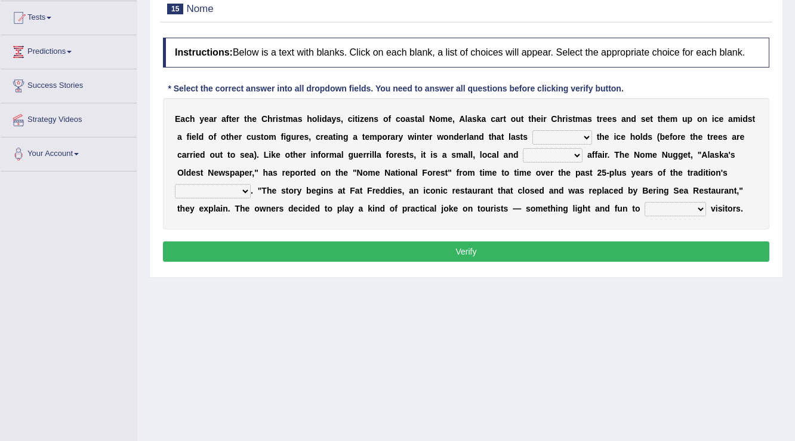
scroll to position [143, 0]
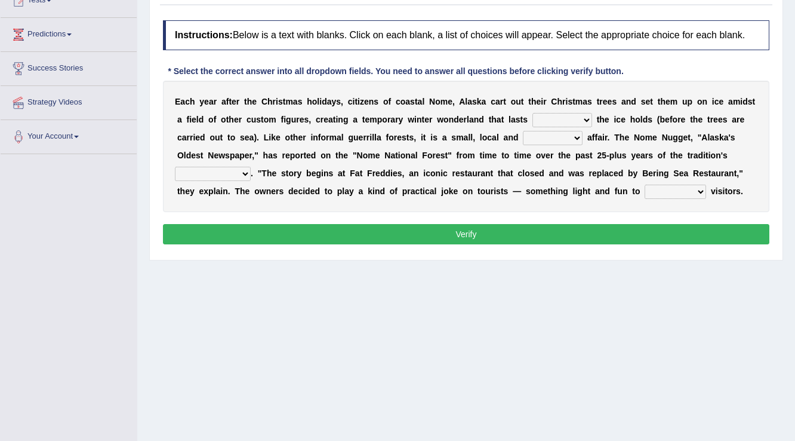
click at [574, 115] on select "as long as before after although" at bounding box center [563, 120] width 60 height 14
select select "as long as"
click at [533, 113] on select "as long as before after although" at bounding box center [563, 120] width 60 height 14
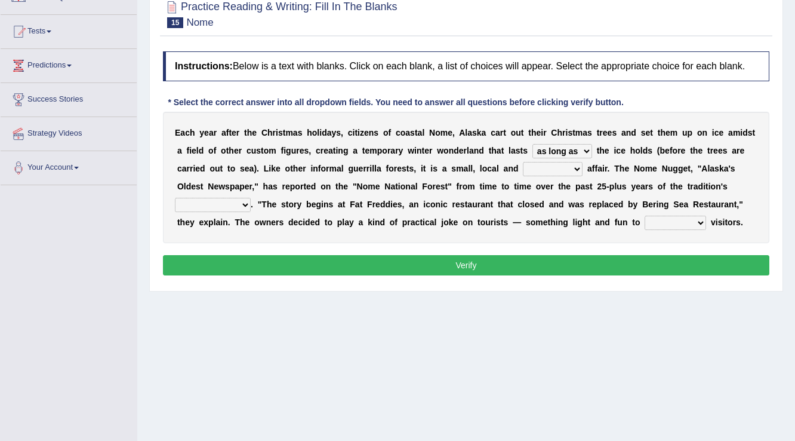
scroll to position [96, 0]
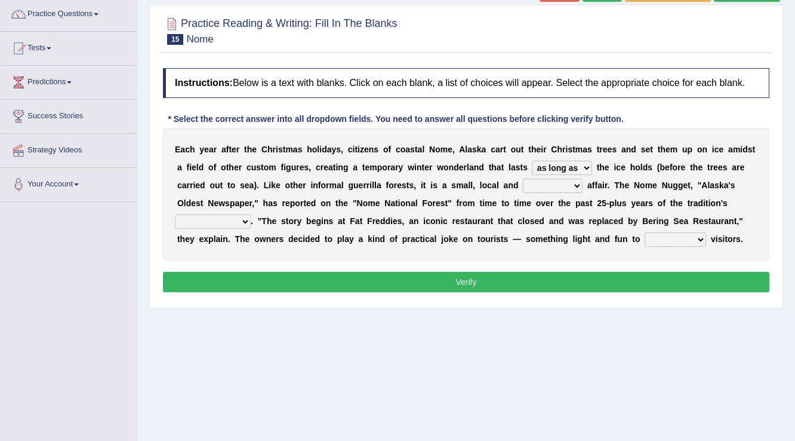
click at [564, 186] on select "nasty fuzzy cozy greasy" at bounding box center [553, 186] width 60 height 14
select select "cozy"
click at [523, 179] on select "nasty fuzzy cozy greasy" at bounding box center [553, 186] width 60 height 14
click at [217, 218] on select "life existence disappearance emotions" at bounding box center [213, 221] width 76 height 14
select select "existence"
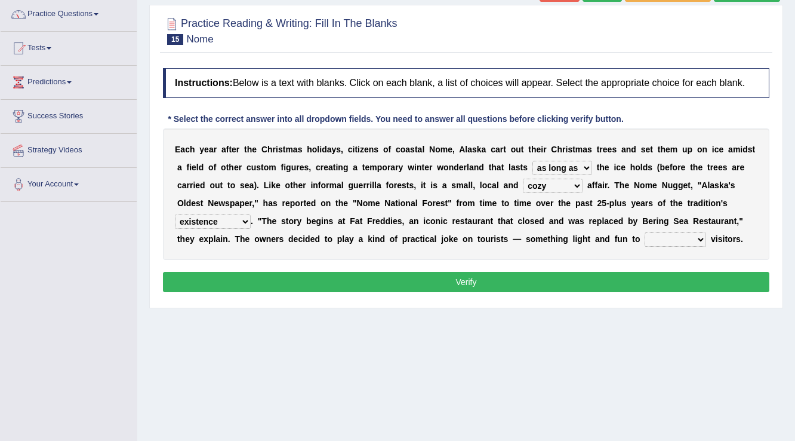
click at [175, 214] on select "life existence disappearance emotions" at bounding box center [213, 221] width 76 height 14
click at [687, 236] on select "purchase confound distinguish repel" at bounding box center [676, 239] width 62 height 14
click at [683, 232] on select "purchase confound distinguish repel" at bounding box center [676, 239] width 62 height 14
click at [689, 235] on select "purchase confound distinguish repel" at bounding box center [676, 239] width 62 height 14
select select "repel"
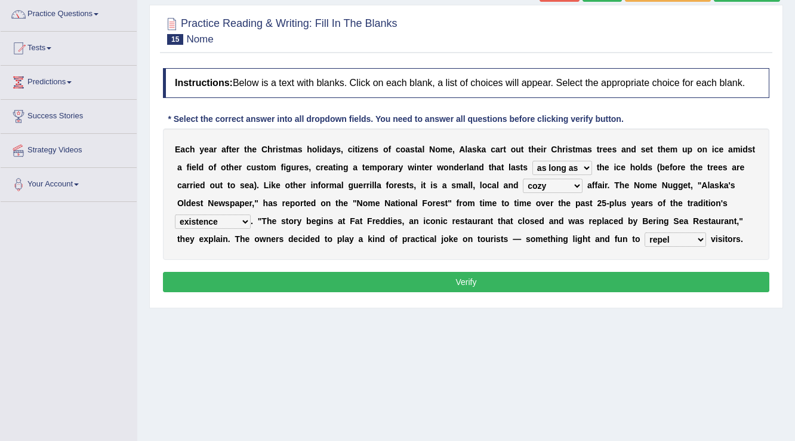
click at [645, 232] on select "purchase confound distinguish repel" at bounding box center [676, 239] width 62 height 14
click at [459, 288] on button "Verify" at bounding box center [466, 282] width 607 height 20
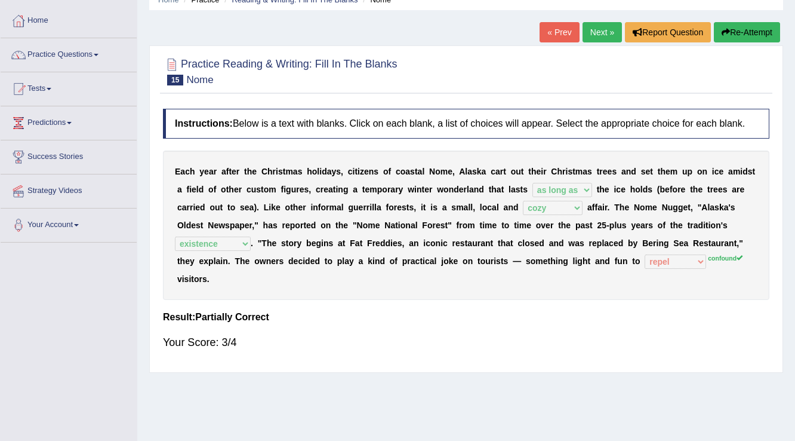
scroll to position [0, 0]
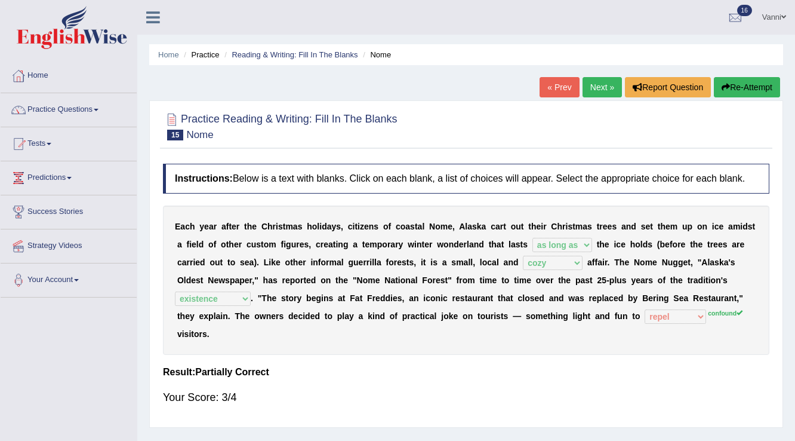
click at [594, 93] on link "Next »" at bounding box center [602, 87] width 39 height 20
